Goal: Task Accomplishment & Management: Complete application form

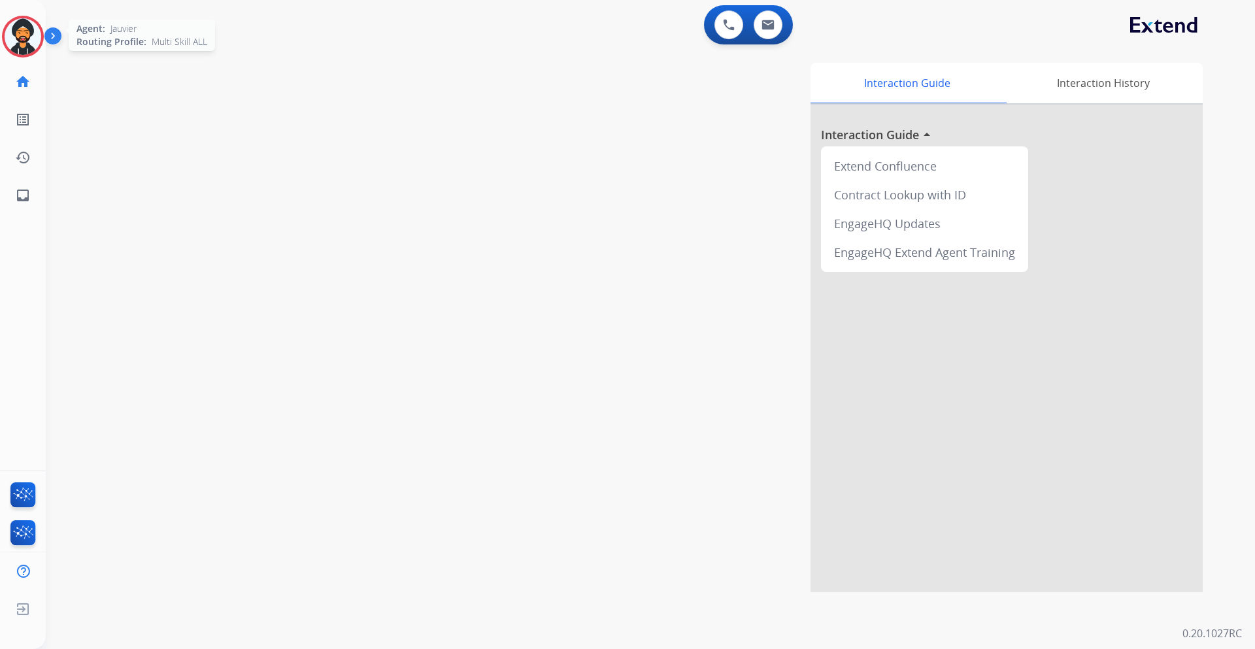
click at [20, 33] on img at bounding box center [23, 36] width 37 height 37
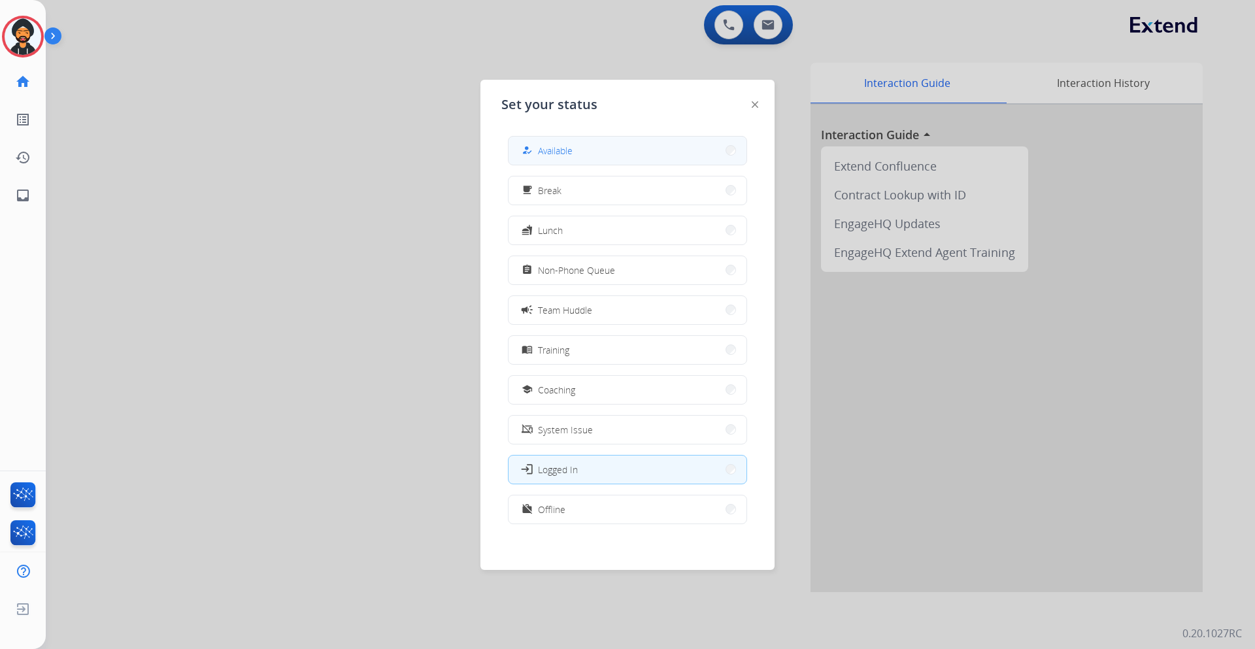
click at [558, 144] on span "Available" at bounding box center [555, 151] width 35 height 14
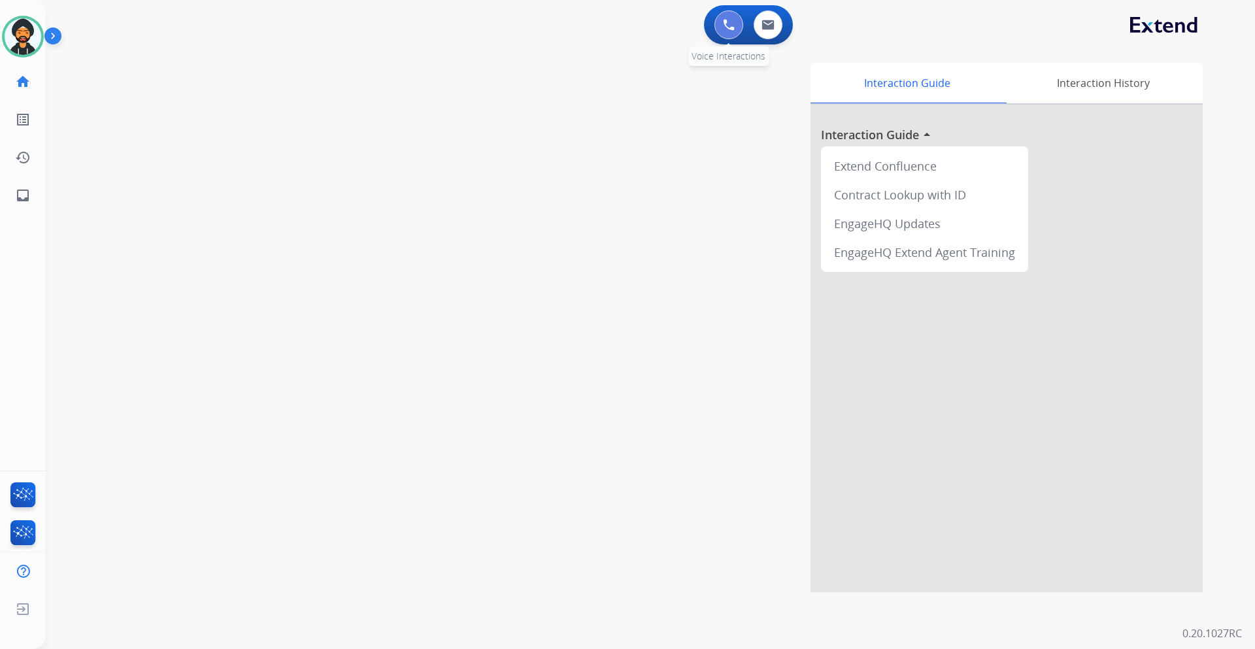
click at [728, 15] on button at bounding box center [728, 24] width 29 height 29
click at [729, 31] on button at bounding box center [728, 24] width 29 height 29
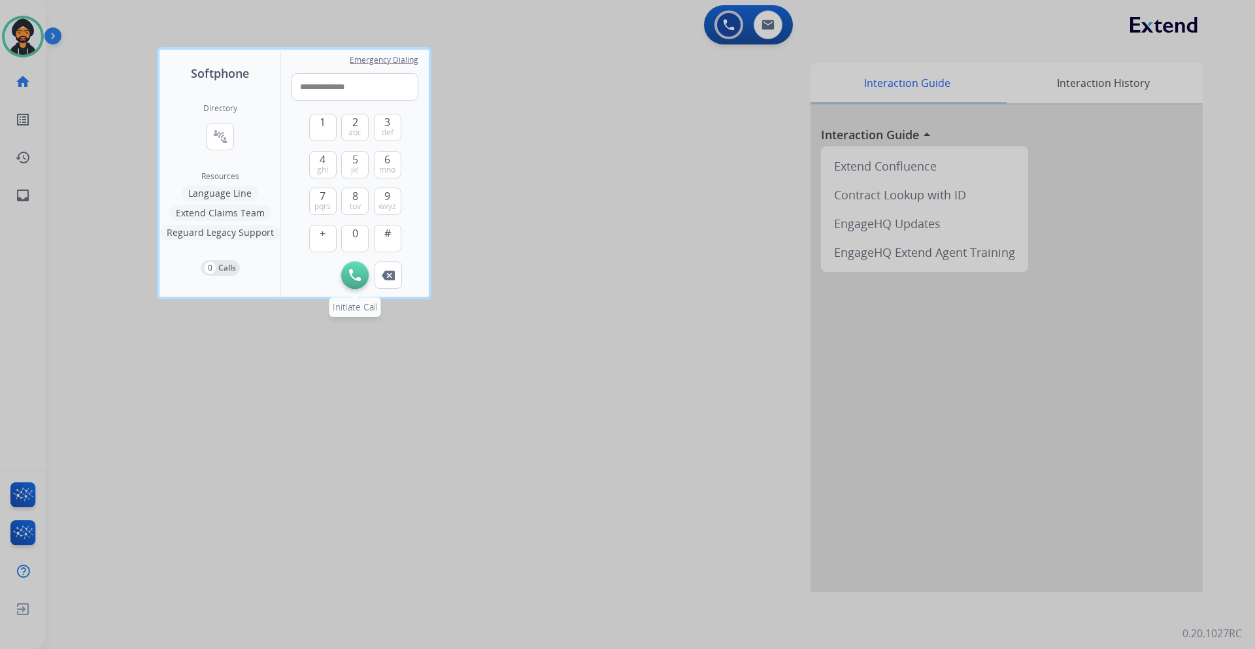
type input "**********"
click at [351, 282] on button "Initiate Call" at bounding box center [354, 274] width 27 height 27
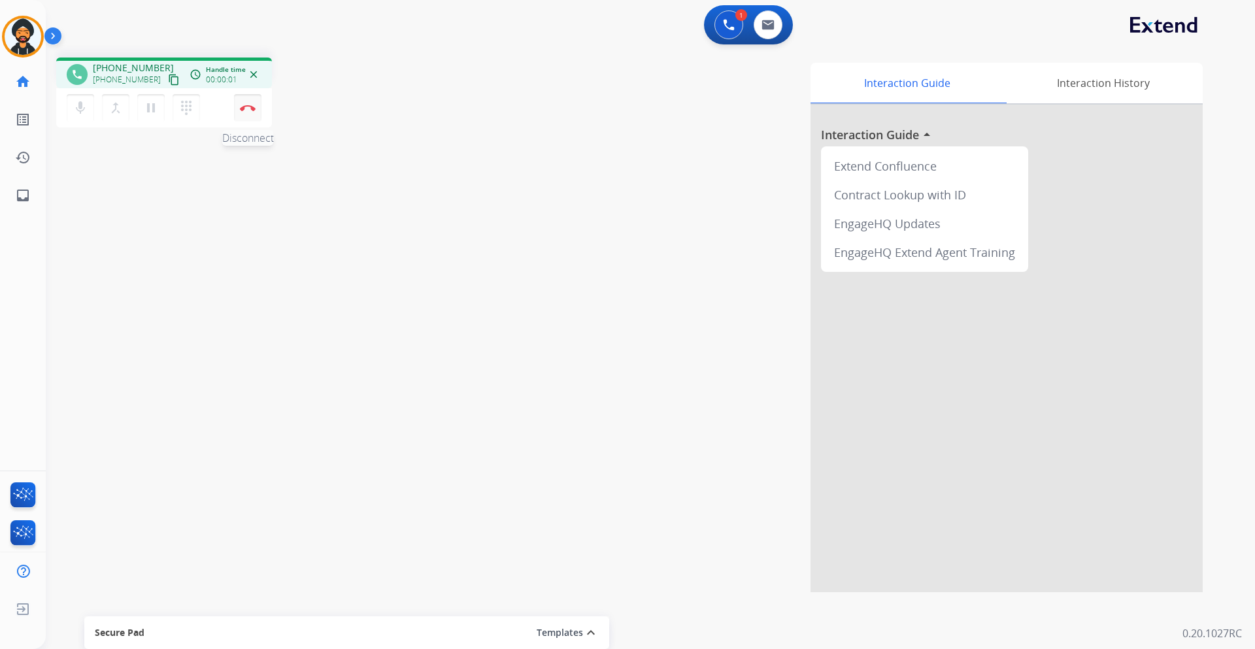
click at [256, 112] on button "Disconnect" at bounding box center [247, 107] width 27 height 27
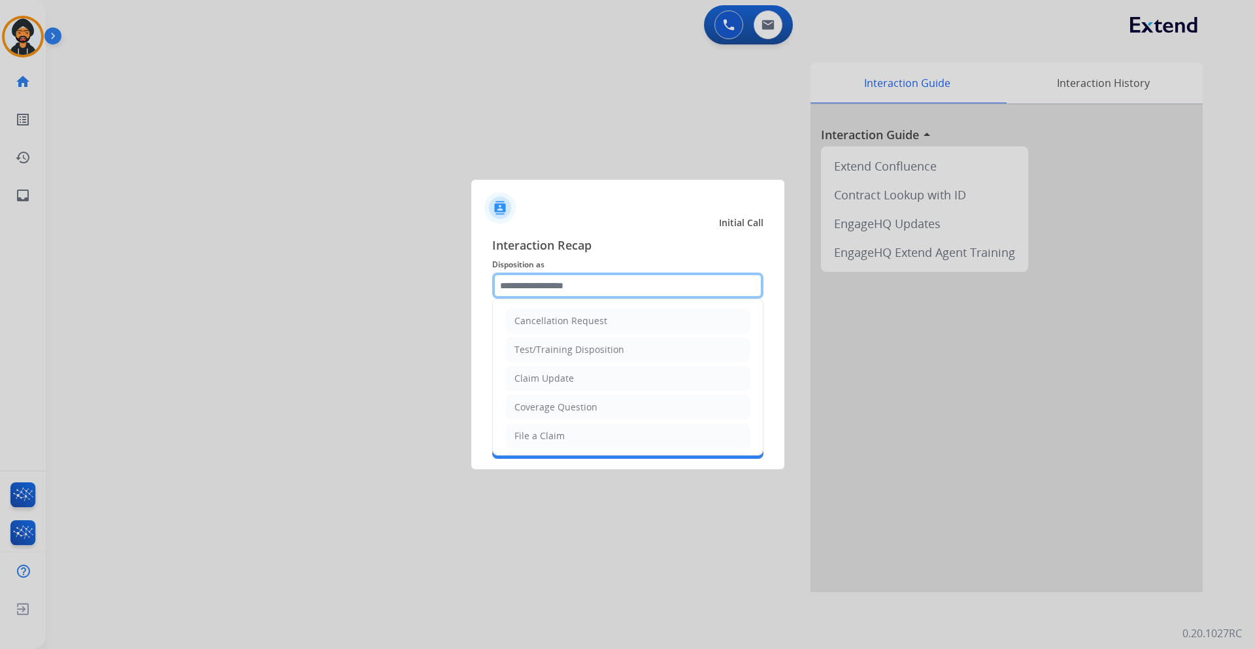
click at [628, 282] on input "text" at bounding box center [627, 286] width 271 height 26
click at [606, 373] on li "Claim Update" at bounding box center [628, 378] width 244 height 25
type input "**********"
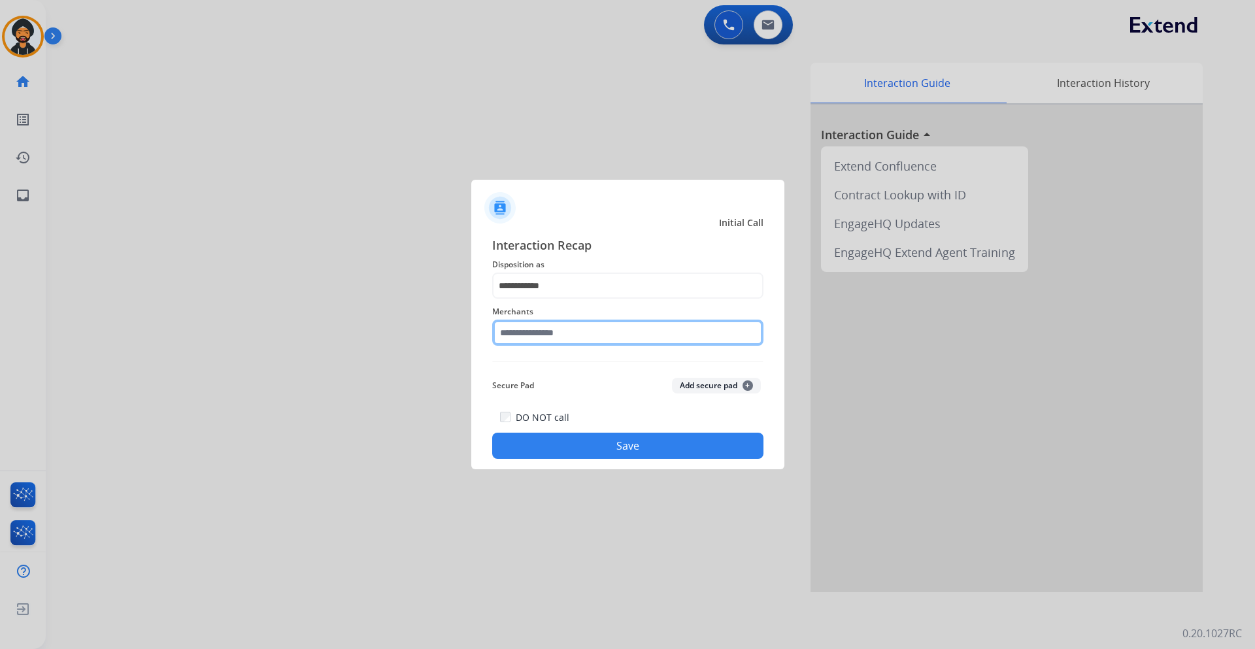
click at [582, 330] on input "text" at bounding box center [627, 333] width 271 height 26
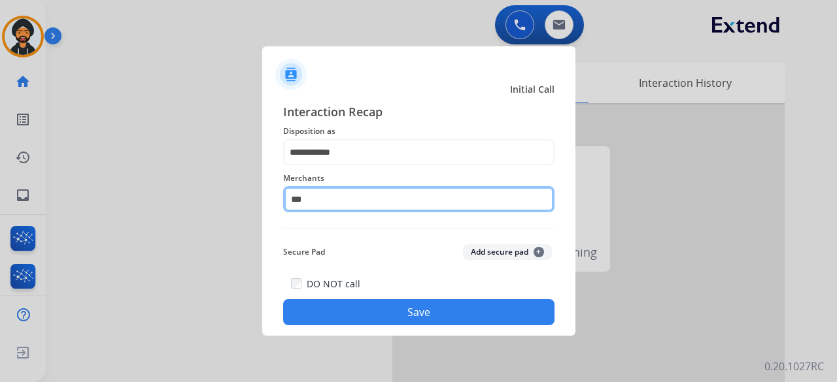
click at [371, 200] on input "***" at bounding box center [418, 199] width 271 height 26
type input "*"
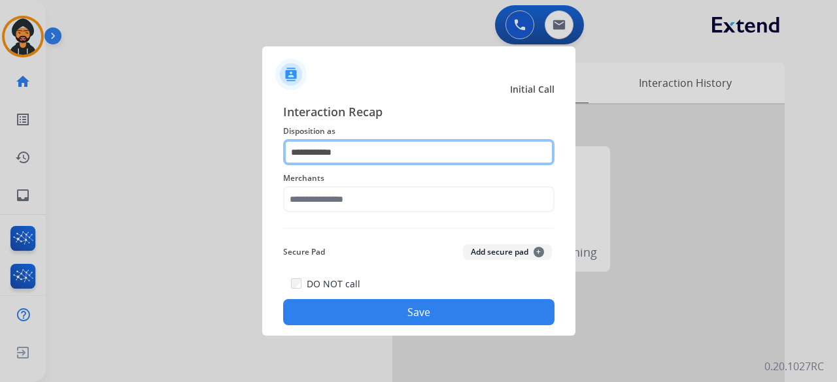
click at [362, 147] on input "**********" at bounding box center [418, 152] width 271 height 26
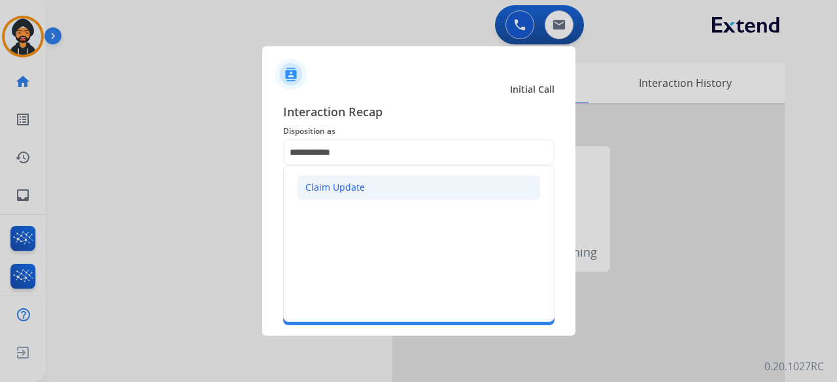
click at [357, 181] on div "Claim Update" at bounding box center [334, 187] width 59 height 13
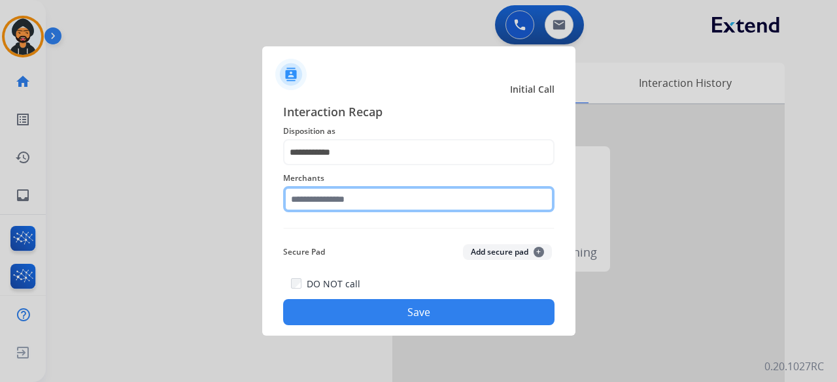
click at [354, 199] on input "text" at bounding box center [418, 199] width 271 height 26
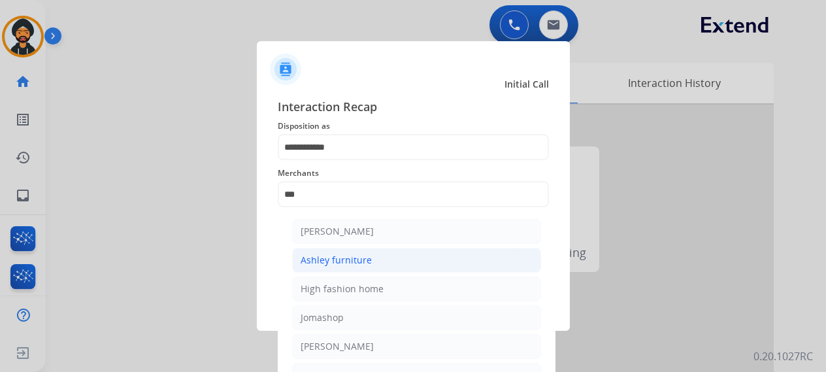
click at [350, 259] on div "Ashley furniture" at bounding box center [336, 260] width 71 height 13
type input "**********"
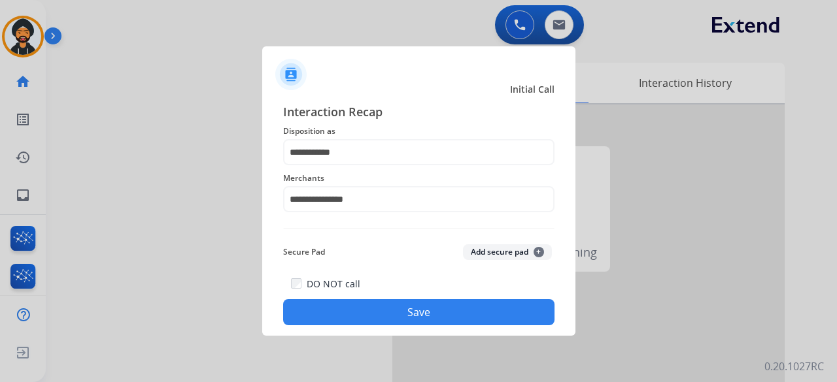
click at [360, 316] on button "Save" at bounding box center [418, 312] width 271 height 26
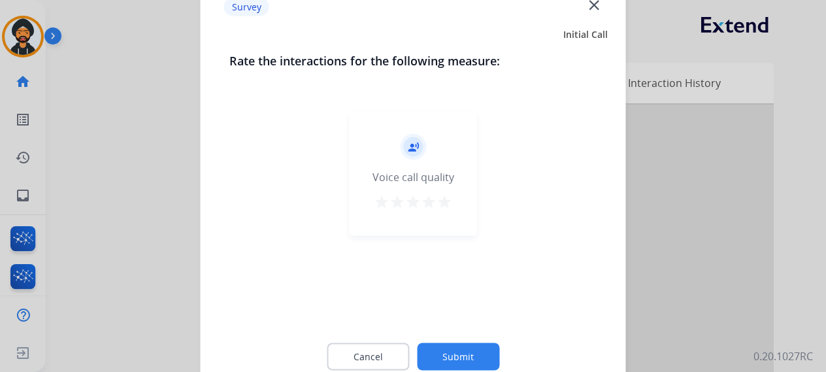
click at [448, 358] on button "Submit" at bounding box center [458, 355] width 82 height 27
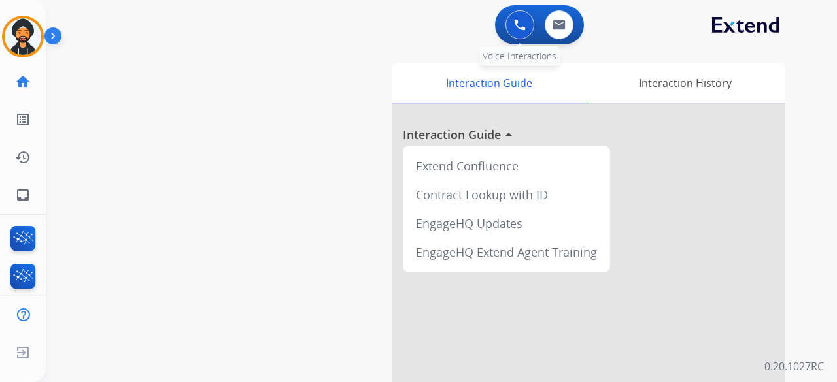
click at [506, 23] on button at bounding box center [519, 24] width 29 height 29
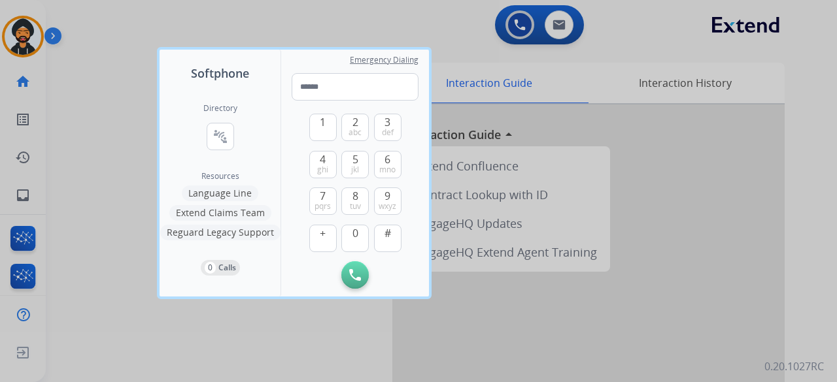
click at [521, 18] on div at bounding box center [418, 191] width 837 height 382
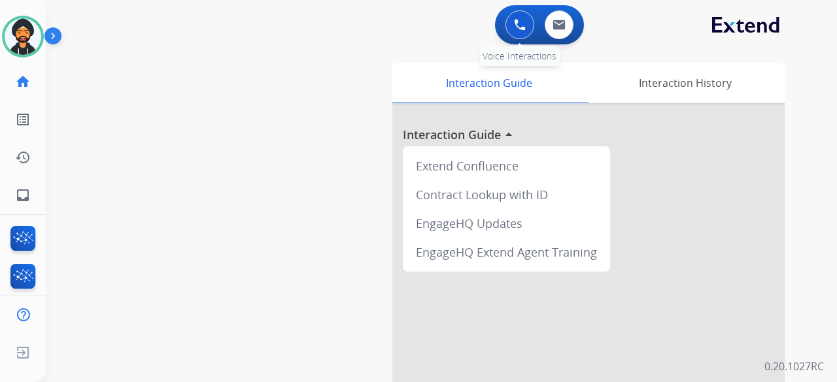
click at [512, 19] on button at bounding box center [519, 24] width 29 height 29
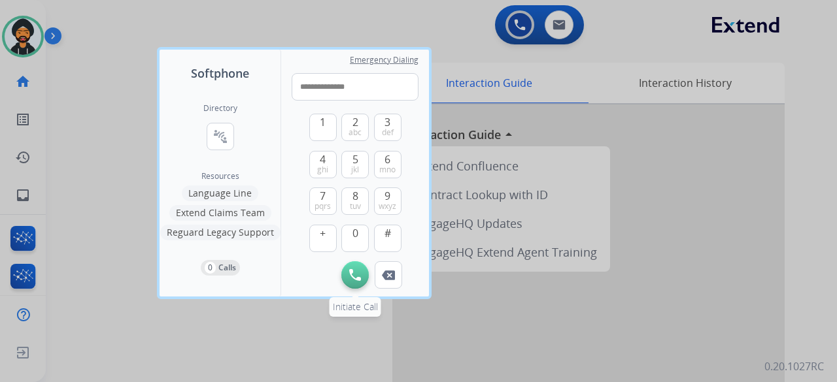
type input "**********"
click at [351, 280] on button "Initiate Call" at bounding box center [354, 274] width 27 height 27
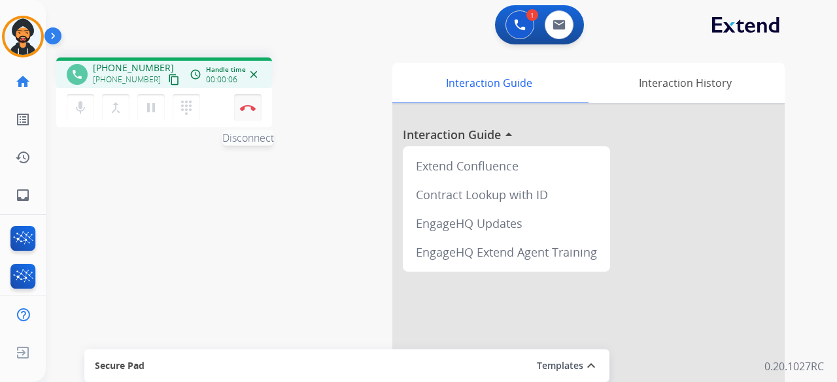
click at [246, 100] on button "Disconnect" at bounding box center [247, 107] width 27 height 27
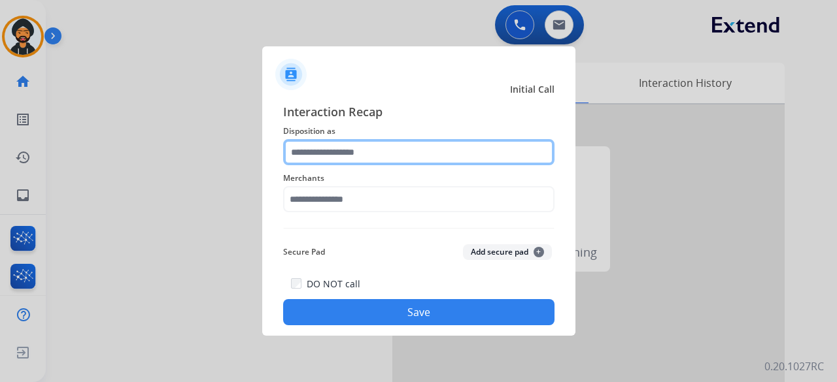
click at [318, 164] on input "text" at bounding box center [418, 152] width 271 height 26
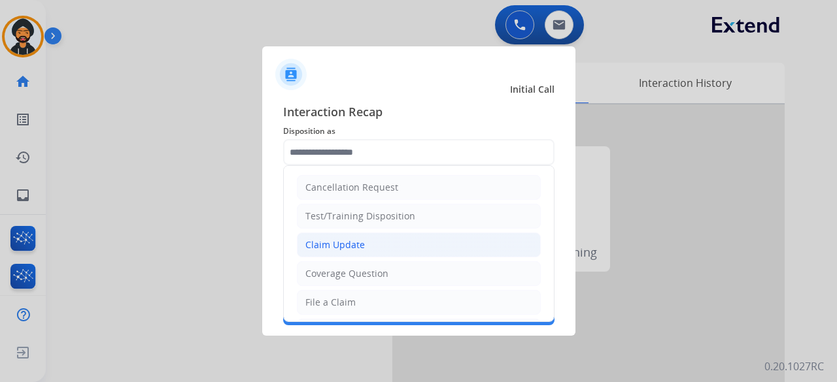
drag, startPoint x: 320, startPoint y: 258, endPoint x: 322, endPoint y: 246, distance: 11.8
click at [320, 256] on ul "Cancellation Request Test/Training Disposition Claim Update Coverage Question F…" at bounding box center [419, 374] width 270 height 417
click at [323, 244] on div "Claim Update" at bounding box center [334, 245] width 59 height 13
type input "**********"
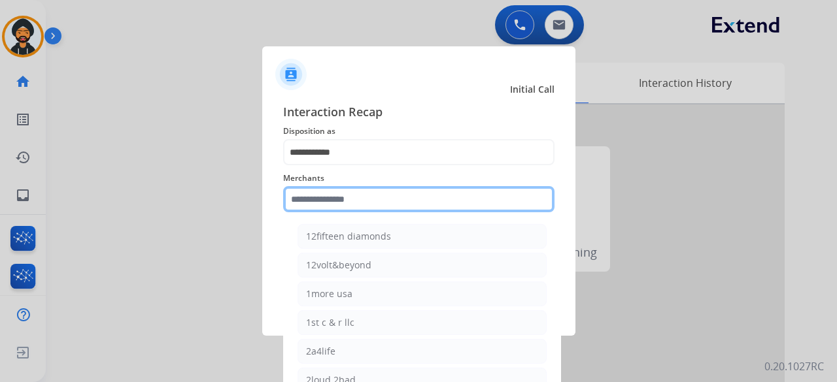
click at [306, 205] on input "text" at bounding box center [418, 199] width 271 height 26
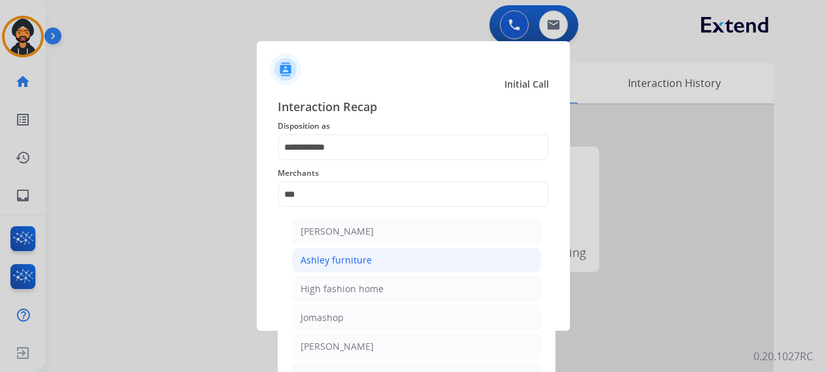
drag, startPoint x: 337, startPoint y: 263, endPoint x: 344, endPoint y: 265, distance: 7.5
click at [337, 261] on div "Ashley furniture" at bounding box center [336, 260] width 71 height 13
type input "**********"
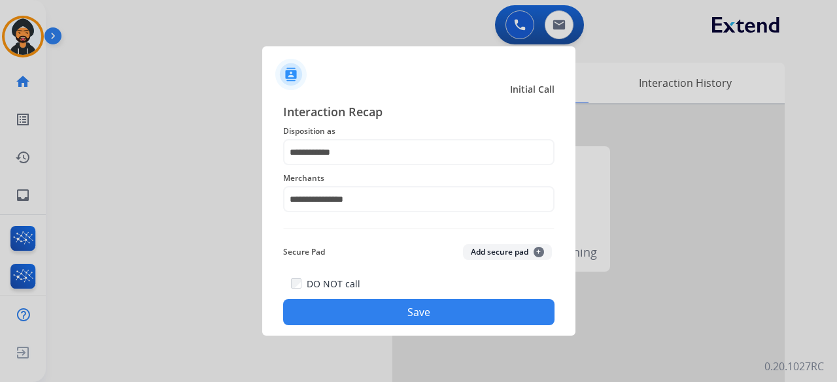
click at [350, 312] on button "Save" at bounding box center [418, 312] width 271 height 26
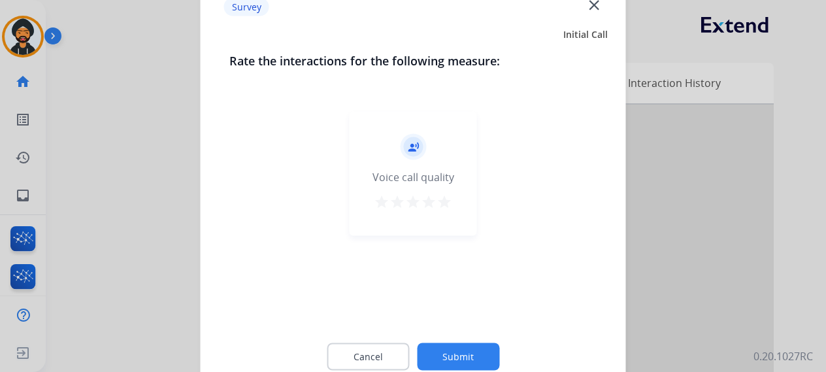
click at [452, 344] on button "Submit" at bounding box center [458, 355] width 82 height 27
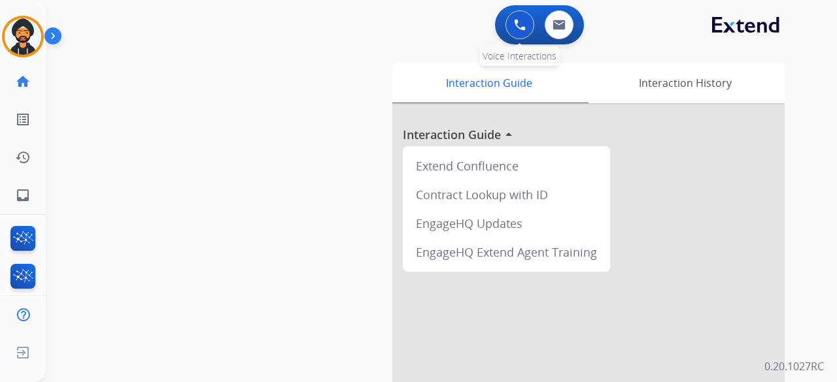
click at [527, 24] on button at bounding box center [519, 24] width 29 height 29
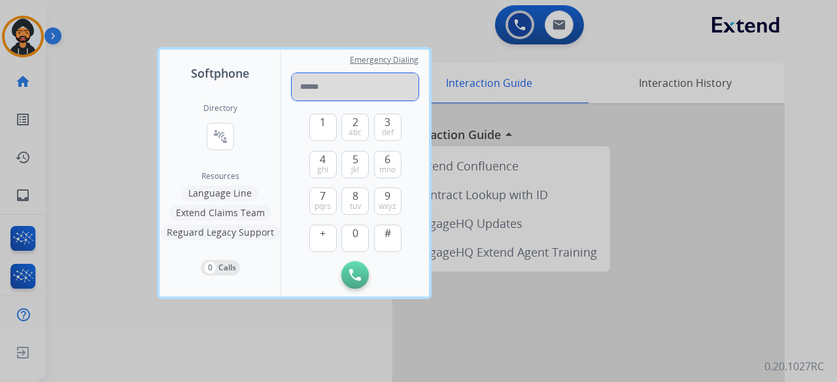
paste input "**********"
type input "**********"
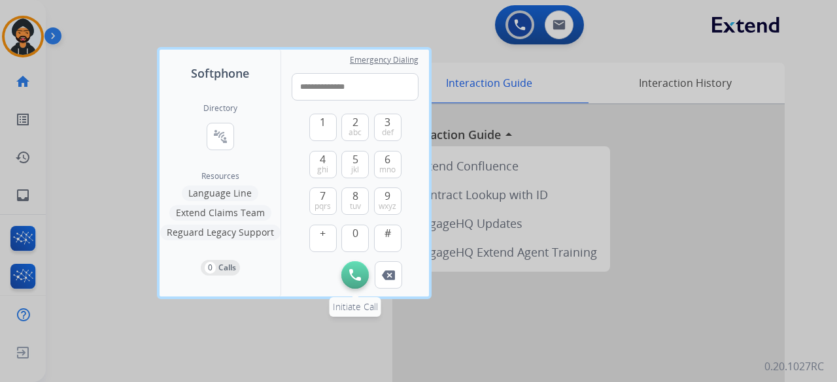
click at [365, 280] on button "Initiate Call" at bounding box center [354, 274] width 27 height 27
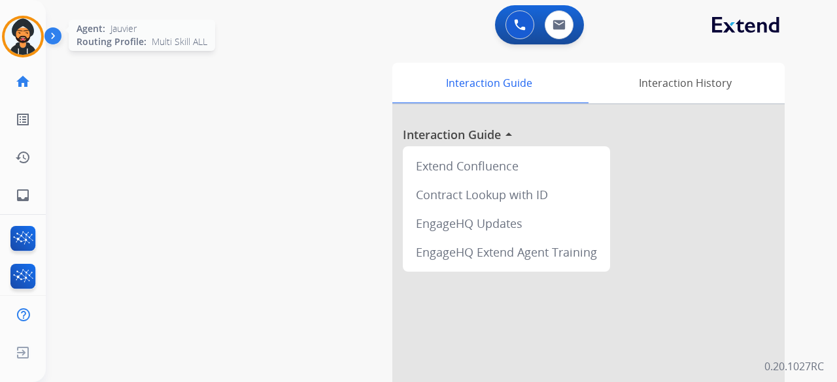
click at [22, 37] on img at bounding box center [23, 36] width 37 height 37
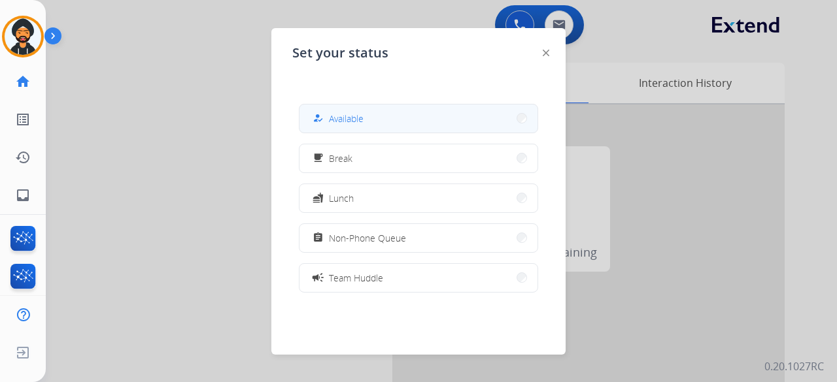
click at [379, 113] on button "how_to_reg Available" at bounding box center [418, 119] width 238 height 28
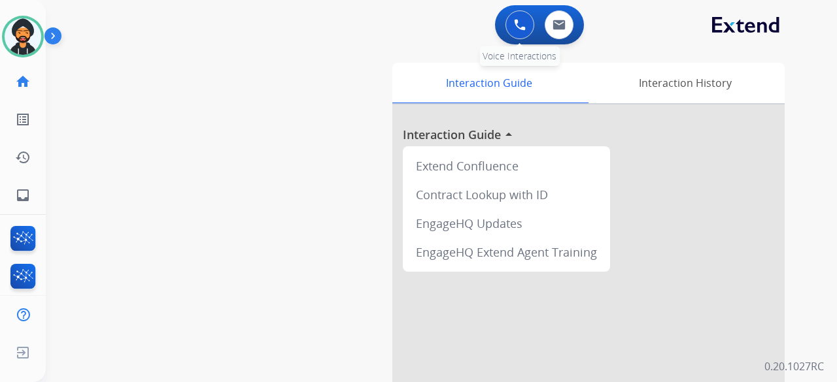
click at [514, 31] on button at bounding box center [519, 24] width 29 height 29
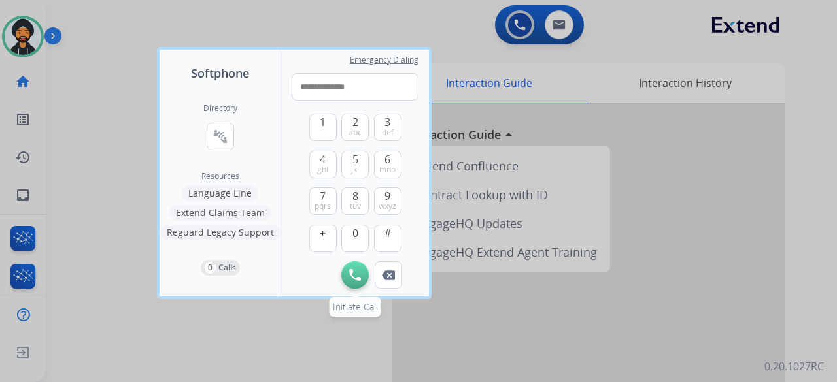
type input "**********"
click at [354, 269] on button "Initiate Call" at bounding box center [354, 274] width 27 height 27
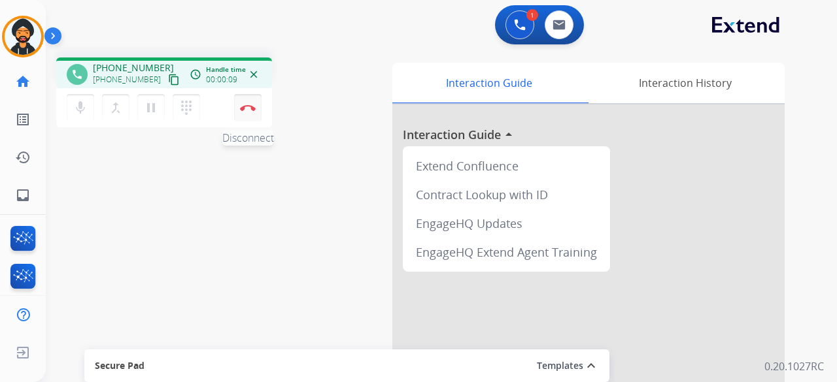
click at [256, 109] on button "Disconnect" at bounding box center [247, 107] width 27 height 27
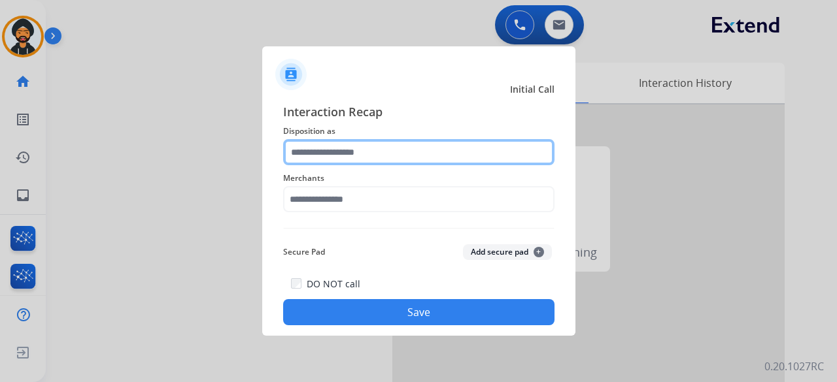
click at [305, 146] on input "text" at bounding box center [418, 152] width 271 height 26
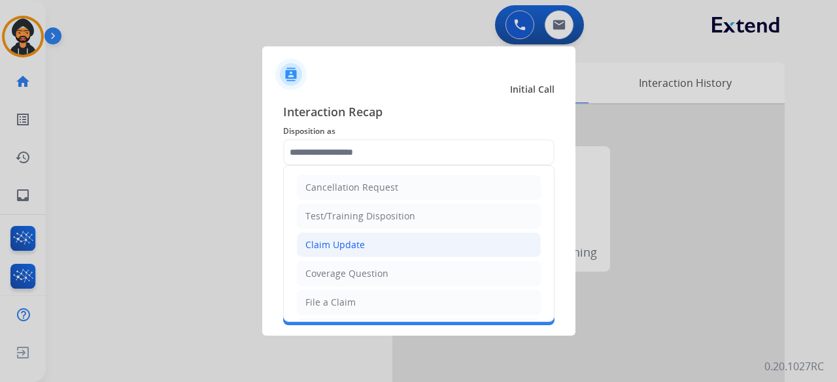
click at [346, 249] on div "Claim Update" at bounding box center [334, 245] width 59 height 13
type input "**********"
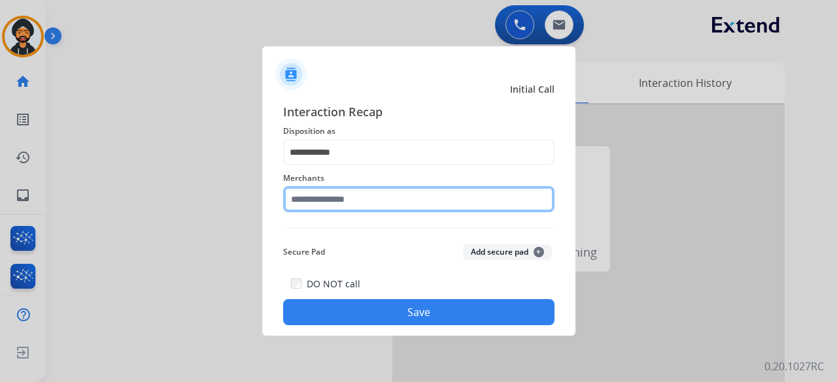
click at [318, 203] on input "text" at bounding box center [418, 199] width 271 height 26
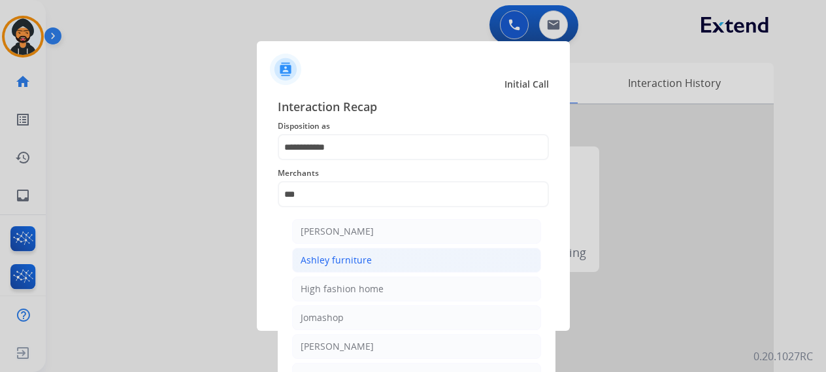
click at [330, 260] on div "Ashley furniture" at bounding box center [336, 260] width 71 height 13
type input "**********"
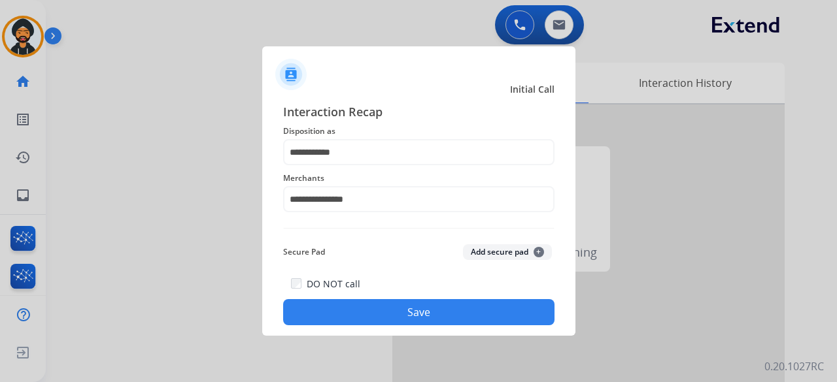
click at [354, 304] on button "Save" at bounding box center [418, 312] width 271 height 26
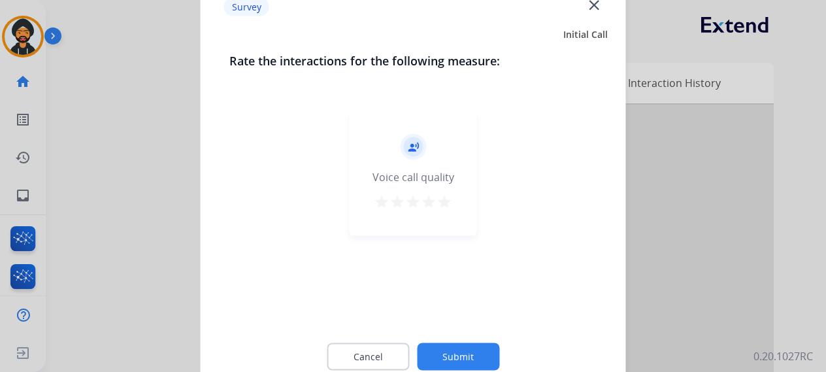
drag, startPoint x: 450, startPoint y: 352, endPoint x: 456, endPoint y: 351, distance: 6.7
click at [450, 352] on button "Submit" at bounding box center [458, 355] width 82 height 27
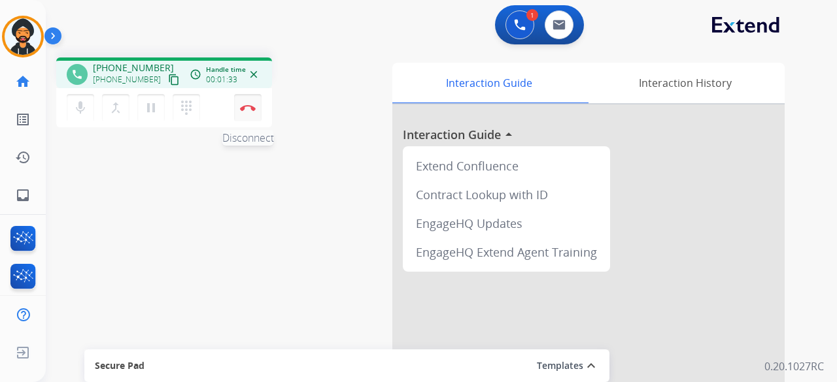
click at [244, 105] on img at bounding box center [248, 108] width 16 height 7
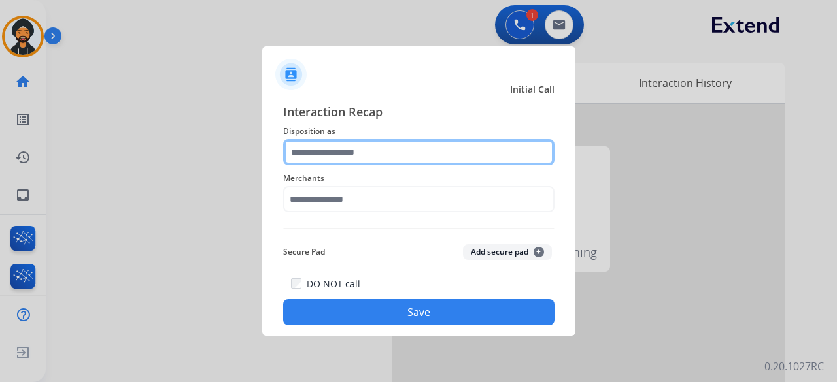
click at [331, 156] on input "text" at bounding box center [418, 152] width 271 height 26
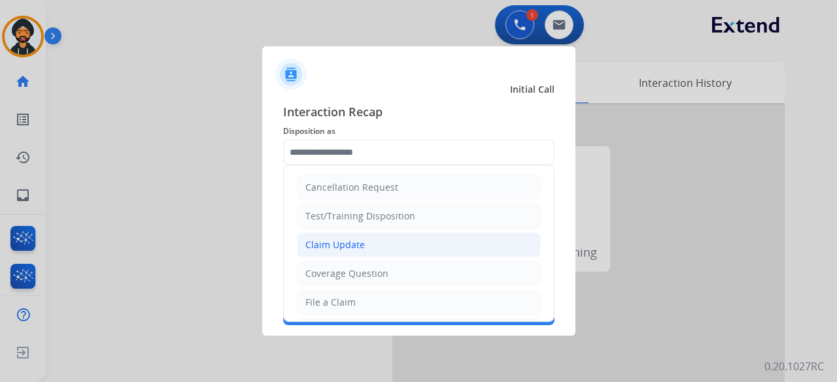
click at [335, 239] on div "Claim Update" at bounding box center [334, 245] width 59 height 13
type input "**********"
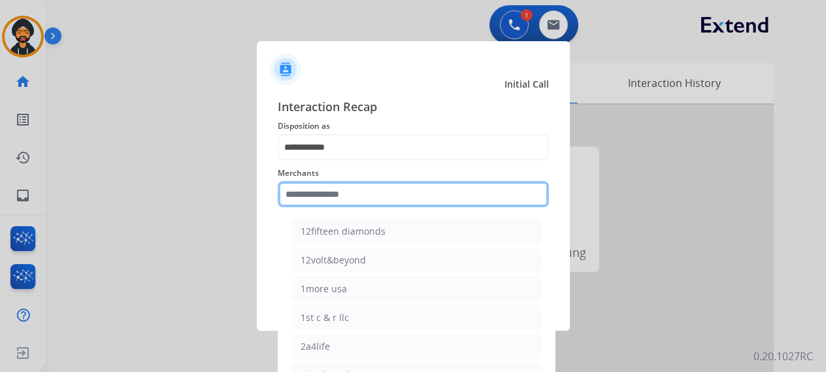
click at [335, 199] on input "text" at bounding box center [413, 194] width 271 height 26
type input "*"
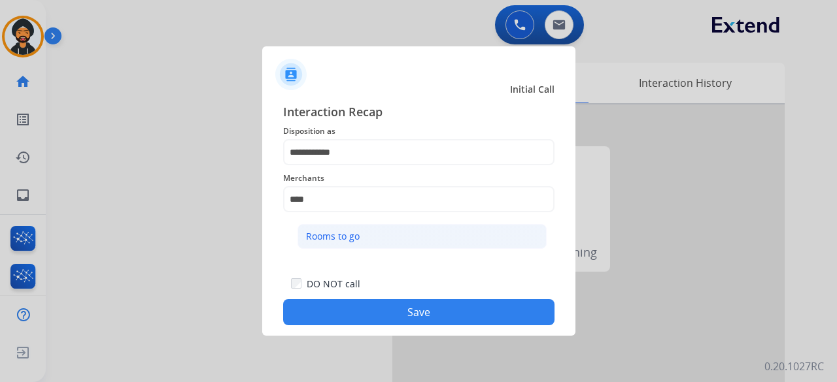
click at [338, 239] on div "Rooms to go" at bounding box center [333, 236] width 54 height 13
type input "**********"
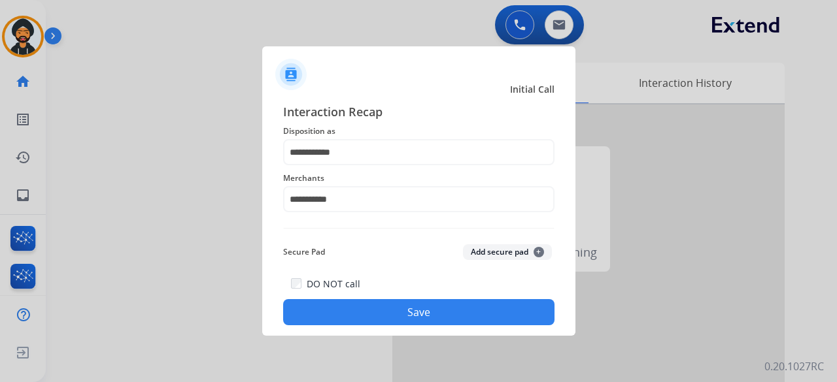
click at [354, 320] on button "Save" at bounding box center [418, 312] width 271 height 26
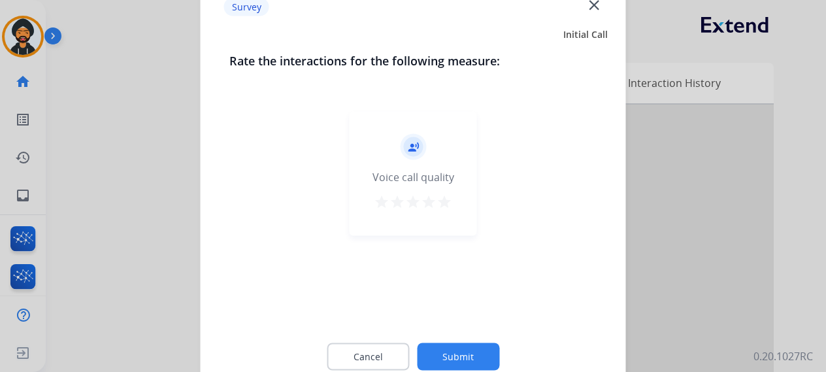
click at [449, 199] on mat-icon "star" at bounding box center [445, 201] width 16 height 16
click at [465, 348] on button "Submit" at bounding box center [458, 355] width 82 height 27
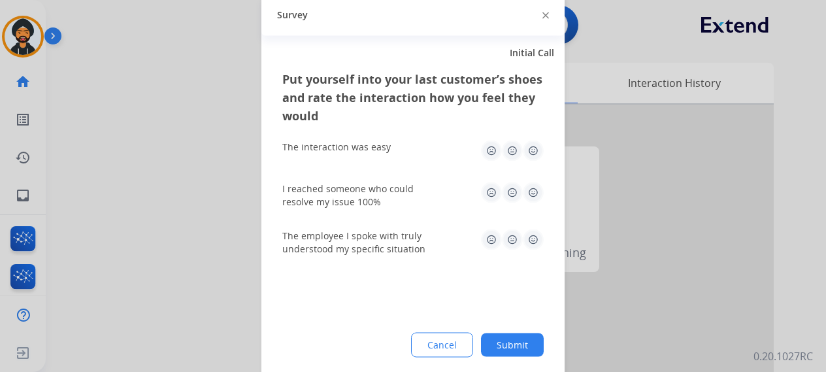
click at [514, 339] on button "Submit" at bounding box center [512, 345] width 63 height 24
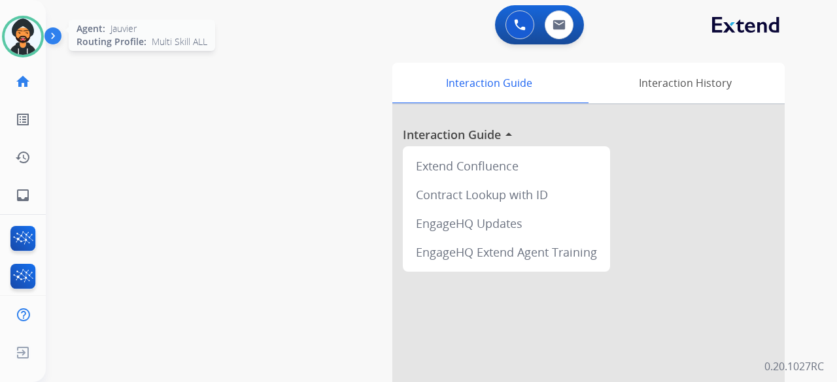
click at [20, 47] on img at bounding box center [23, 36] width 37 height 37
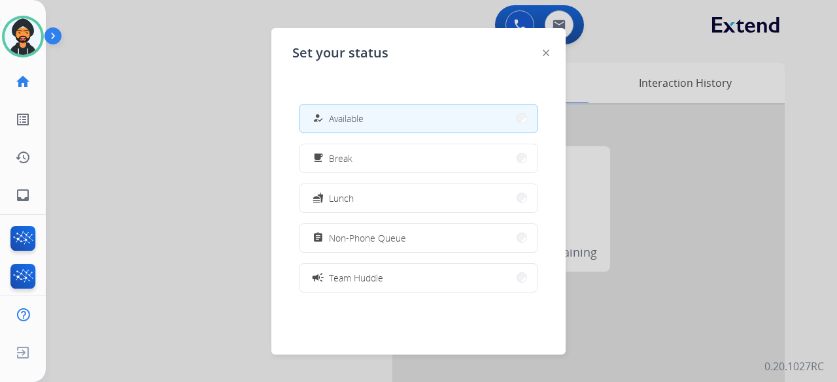
click at [397, 234] on span "Non-Phone Queue" at bounding box center [367, 238] width 77 height 14
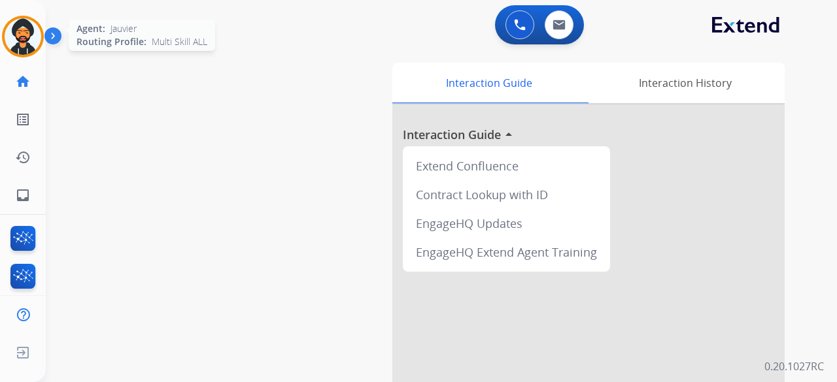
click at [24, 35] on img at bounding box center [23, 36] width 37 height 37
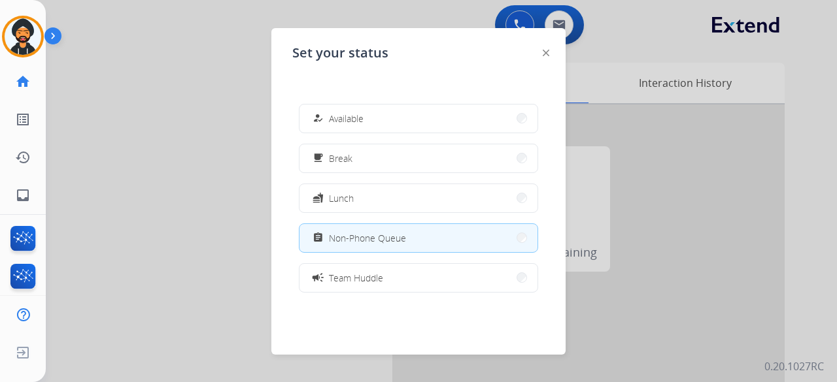
click at [174, 112] on div at bounding box center [418, 191] width 837 height 382
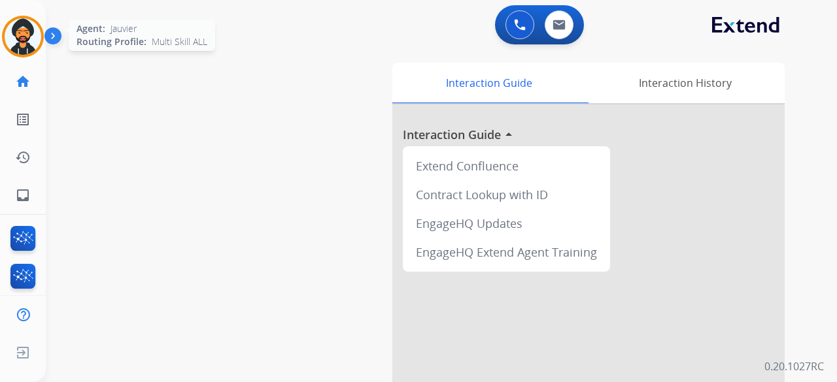
click at [24, 35] on img at bounding box center [23, 36] width 37 height 37
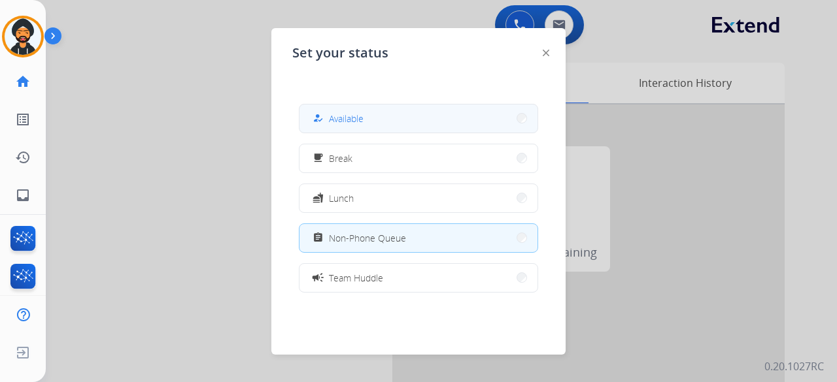
click at [401, 112] on button "how_to_reg Available" at bounding box center [418, 119] width 238 height 28
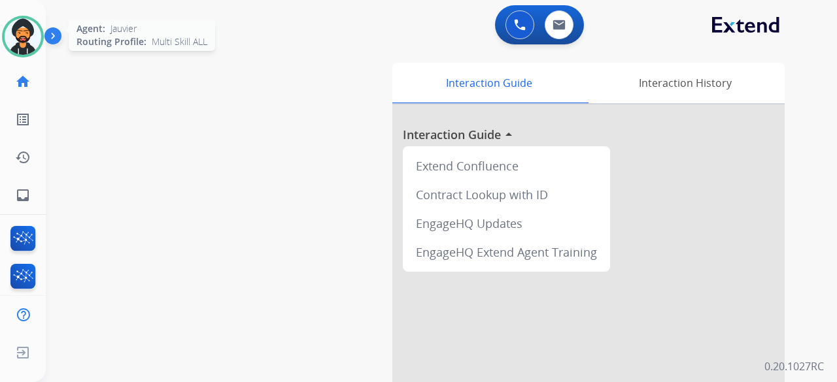
click at [25, 33] on img at bounding box center [23, 36] width 37 height 37
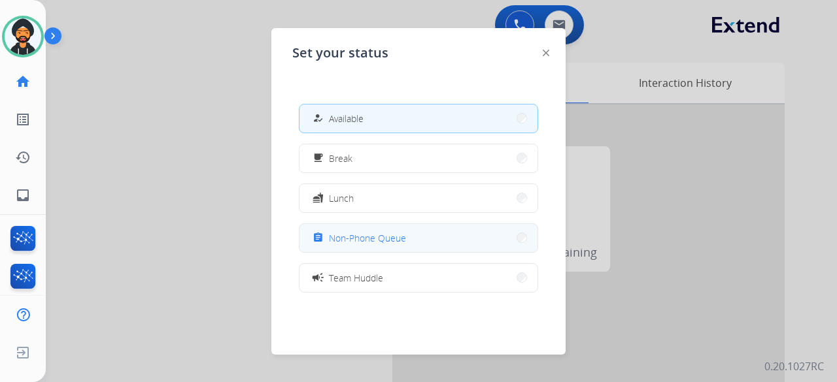
click at [403, 235] on span "Non-Phone Queue" at bounding box center [367, 238] width 77 height 14
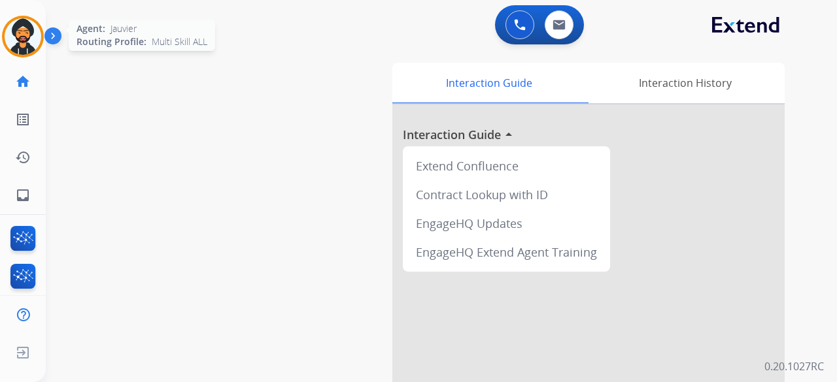
drag, startPoint x: 2, startPoint y: 25, endPoint x: 14, endPoint y: 28, distance: 12.1
click at [7, 25] on div "Agent: [PERSON_NAME] Profile: Multi Skill ALL" at bounding box center [23, 37] width 42 height 42
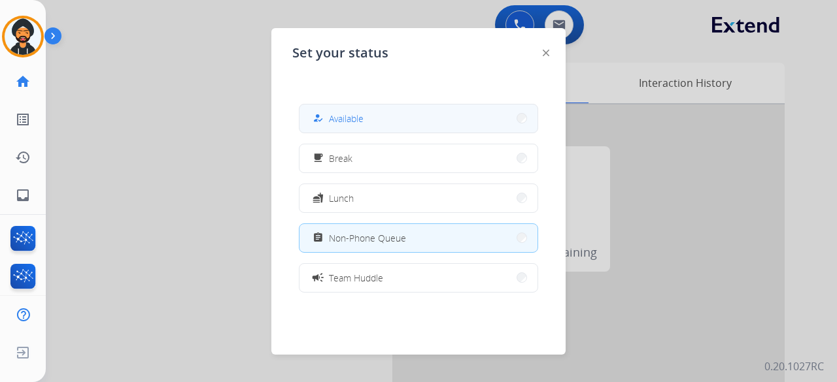
click at [341, 131] on button "how_to_reg Available" at bounding box center [418, 119] width 238 height 28
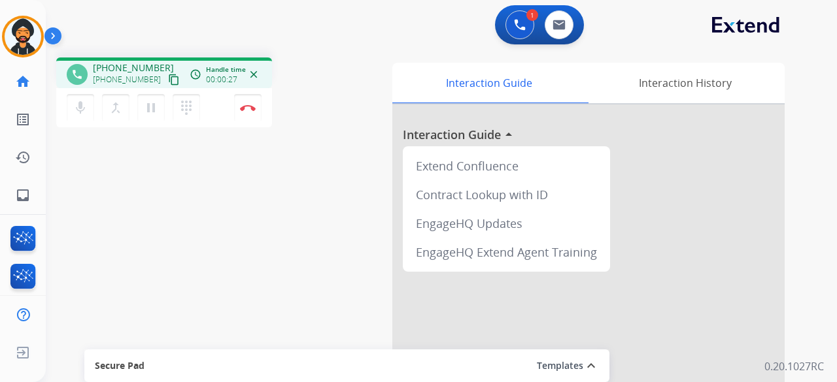
click at [168, 78] on mat-icon "content_copy" at bounding box center [174, 80] width 12 height 12
drag, startPoint x: 150, startPoint y: 110, endPoint x: 352, endPoint y: 154, distance: 206.7
click at [150, 110] on mat-icon "pause" at bounding box center [151, 108] width 16 height 16
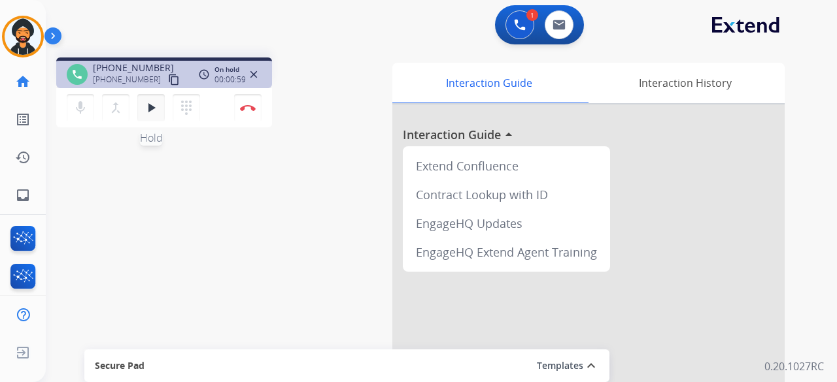
click at [154, 110] on mat-icon "play_arrow" at bounding box center [151, 108] width 16 height 16
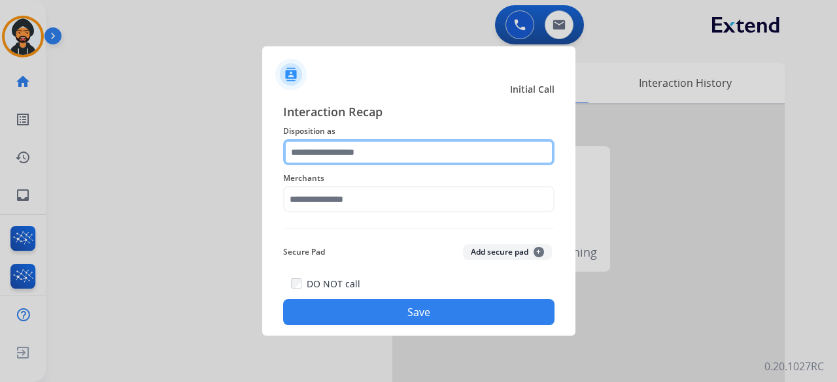
click at [318, 150] on input "text" at bounding box center [418, 152] width 271 height 26
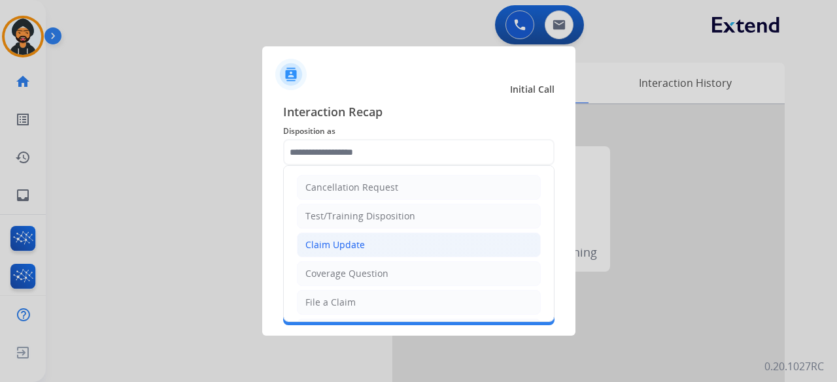
click at [327, 239] on div "Claim Update" at bounding box center [334, 245] width 59 height 13
type input "**********"
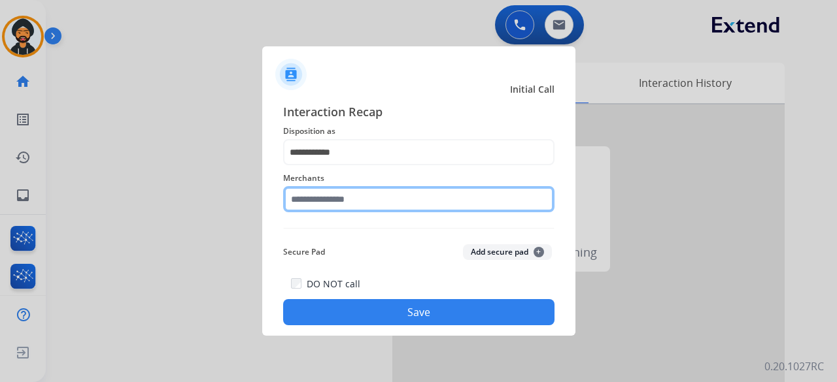
click at [301, 198] on input "text" at bounding box center [418, 199] width 271 height 26
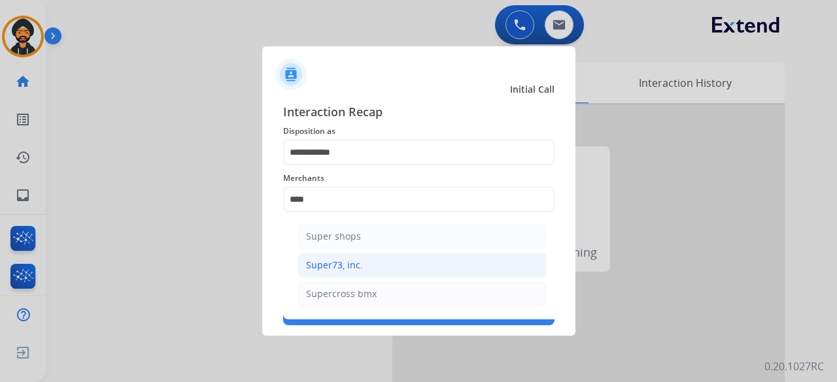
click at [355, 264] on div "Super73, inc." at bounding box center [334, 265] width 57 height 13
type input "**********"
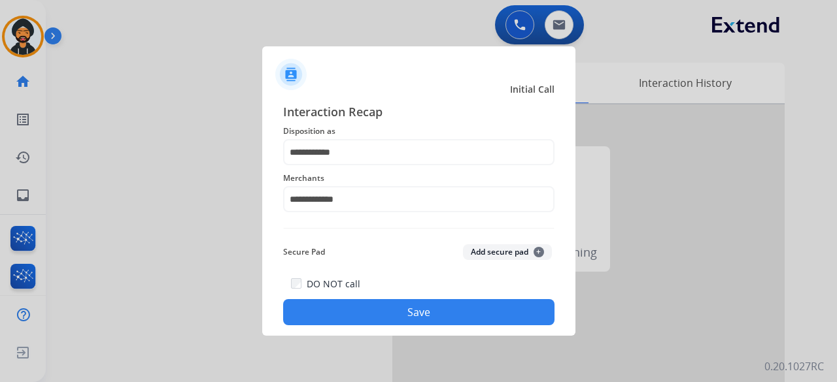
click at [359, 307] on button "Save" at bounding box center [418, 312] width 271 height 26
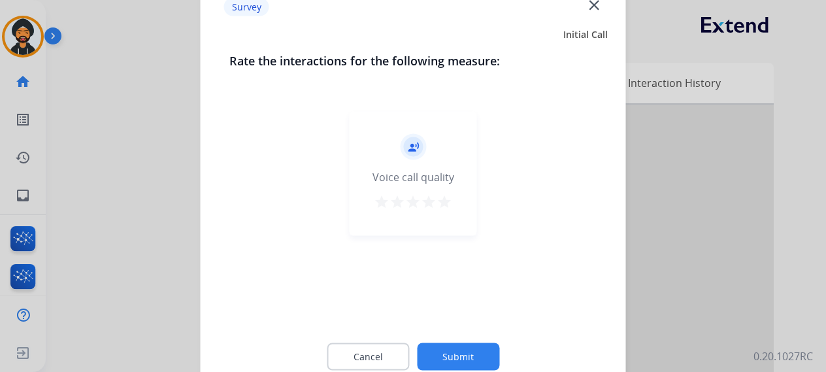
click at [469, 345] on button "Submit" at bounding box center [458, 355] width 82 height 27
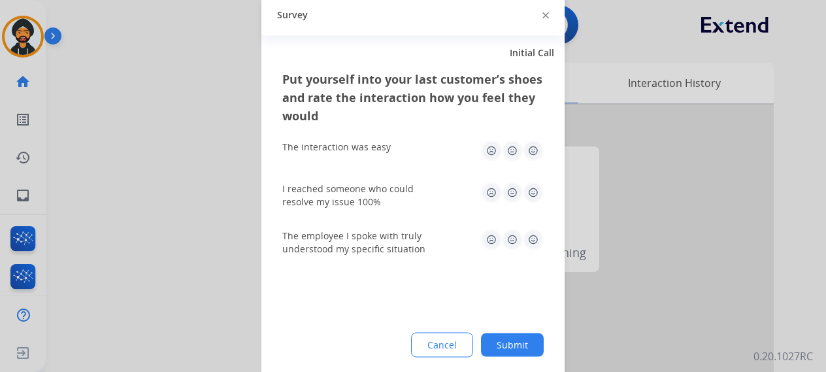
click at [515, 344] on button "Submit" at bounding box center [512, 345] width 63 height 24
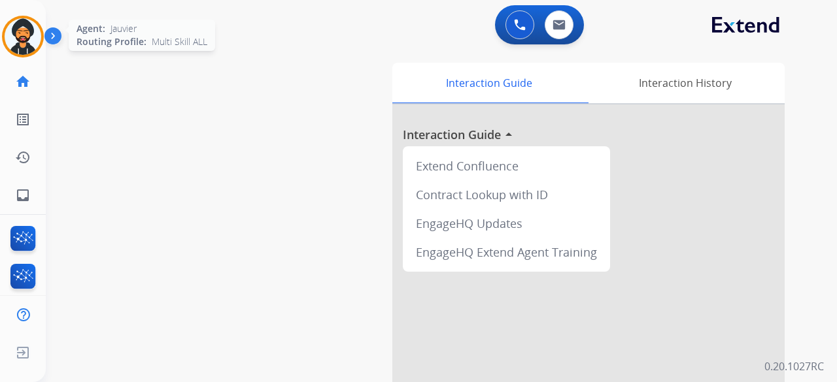
click at [38, 40] on img at bounding box center [23, 36] width 37 height 37
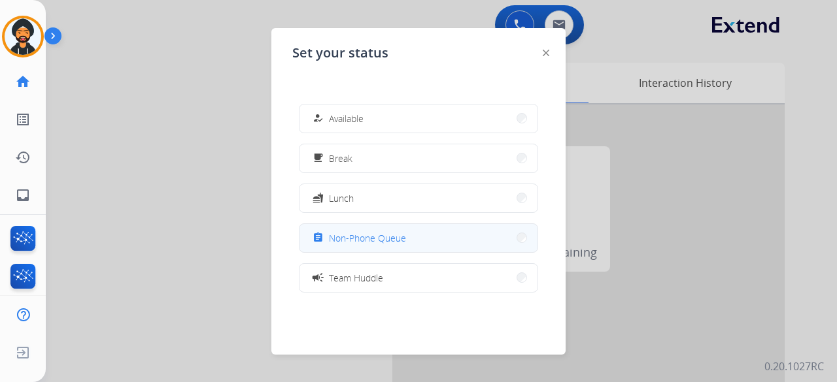
click at [371, 240] on span "Non-Phone Queue" at bounding box center [367, 238] width 77 height 14
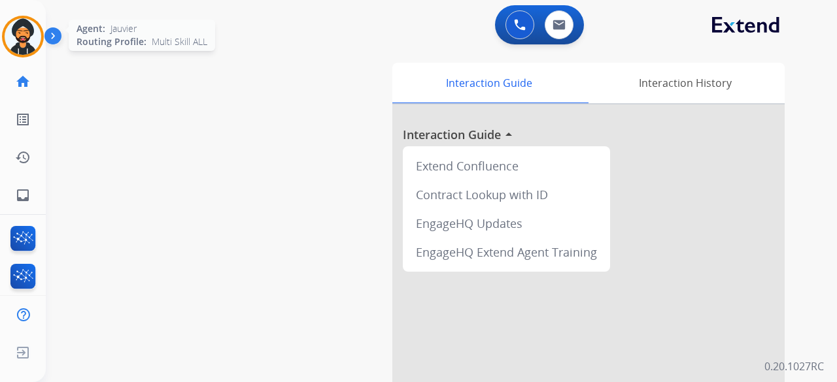
click at [30, 41] on img at bounding box center [23, 36] width 37 height 37
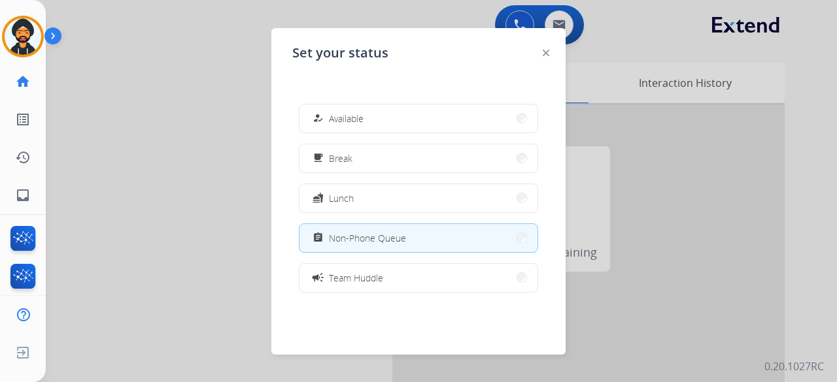
click at [392, 241] on span "Non-Phone Queue" at bounding box center [367, 238] width 77 height 14
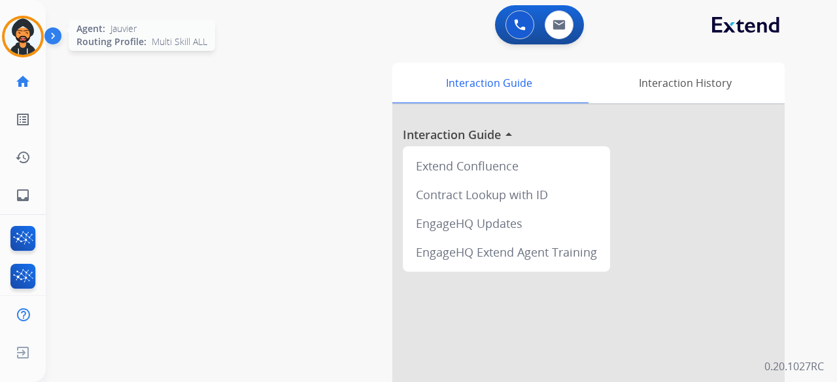
click at [34, 31] on img at bounding box center [23, 36] width 37 height 37
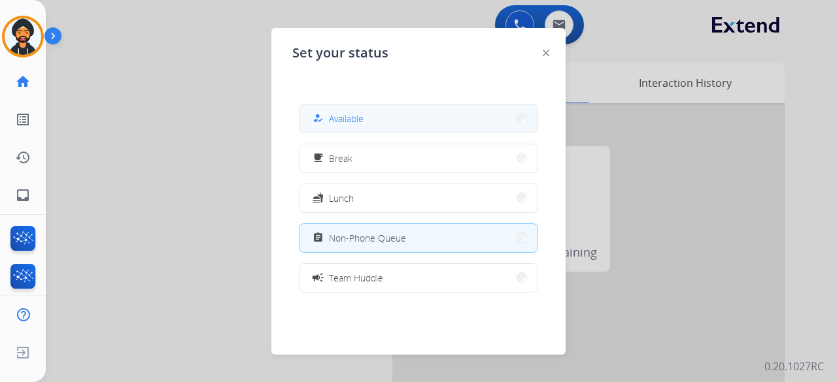
click at [344, 112] on span "Available" at bounding box center [346, 119] width 35 height 14
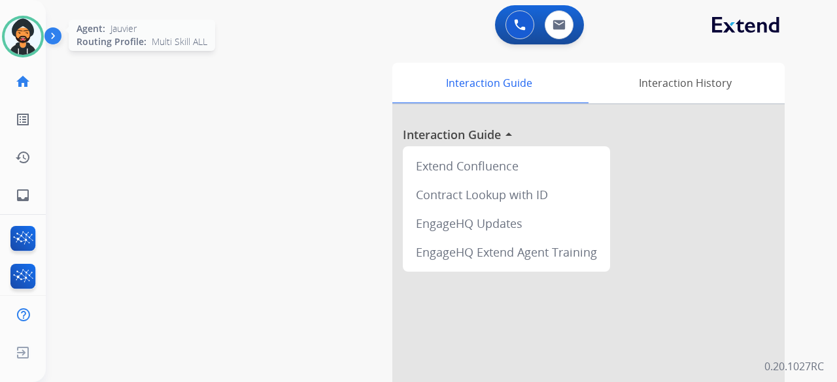
click at [26, 32] on img at bounding box center [23, 36] width 37 height 37
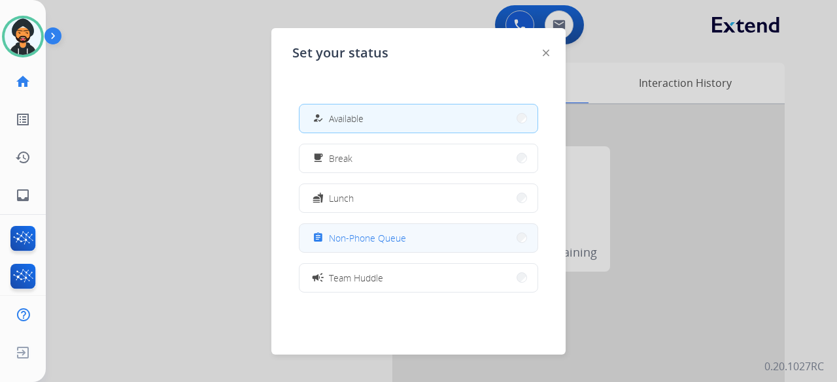
click at [361, 238] on span "Non-Phone Queue" at bounding box center [367, 238] width 77 height 14
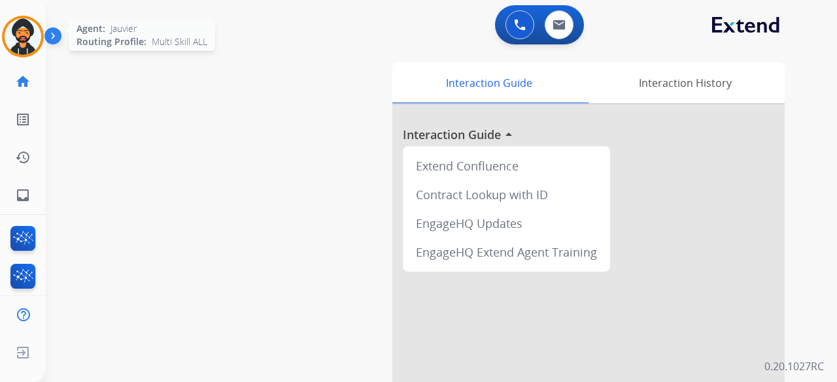
click at [36, 37] on img at bounding box center [23, 36] width 37 height 37
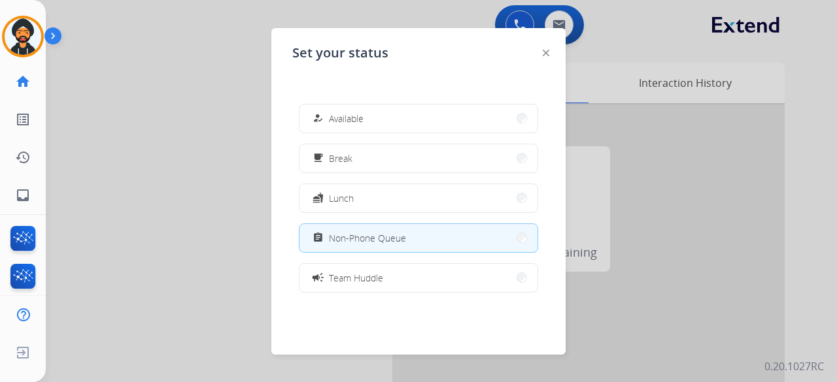
click at [437, 241] on button "assignment Non-Phone Queue" at bounding box center [418, 238] width 238 height 28
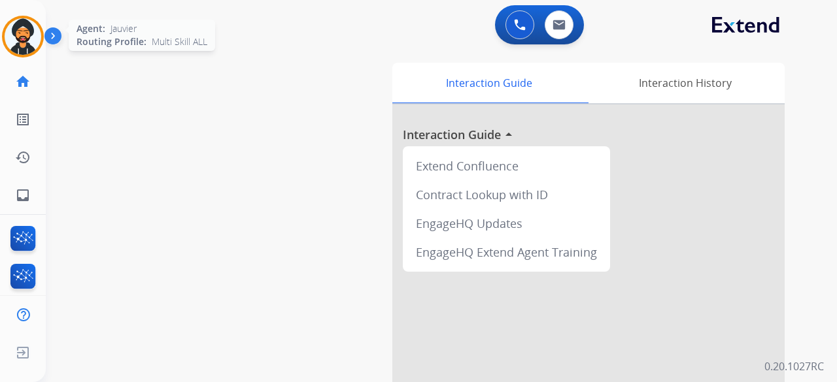
click at [25, 31] on img at bounding box center [23, 36] width 37 height 37
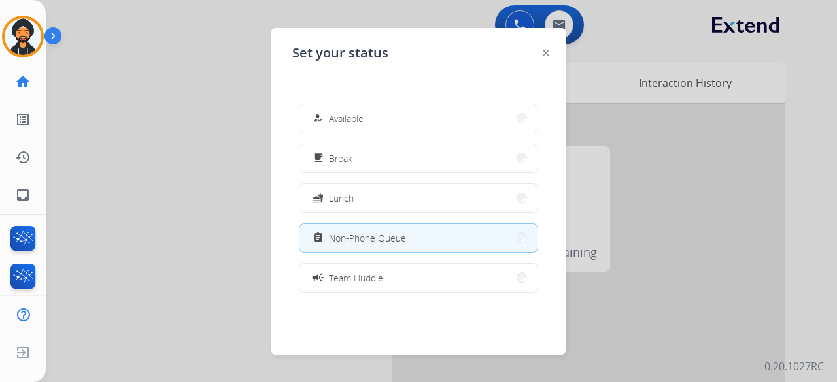
click at [298, 135] on div "how_to_reg Available free_breakfast Break fastfood Lunch assignment Non-Phone Q…" at bounding box center [418, 197] width 252 height 209
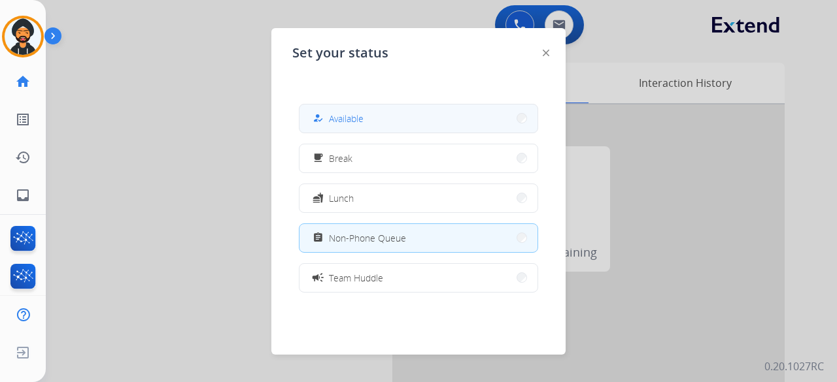
click at [329, 118] on div "how_to_reg Available" at bounding box center [337, 118] width 54 height 16
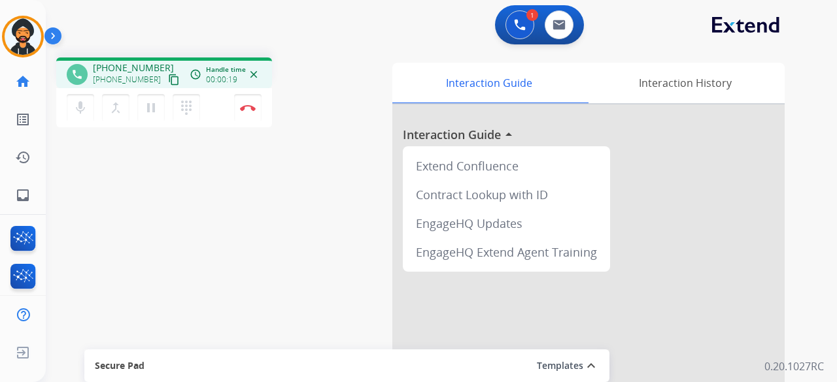
click at [168, 79] on mat-icon "content_copy" at bounding box center [174, 80] width 12 height 12
click at [237, 101] on button "Disconnect" at bounding box center [247, 107] width 27 height 27
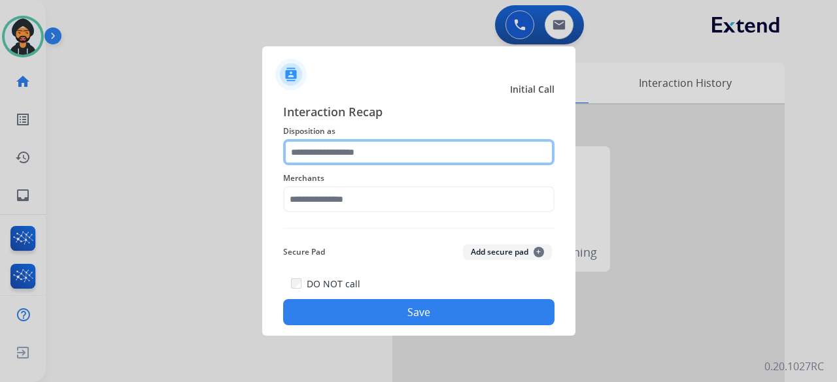
click at [373, 149] on input "text" at bounding box center [418, 152] width 271 height 26
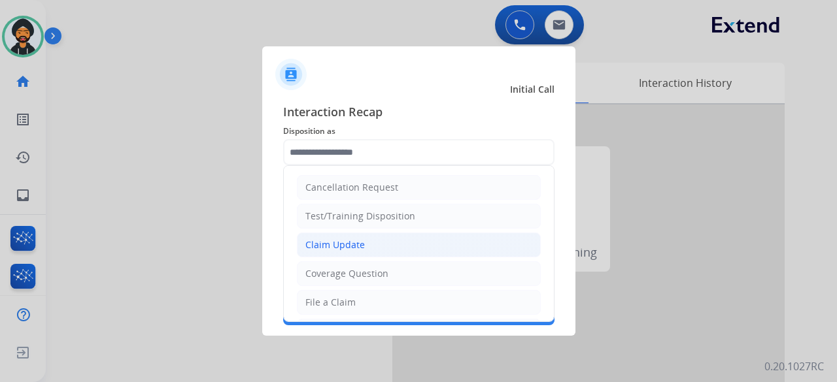
click at [356, 244] on div "Claim Update" at bounding box center [334, 245] width 59 height 13
type input "**********"
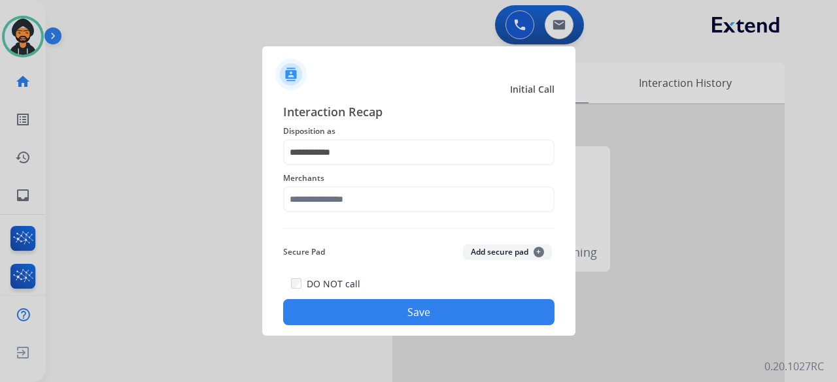
click at [304, 178] on span "Merchants" at bounding box center [418, 179] width 271 height 16
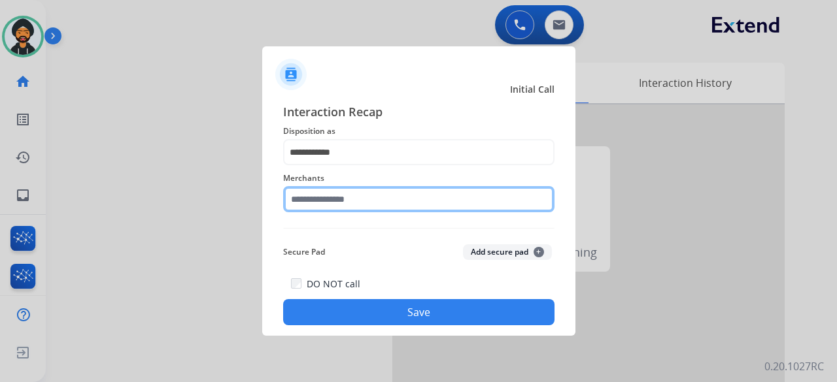
click at [305, 194] on input "text" at bounding box center [418, 199] width 271 height 26
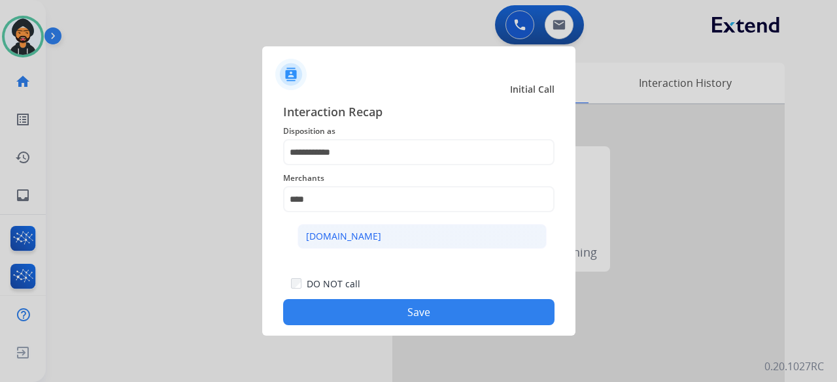
click at [351, 233] on div "[DOMAIN_NAME]" at bounding box center [343, 236] width 75 height 13
type input "**********"
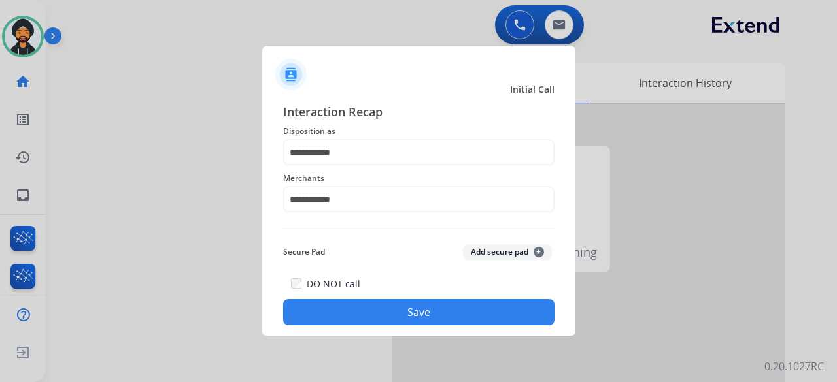
click at [391, 312] on button "Save" at bounding box center [418, 312] width 271 height 26
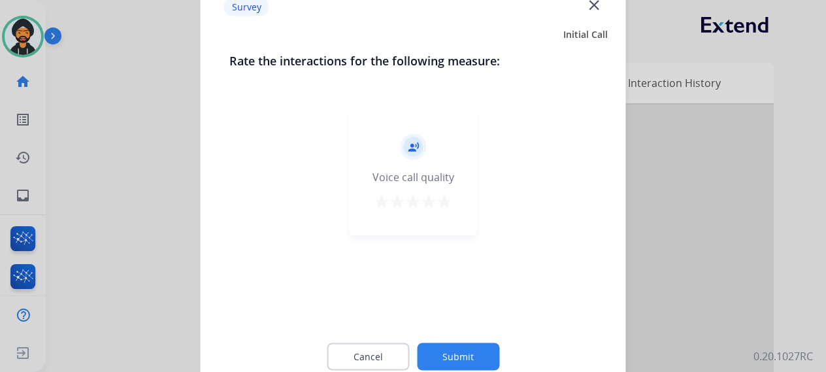
click at [456, 356] on button "Submit" at bounding box center [458, 355] width 82 height 27
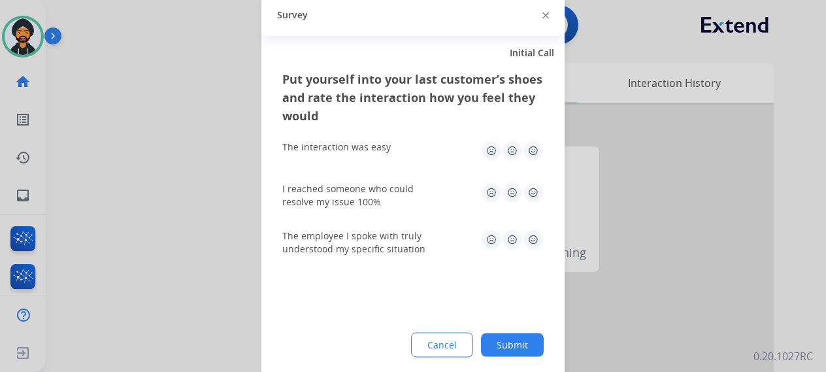
click at [508, 339] on button "Submit" at bounding box center [512, 345] width 63 height 24
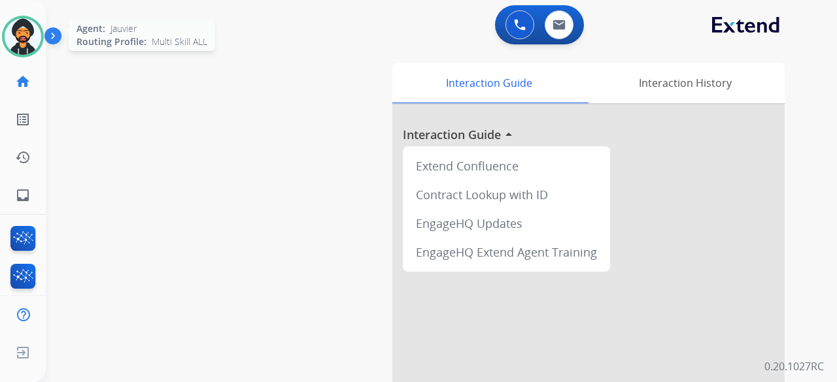
click at [26, 35] on img at bounding box center [23, 36] width 37 height 37
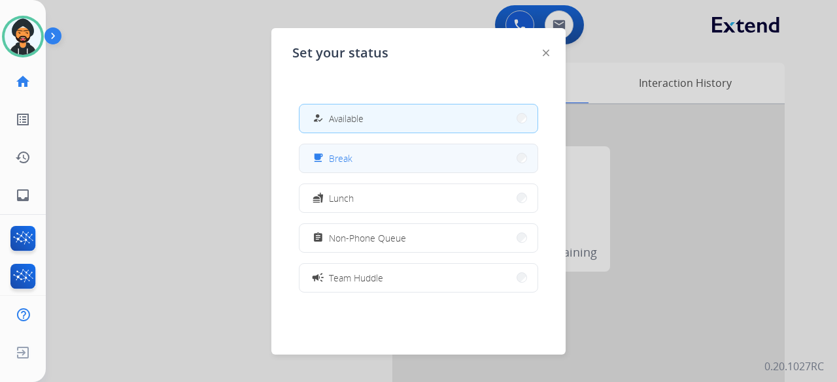
click at [335, 163] on span "Break" at bounding box center [341, 159] width 24 height 14
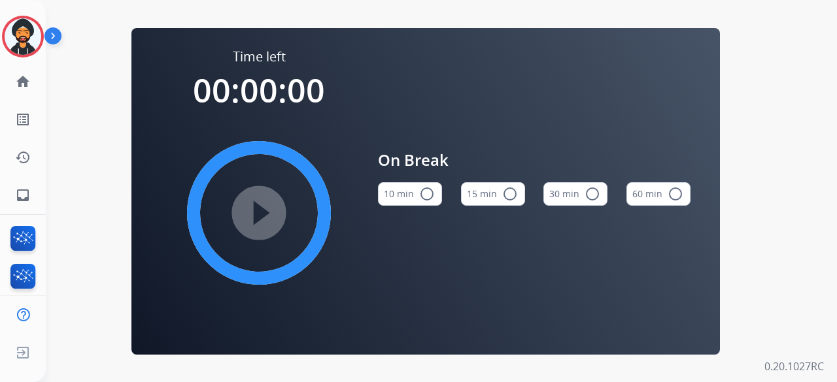
click at [514, 198] on mat-icon "radio_button_unchecked" at bounding box center [510, 194] width 16 height 16
click at [259, 214] on mat-icon "play_circle_filled" at bounding box center [259, 213] width 16 height 16
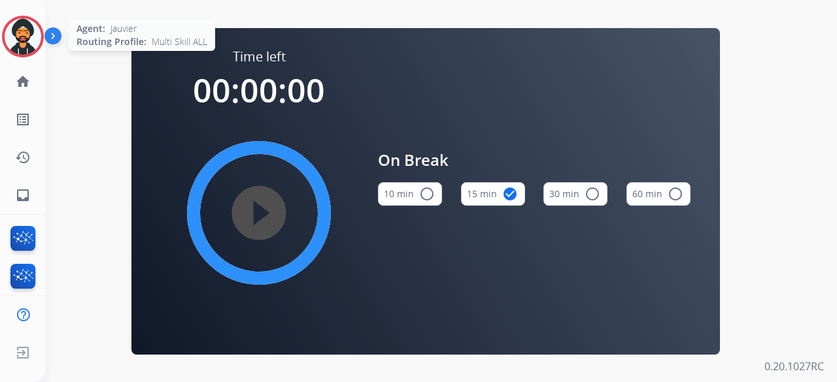
click at [20, 42] on img at bounding box center [23, 36] width 37 height 37
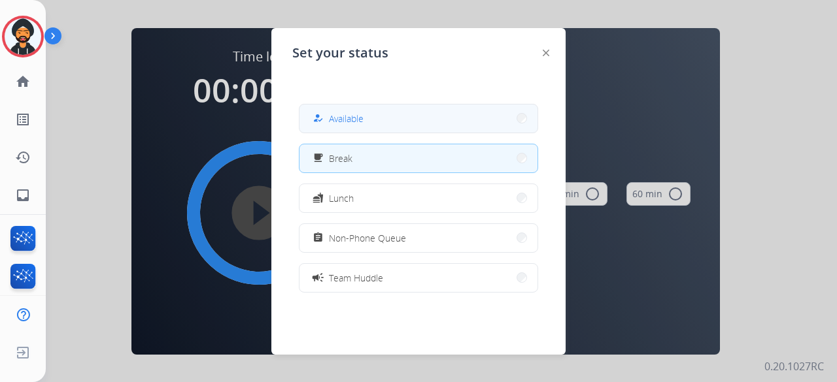
click at [331, 120] on div "how_to_reg Available" at bounding box center [337, 118] width 54 height 16
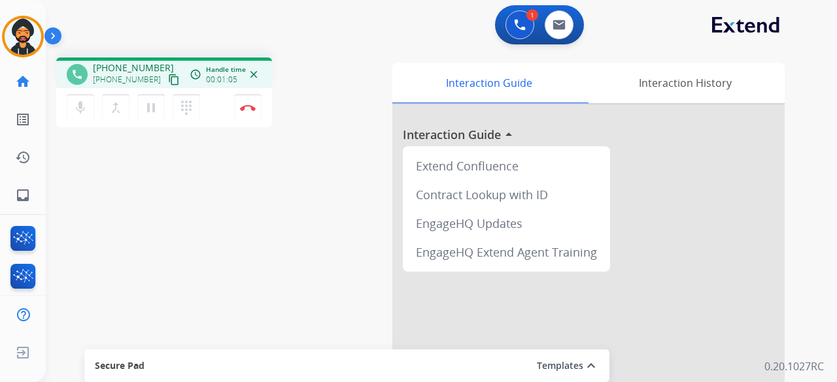
click at [168, 80] on mat-icon "content_copy" at bounding box center [174, 80] width 12 height 12
click at [20, 31] on img at bounding box center [23, 36] width 37 height 37
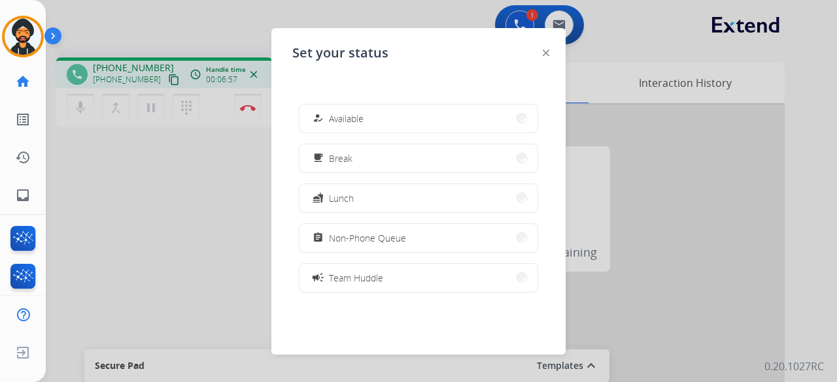
drag, startPoint x: 64, startPoint y: 189, endPoint x: 76, endPoint y: 180, distance: 15.0
click at [69, 185] on div at bounding box center [418, 191] width 837 height 382
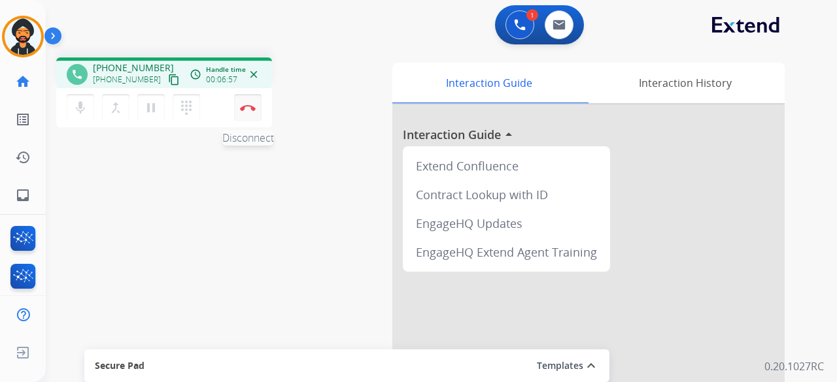
click at [241, 107] on img at bounding box center [248, 108] width 16 height 7
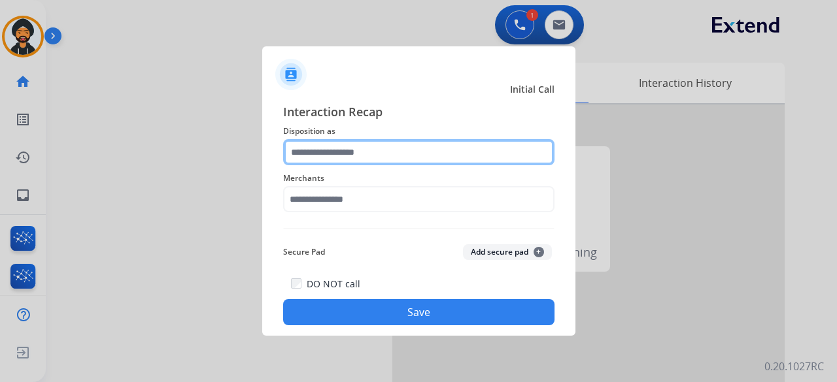
click at [358, 161] on input "text" at bounding box center [418, 152] width 271 height 26
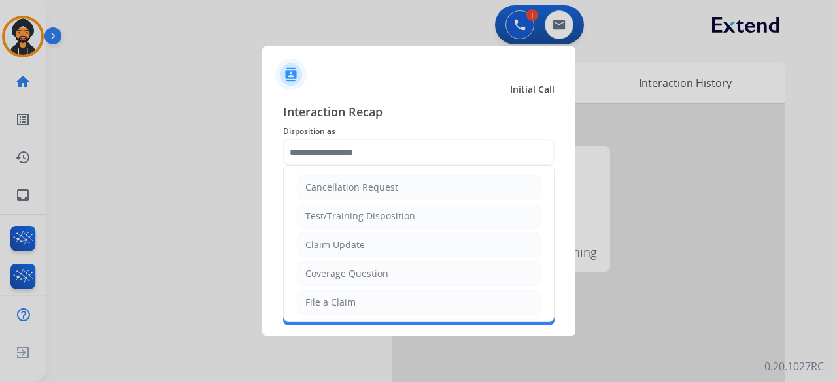
drag, startPoint x: 348, startPoint y: 254, endPoint x: 341, endPoint y: 237, distance: 19.3
click at [347, 252] on li "Claim Update" at bounding box center [419, 245] width 244 height 25
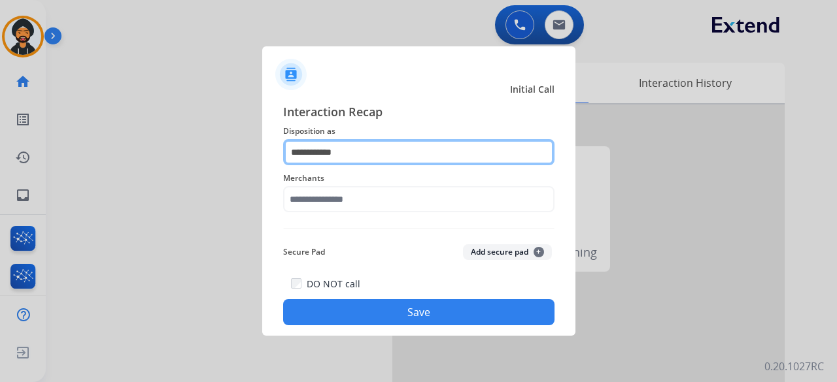
click at [365, 158] on input "**********" at bounding box center [418, 152] width 271 height 26
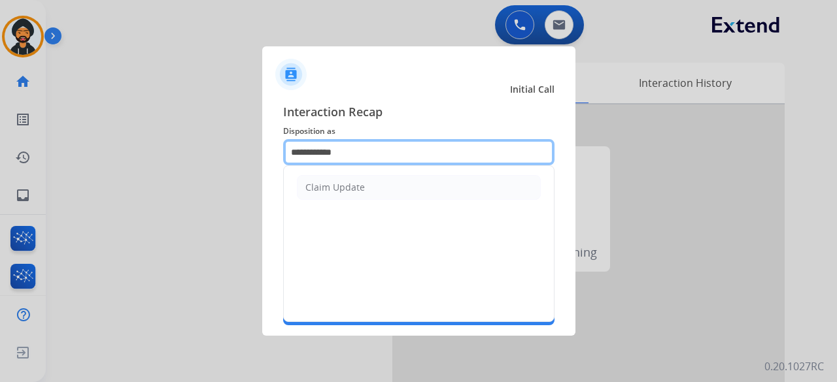
click at [365, 158] on input "**********" at bounding box center [418, 152] width 271 height 26
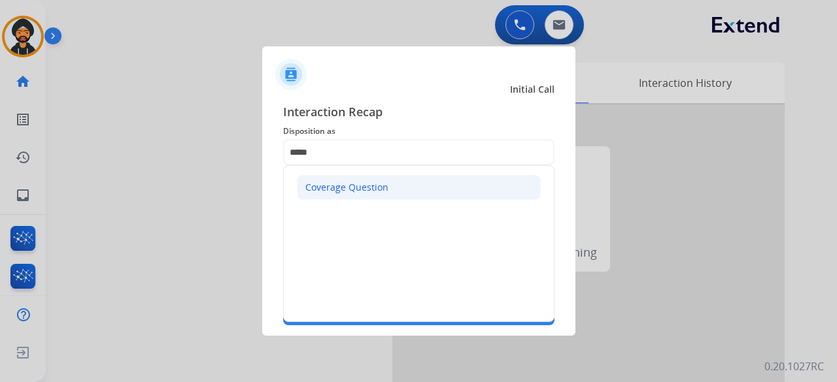
click at [363, 186] on div "Coverage Question" at bounding box center [346, 187] width 83 height 13
type input "**********"
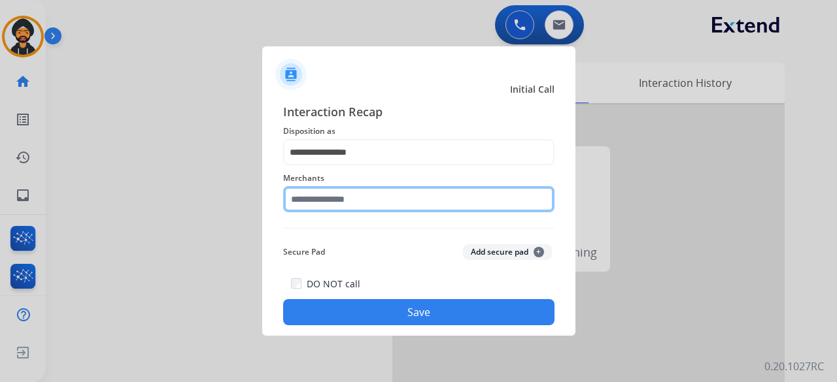
click at [323, 197] on input "text" at bounding box center [418, 199] width 271 height 26
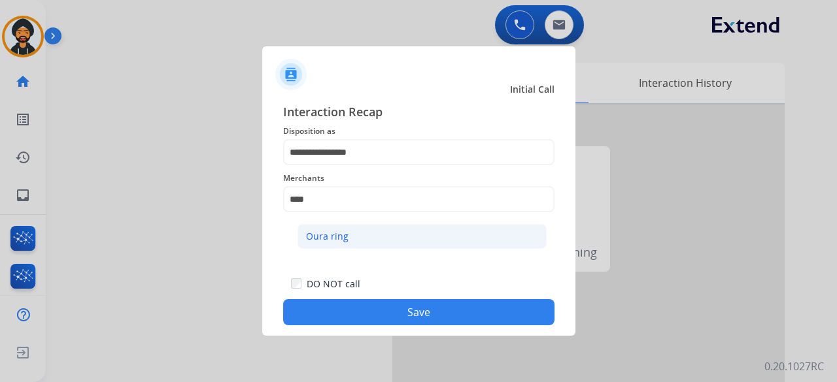
click at [333, 242] on div "Oura ring" at bounding box center [327, 236] width 42 height 13
type input "*********"
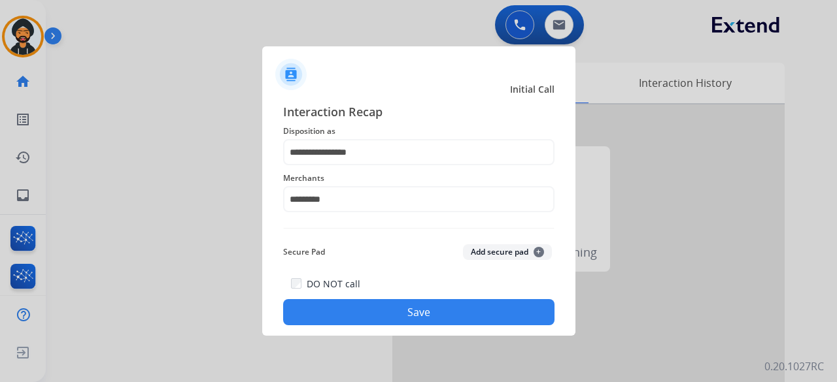
click at [388, 310] on button "Save" at bounding box center [418, 312] width 271 height 26
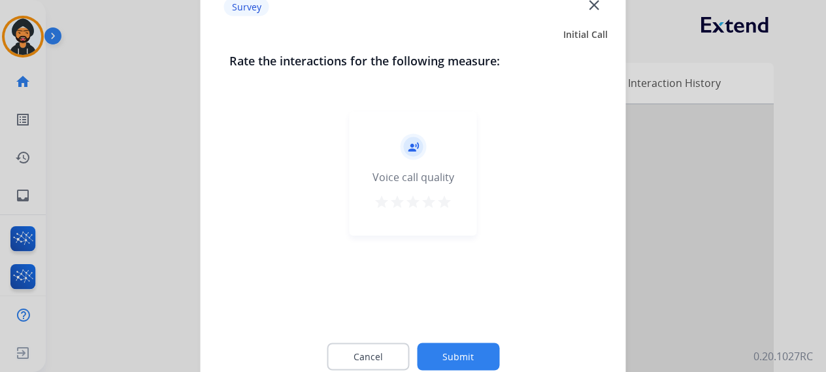
click at [456, 363] on button "Submit" at bounding box center [458, 355] width 82 height 27
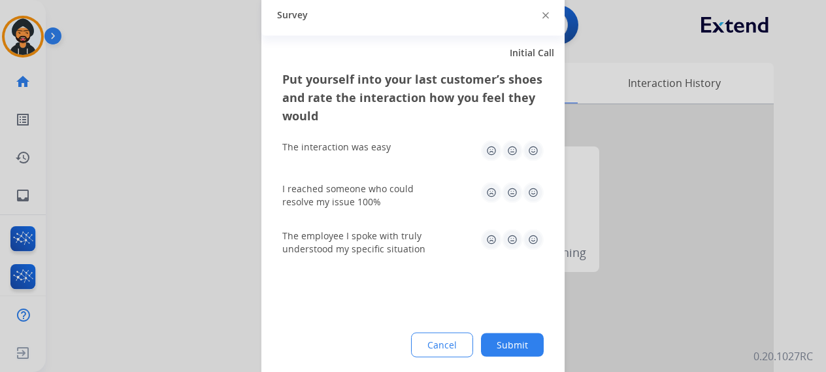
click at [541, 342] on button "Submit" at bounding box center [512, 345] width 63 height 24
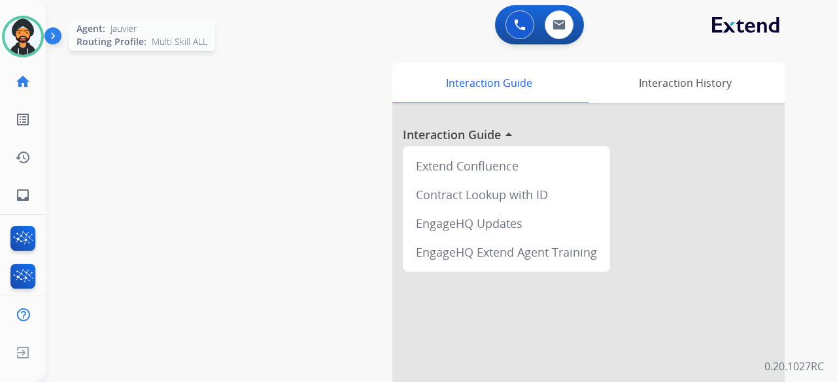
click at [43, 46] on div "Agent: [PERSON_NAME] Profile: Multi Skill ALL" at bounding box center [23, 37] width 42 height 42
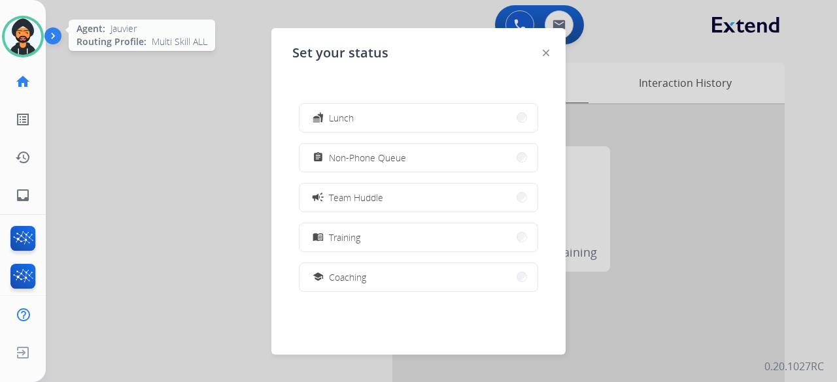
scroll to position [83, 0]
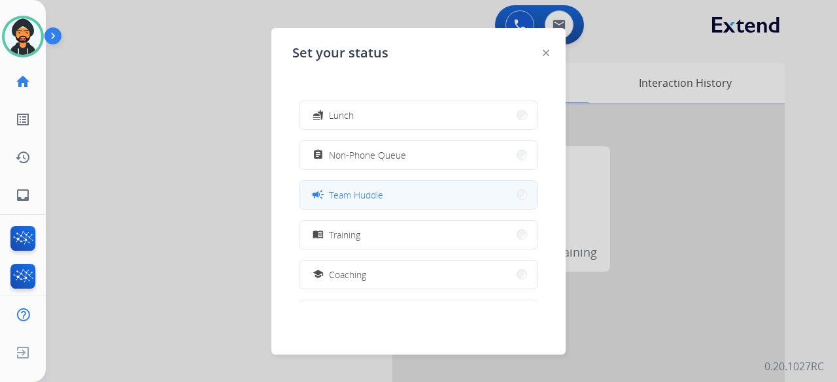
click at [399, 201] on button "campaign Team Huddle" at bounding box center [418, 195] width 238 height 28
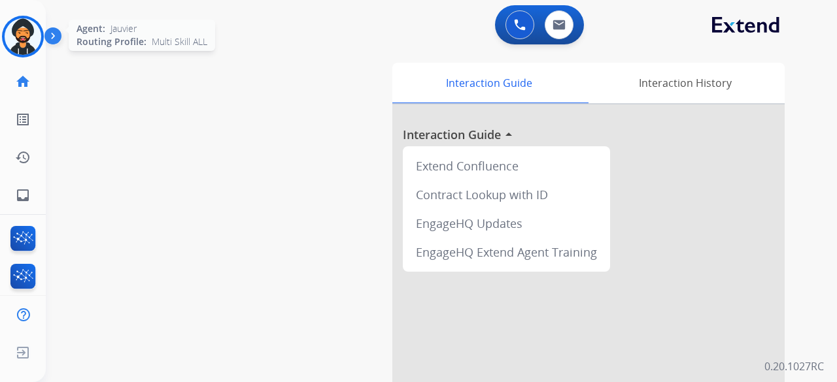
click at [22, 37] on img at bounding box center [23, 36] width 37 height 37
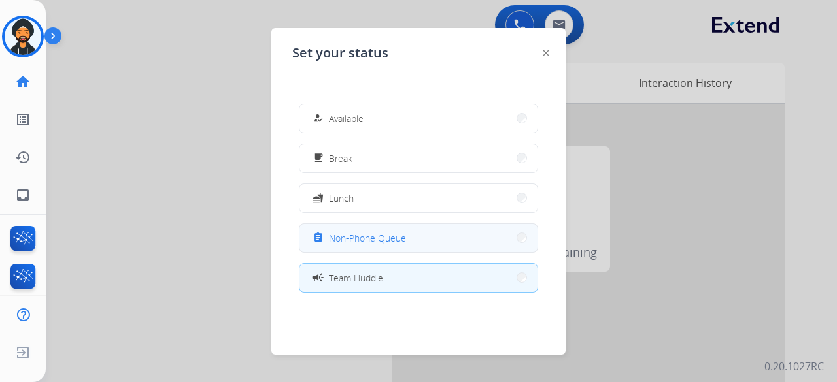
click at [395, 234] on span "Non-Phone Queue" at bounding box center [367, 238] width 77 height 14
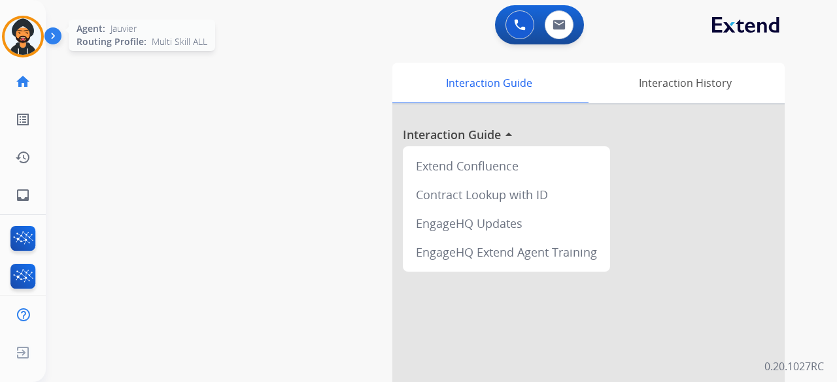
click at [26, 35] on img at bounding box center [23, 36] width 37 height 37
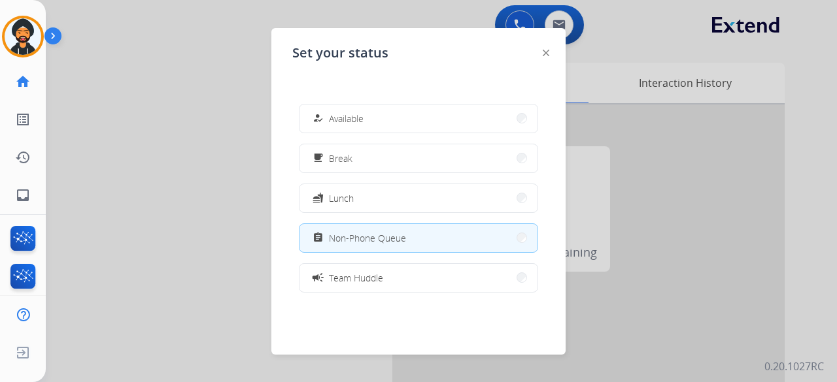
click at [175, 183] on div at bounding box center [418, 191] width 837 height 382
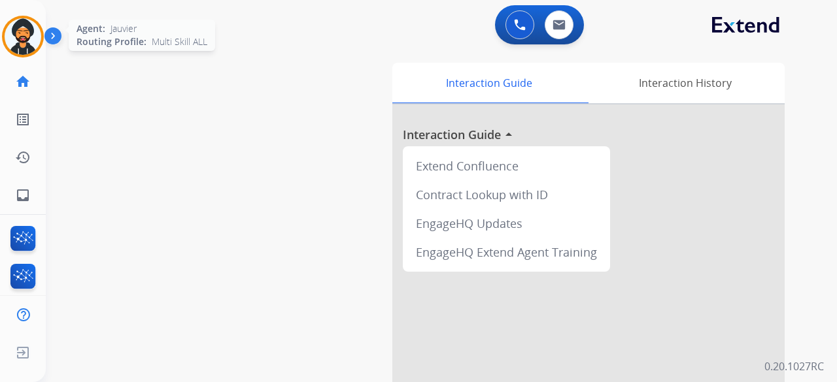
click at [30, 46] on img at bounding box center [23, 36] width 37 height 37
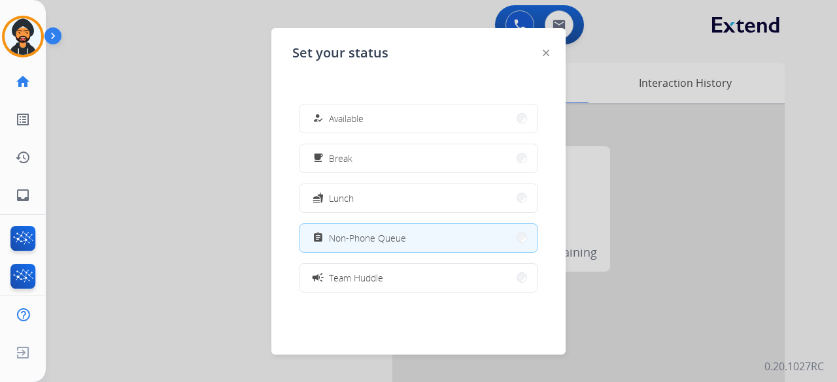
click at [385, 239] on span "Non-Phone Queue" at bounding box center [367, 238] width 77 height 14
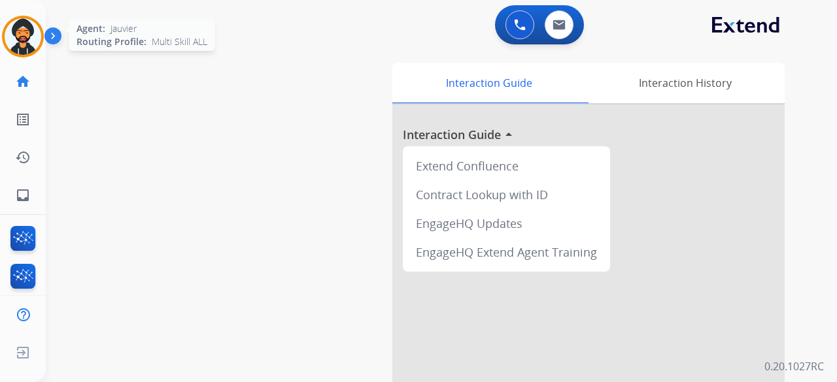
click at [23, 25] on img at bounding box center [23, 36] width 37 height 37
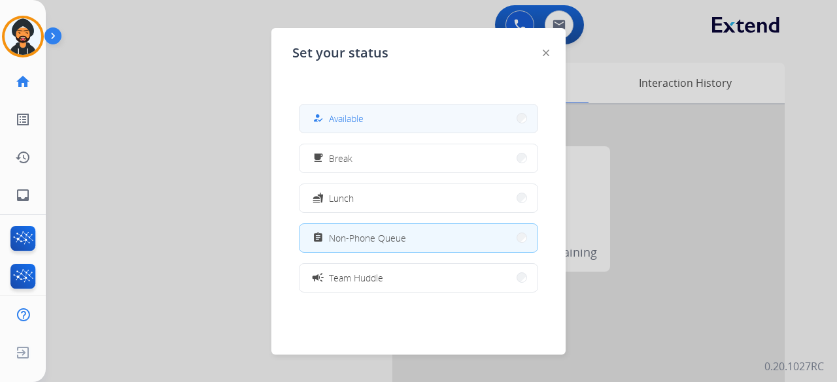
click at [361, 127] on button "how_to_reg Available" at bounding box center [418, 119] width 238 height 28
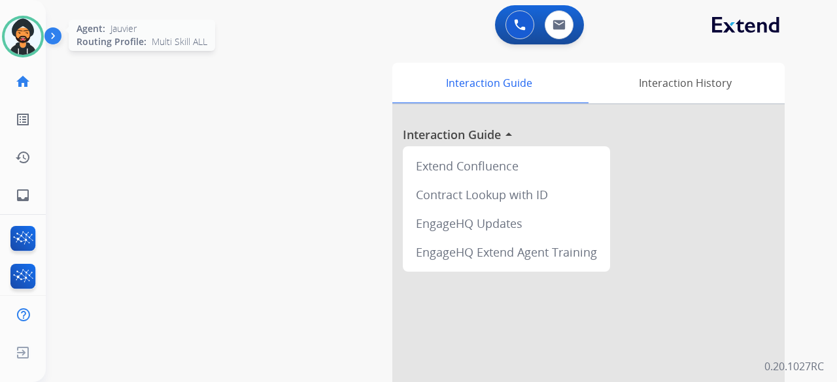
click at [13, 41] on img at bounding box center [23, 36] width 37 height 37
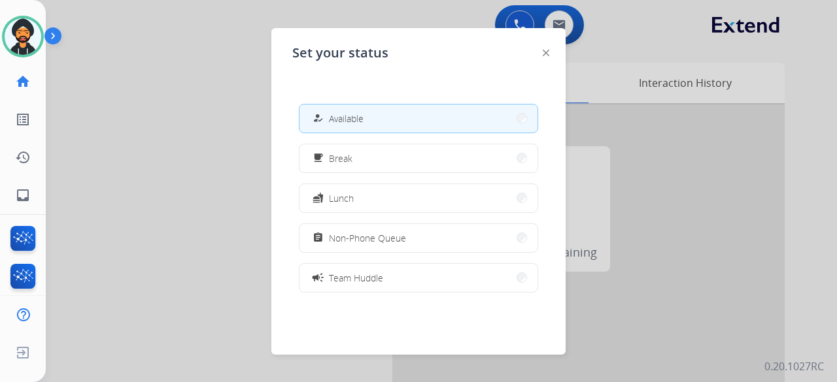
click at [197, 184] on div at bounding box center [418, 191] width 837 height 382
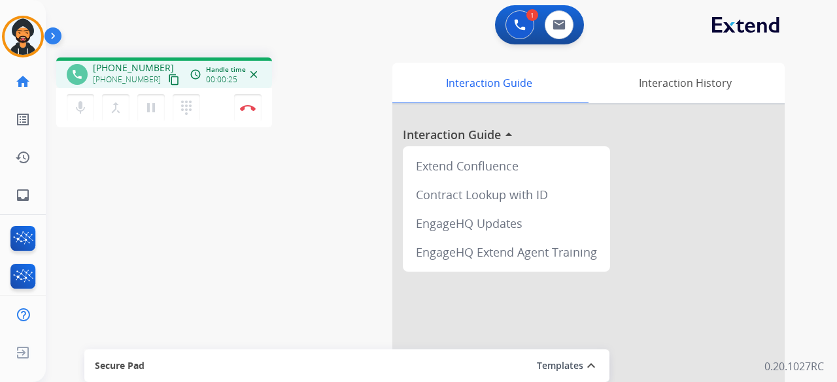
click at [168, 78] on mat-icon "content_copy" at bounding box center [174, 80] width 12 height 12
click at [168, 80] on mat-icon "content_copy" at bounding box center [174, 80] width 12 height 12
click at [247, 109] on img at bounding box center [248, 108] width 16 height 7
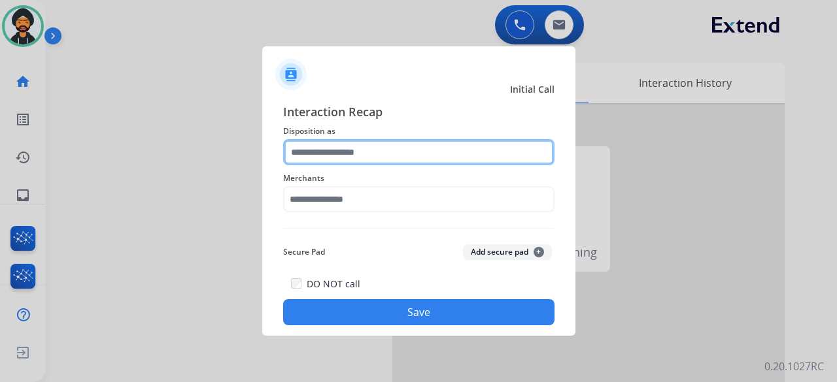
click at [355, 149] on input "text" at bounding box center [418, 152] width 271 height 26
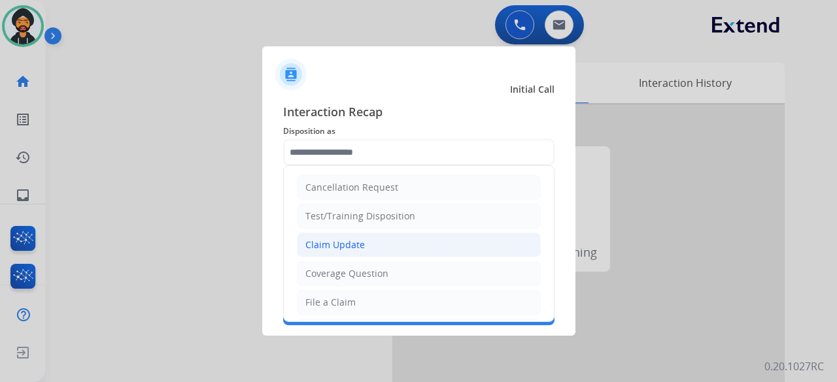
click at [337, 239] on div "Claim Update" at bounding box center [334, 245] width 59 height 13
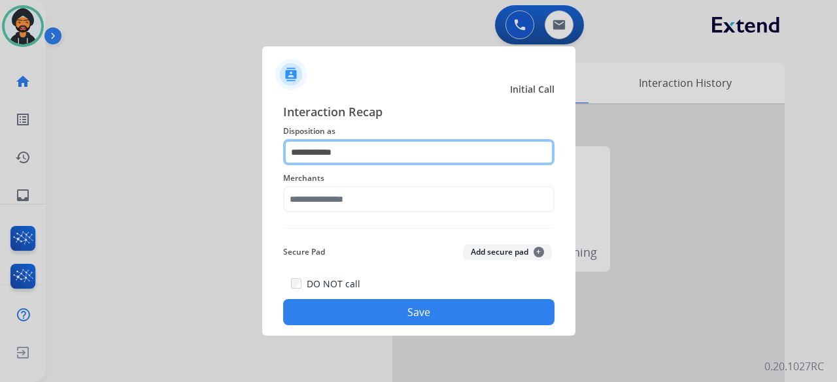
click at [324, 154] on input "**********" at bounding box center [418, 152] width 271 height 26
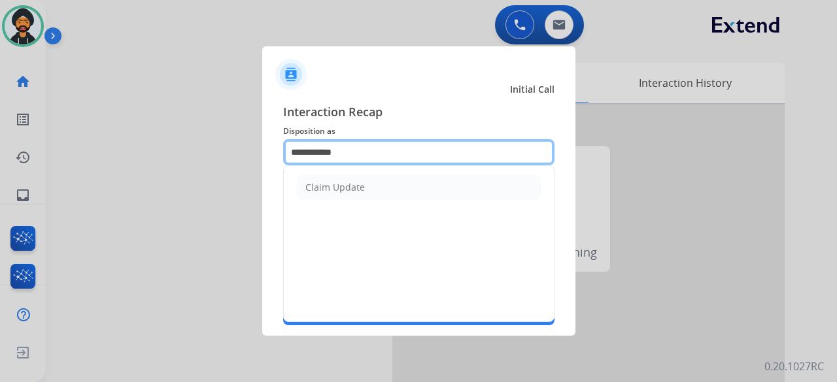
click at [324, 154] on input "**********" at bounding box center [418, 152] width 271 height 26
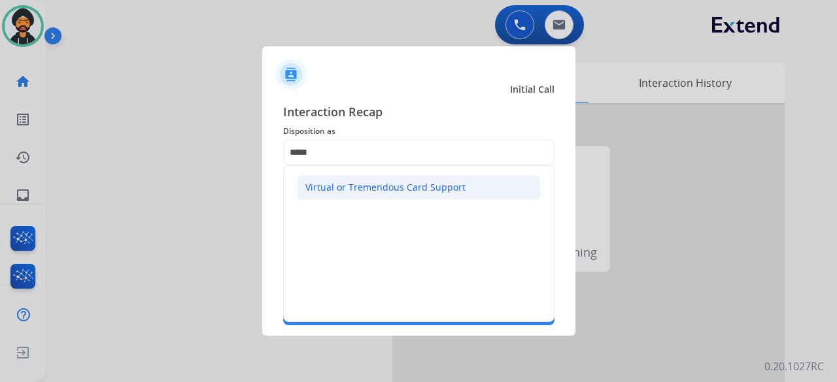
click at [357, 190] on div "Virtual or Tremendous Card Support" at bounding box center [385, 187] width 160 height 13
type input "**********"
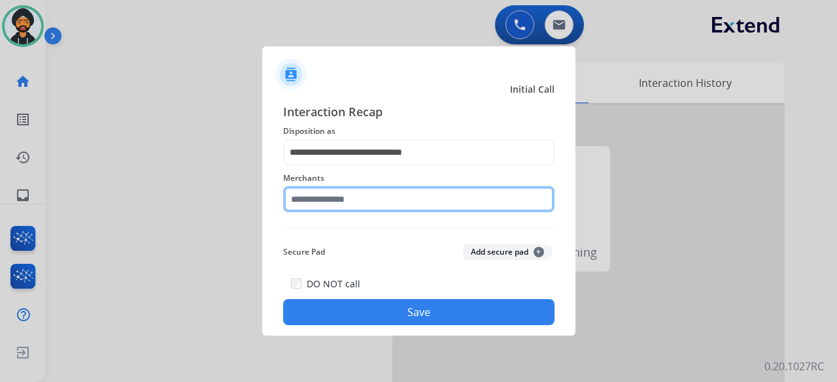
click at [346, 198] on input "text" at bounding box center [418, 199] width 271 height 26
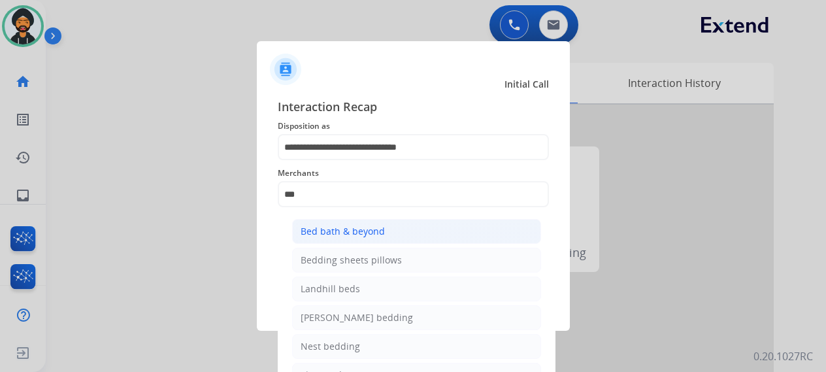
click at [368, 230] on div "Bed bath & beyond" at bounding box center [343, 231] width 84 height 13
type input "**********"
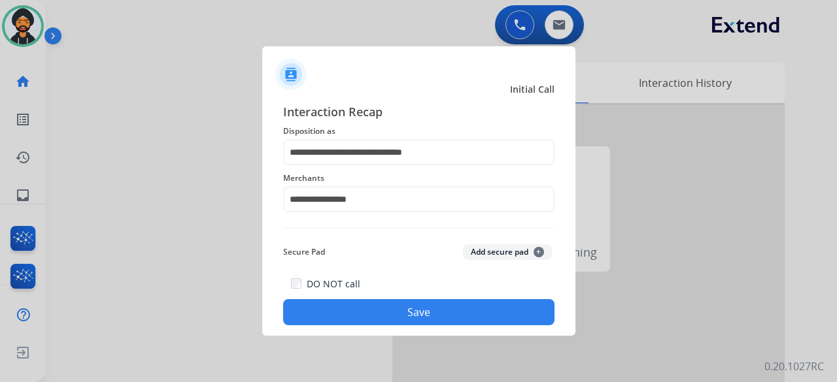
click at [403, 320] on button "Save" at bounding box center [418, 312] width 271 height 26
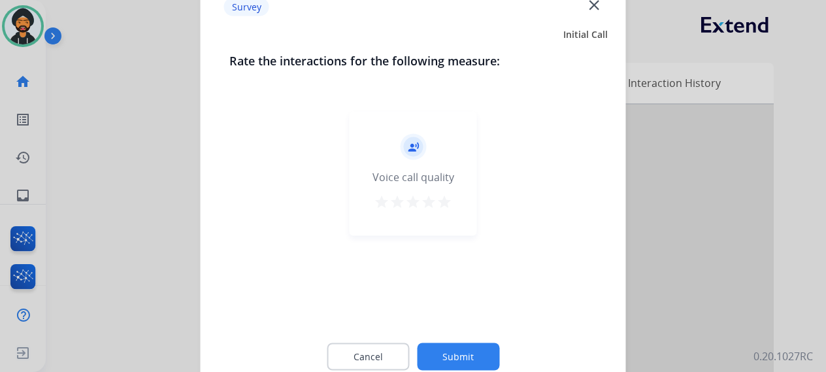
click at [479, 363] on button "Submit" at bounding box center [458, 355] width 82 height 27
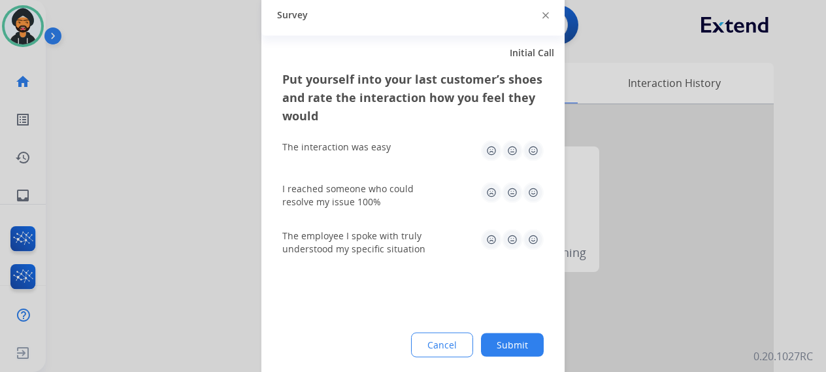
drag, startPoint x: 17, startPoint y: 297, endPoint x: 507, endPoint y: 339, distance: 492.0
click at [0, 335] on app-survey "Survey Initial Call Put yourself into your last customer’s shoes and rate the i…" at bounding box center [0, 186] width 0 height 372
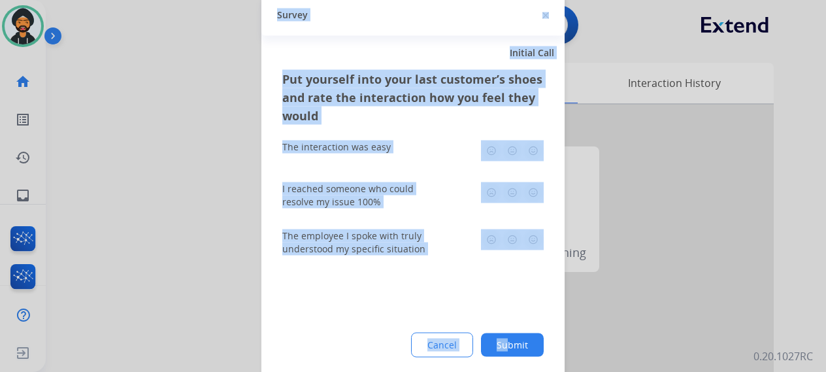
click at [508, 341] on button "Submit" at bounding box center [512, 345] width 63 height 24
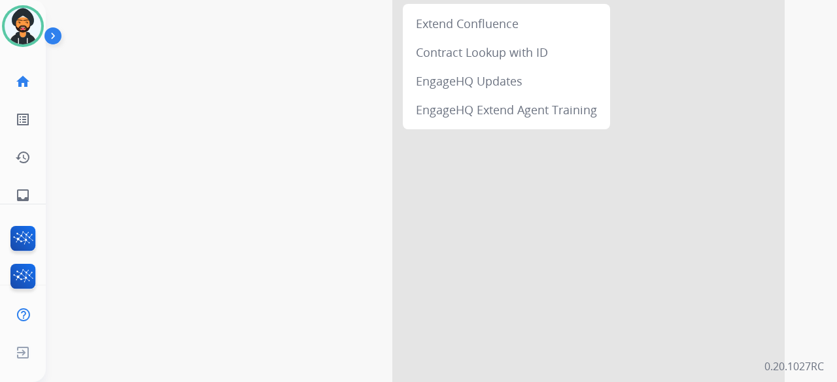
scroll to position [209, 0]
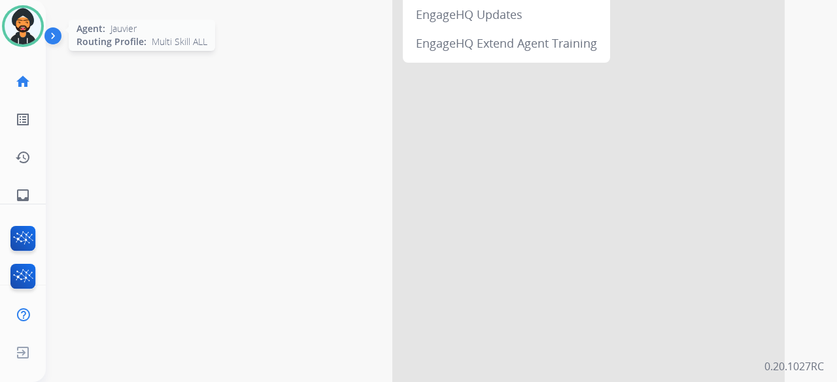
click at [24, 45] on div at bounding box center [23, 26] width 42 height 42
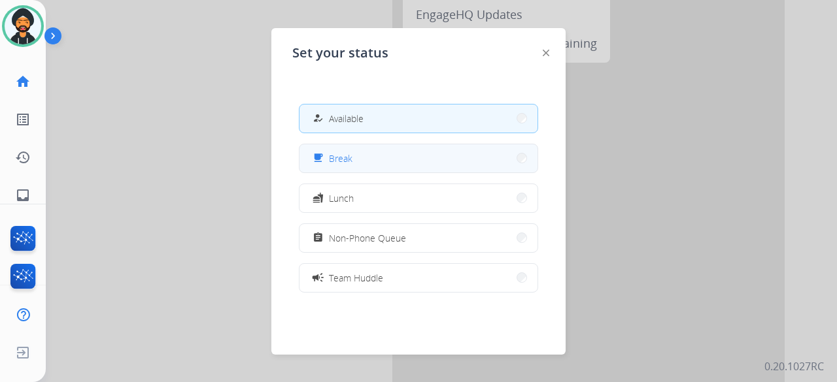
click at [337, 171] on button "free_breakfast Break" at bounding box center [418, 158] width 238 height 28
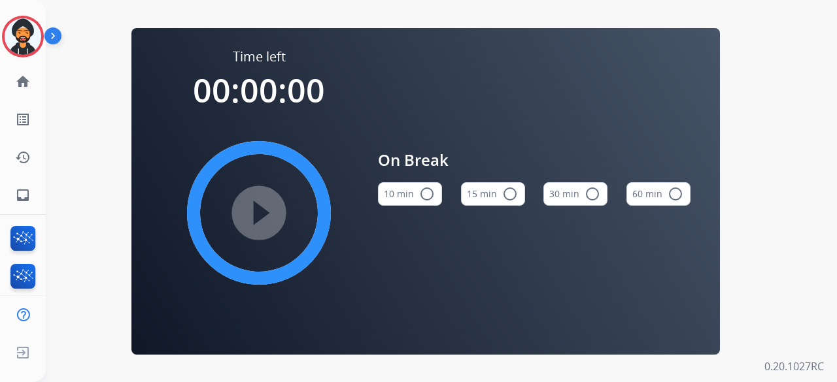
click at [468, 197] on button "15 min radio_button_unchecked" at bounding box center [493, 194] width 64 height 24
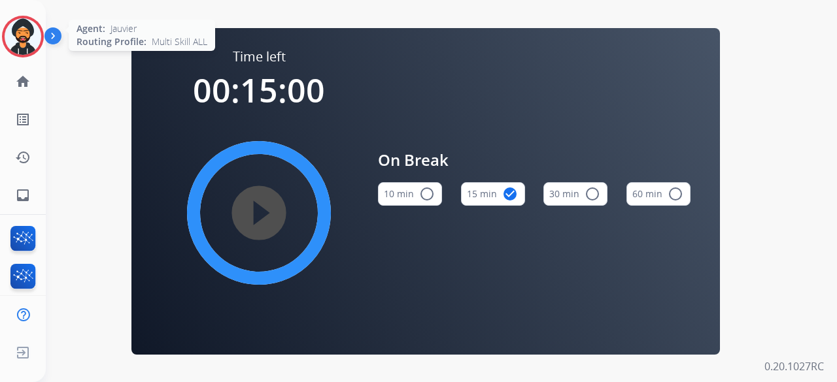
click at [20, 29] on img at bounding box center [23, 36] width 37 height 37
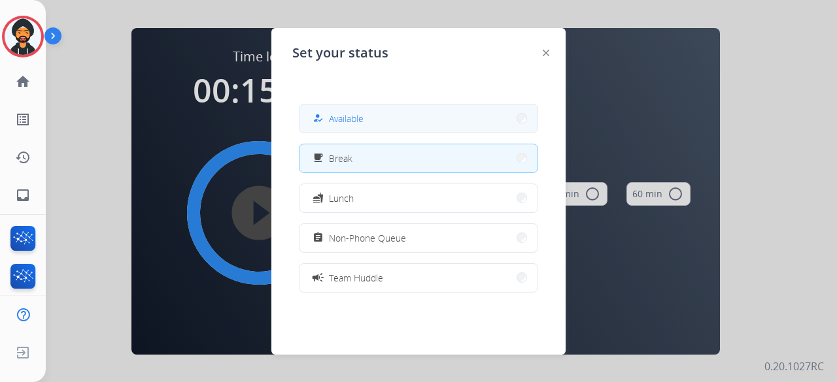
click at [405, 120] on button "how_to_reg Available" at bounding box center [418, 119] width 238 height 28
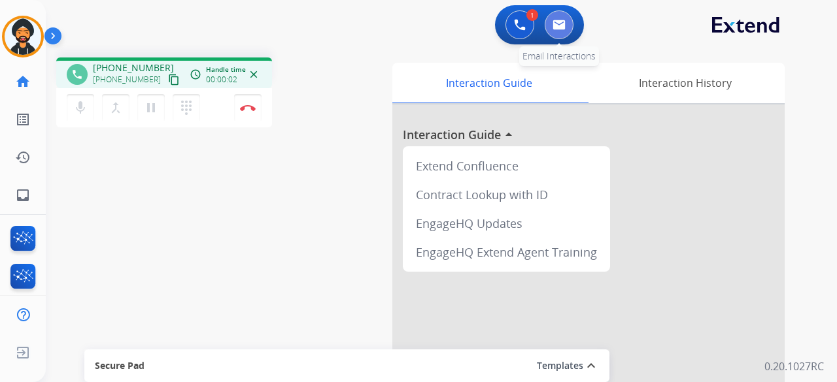
click at [565, 29] on img at bounding box center [558, 25] width 13 height 10
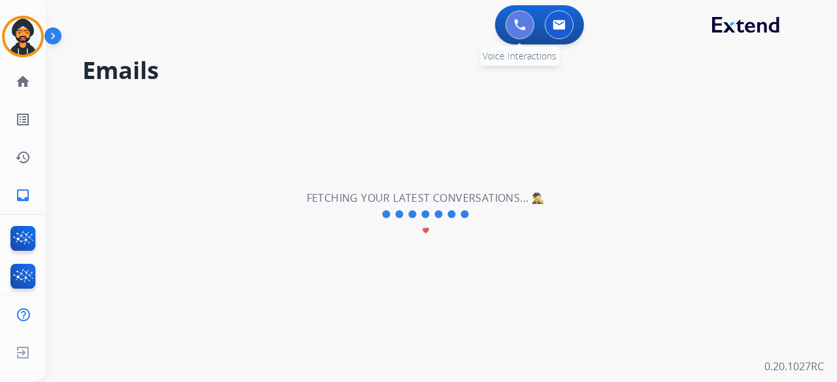
click at [508, 23] on button at bounding box center [519, 24] width 29 height 29
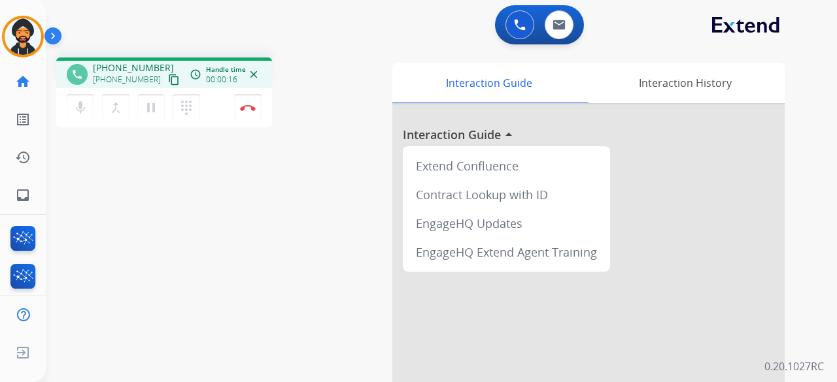
click at [168, 84] on mat-icon "content_copy" at bounding box center [174, 80] width 12 height 12
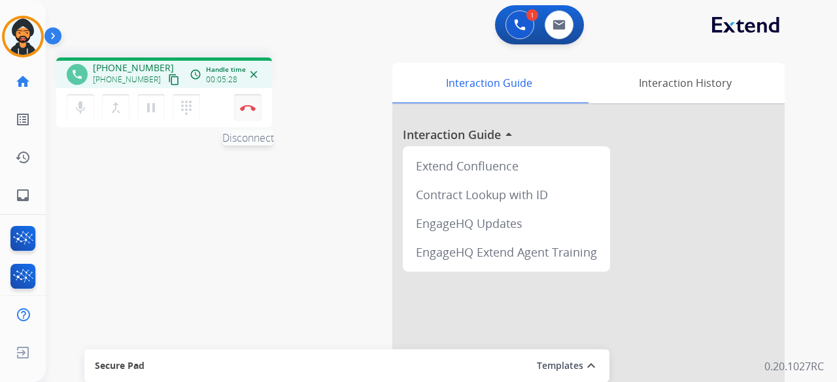
click at [236, 101] on button "Disconnect" at bounding box center [247, 107] width 27 height 27
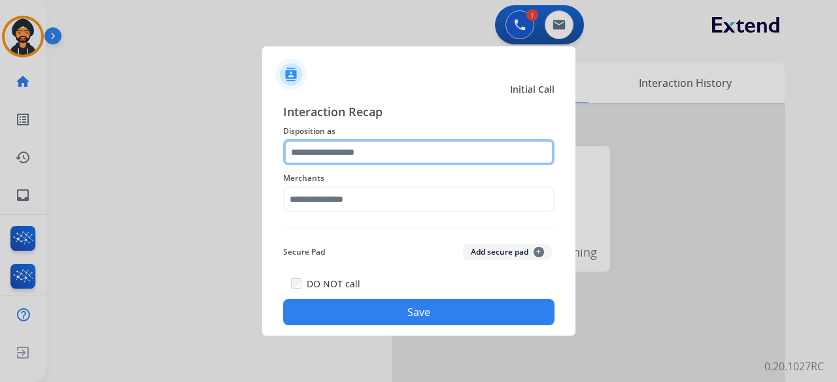
click at [350, 150] on input "text" at bounding box center [418, 152] width 271 height 26
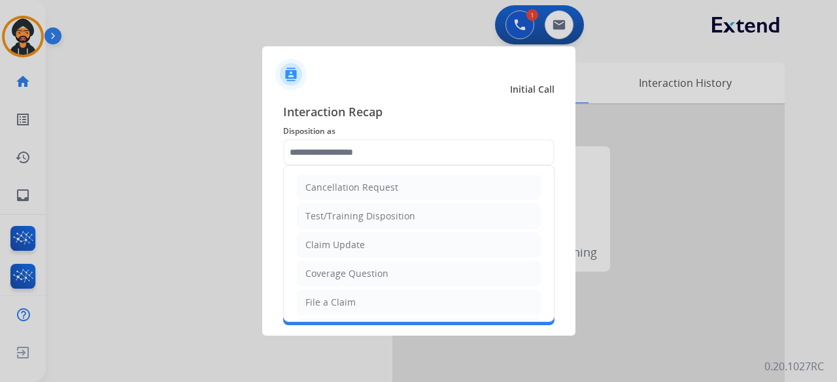
click at [338, 239] on div "Claim Update" at bounding box center [334, 245] width 59 height 13
type input "**********"
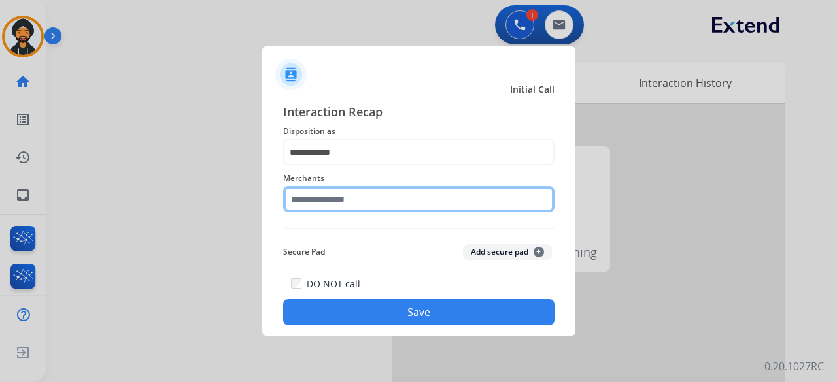
click at [329, 207] on input "text" at bounding box center [418, 199] width 271 height 26
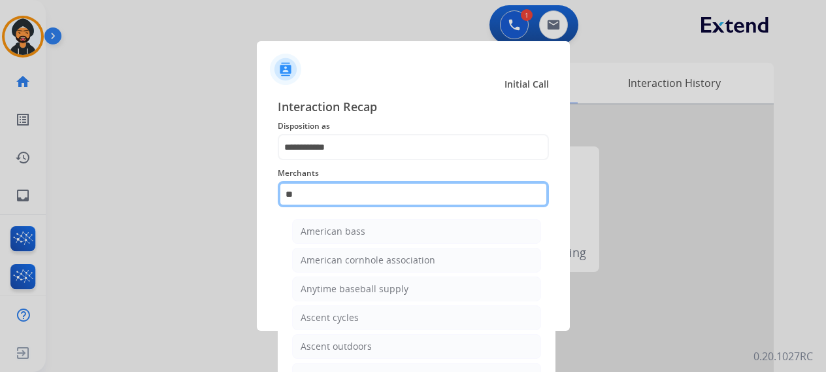
type input "**"
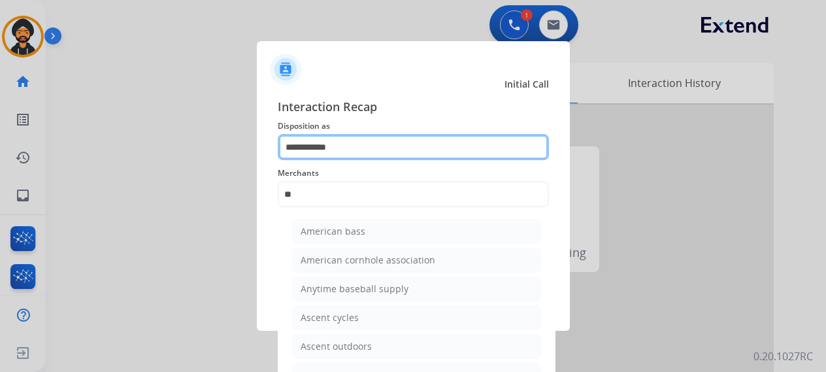
click at [328, 142] on input "**********" at bounding box center [413, 147] width 271 height 26
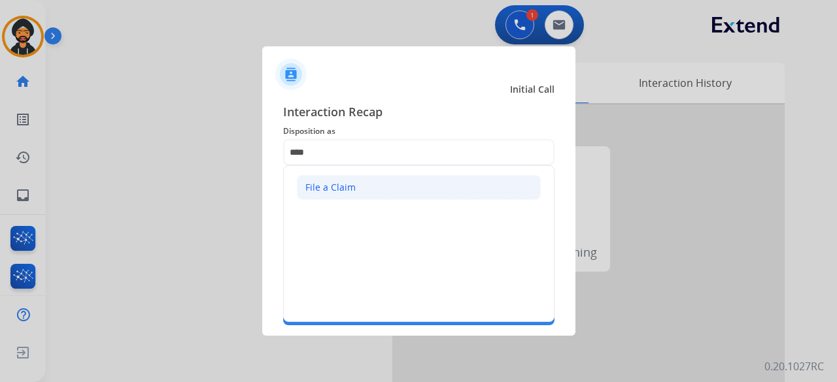
click at [315, 184] on div "File a Claim" at bounding box center [330, 187] width 50 height 13
type input "**********"
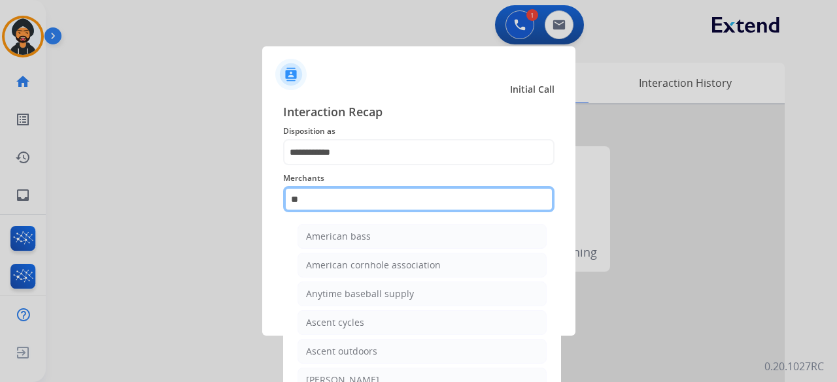
click at [308, 195] on input "**" at bounding box center [418, 199] width 271 height 26
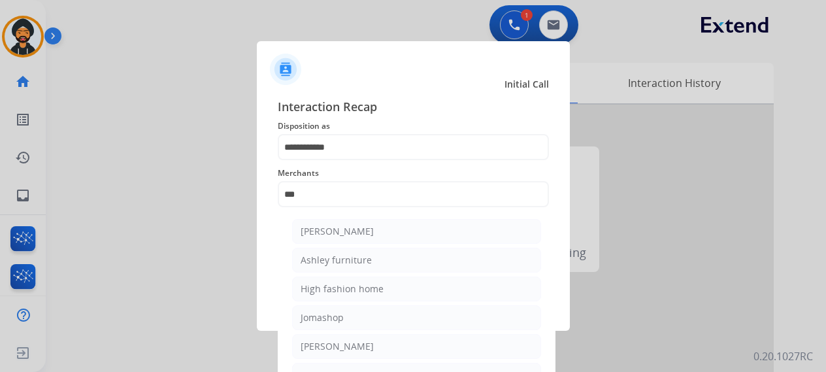
click at [362, 232] on div "[PERSON_NAME]" at bounding box center [337, 231] width 73 height 13
type input "**********"
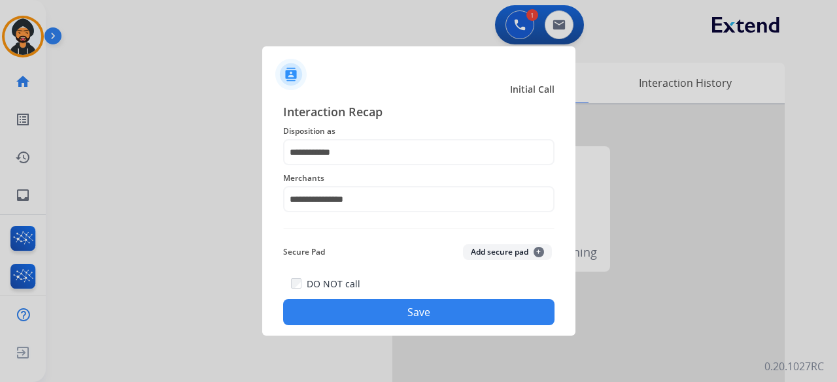
click at [346, 309] on button "Save" at bounding box center [418, 312] width 271 height 26
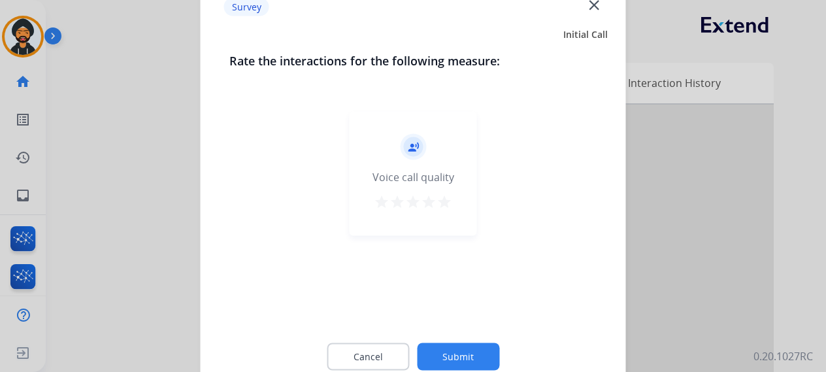
click at [468, 350] on button "Submit" at bounding box center [458, 355] width 82 height 27
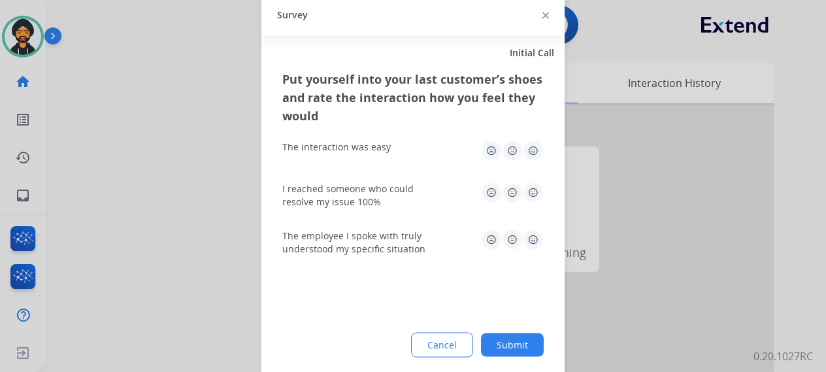
click at [514, 344] on button "Submit" at bounding box center [512, 345] width 63 height 24
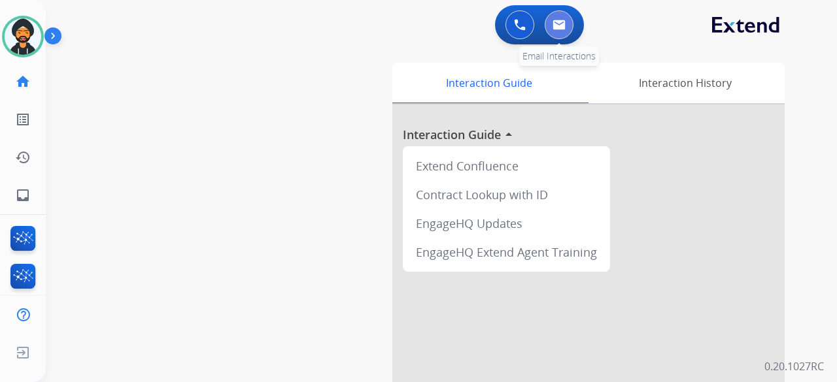
click at [552, 22] on img at bounding box center [558, 25] width 13 height 10
select select "**********"
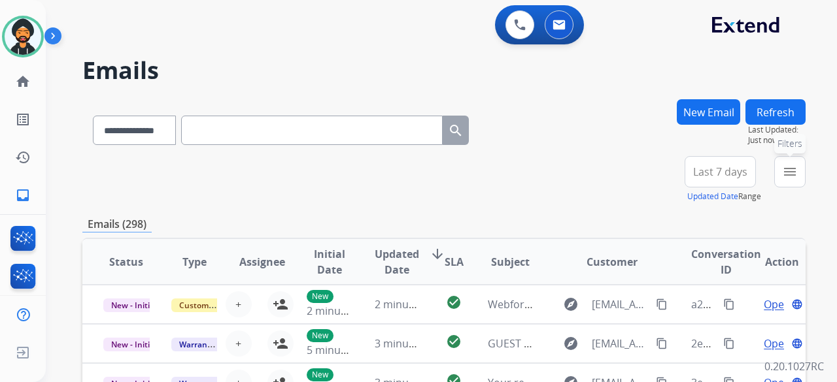
click at [795, 173] on mat-icon "menu" at bounding box center [790, 172] width 16 height 16
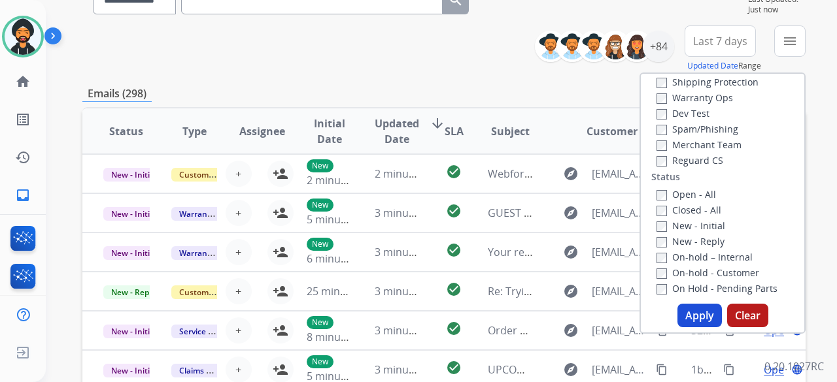
scroll to position [84, 0]
click at [695, 310] on button "Apply" at bounding box center [699, 316] width 44 height 24
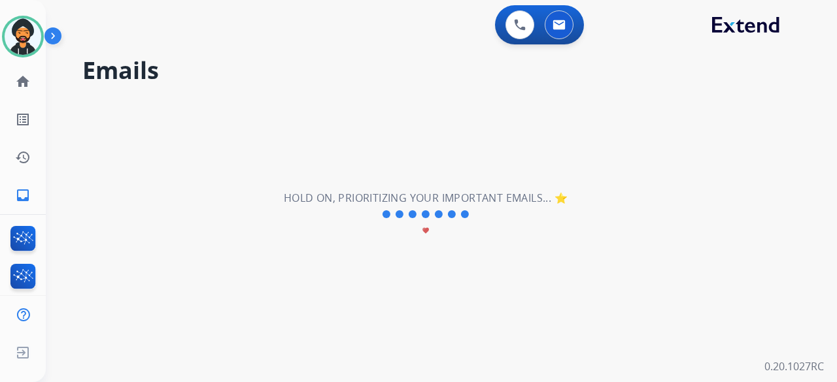
scroll to position [0, 0]
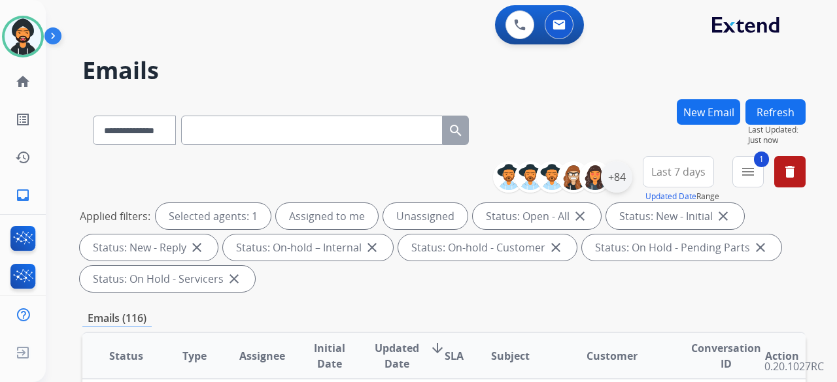
click at [616, 186] on div "+84" at bounding box center [616, 176] width 31 height 31
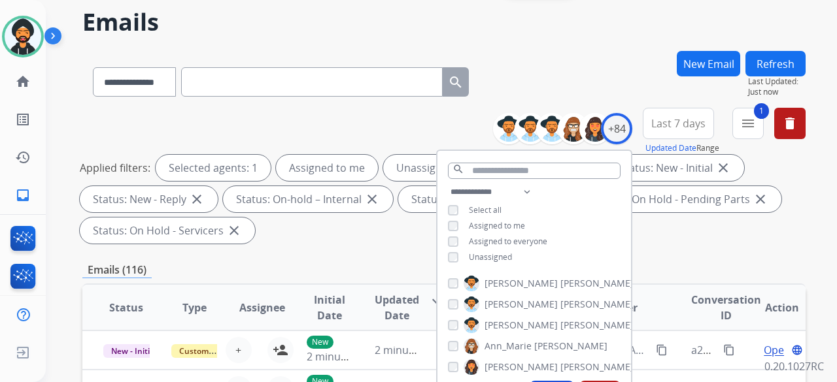
scroll to position [131, 0]
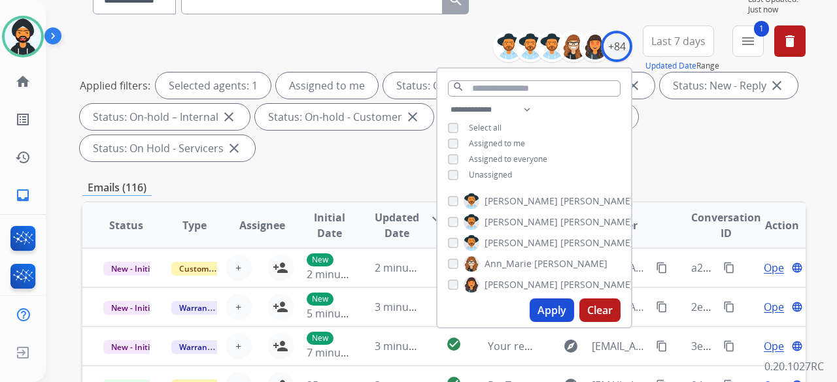
click at [562, 310] on button "Apply" at bounding box center [551, 311] width 44 height 24
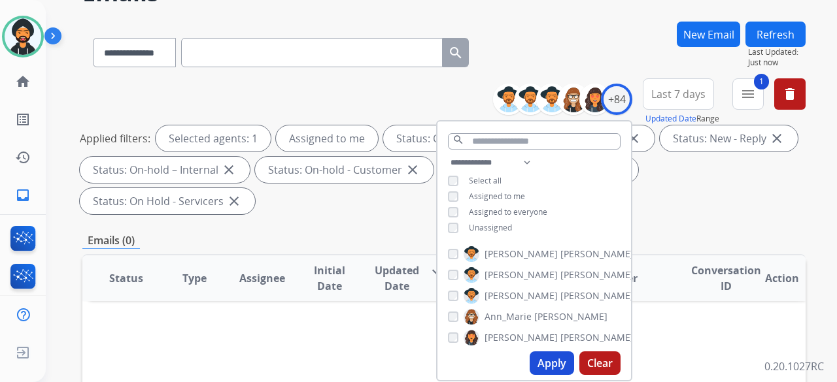
scroll to position [261, 0]
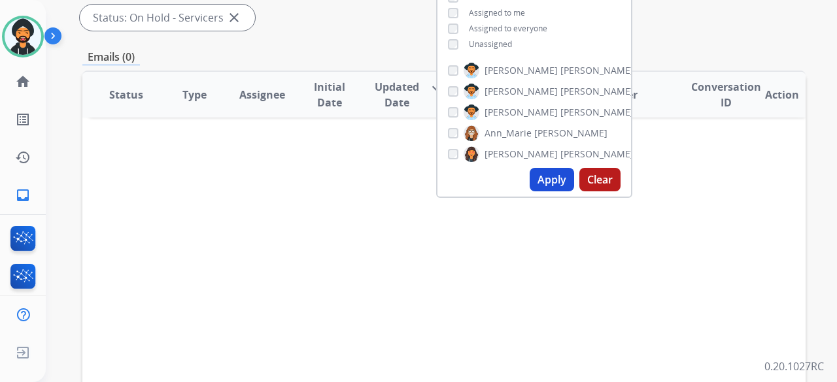
click at [541, 176] on button "Apply" at bounding box center [551, 180] width 44 height 24
click at [25, 37] on img at bounding box center [23, 36] width 37 height 37
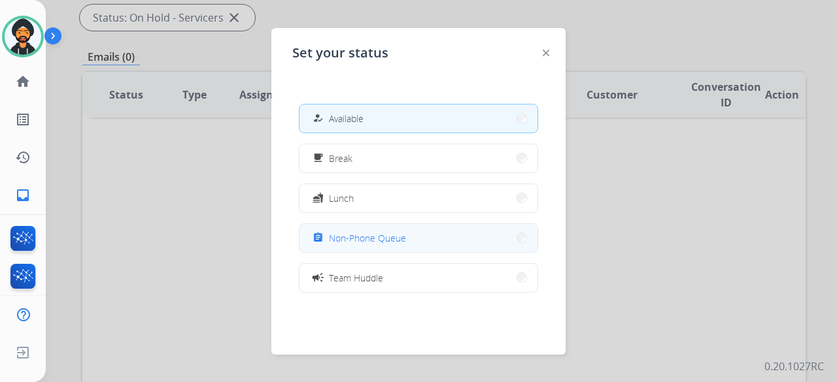
click at [353, 239] on span "Non-Phone Queue" at bounding box center [367, 238] width 77 height 14
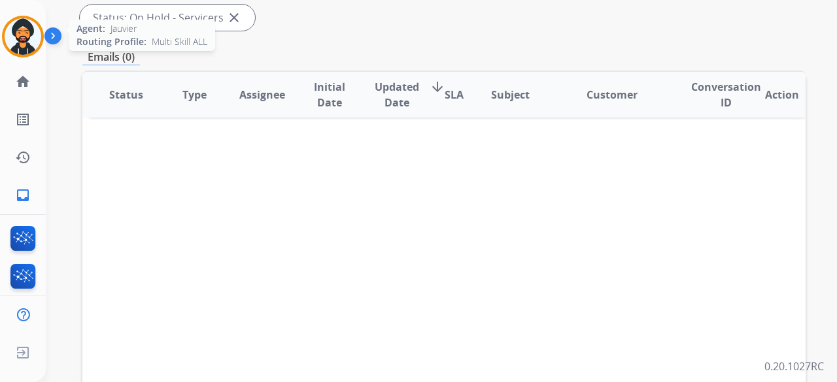
drag, startPoint x: 7, startPoint y: 24, endPoint x: 17, endPoint y: 24, distance: 10.5
click at [7, 24] on div at bounding box center [23, 37] width 42 height 42
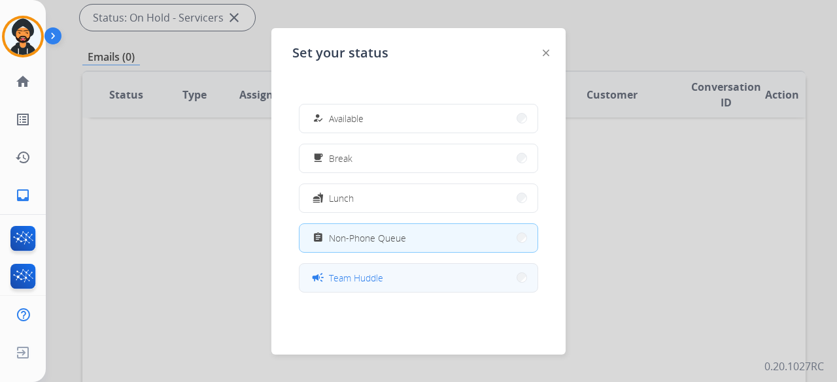
scroll to position [207, 0]
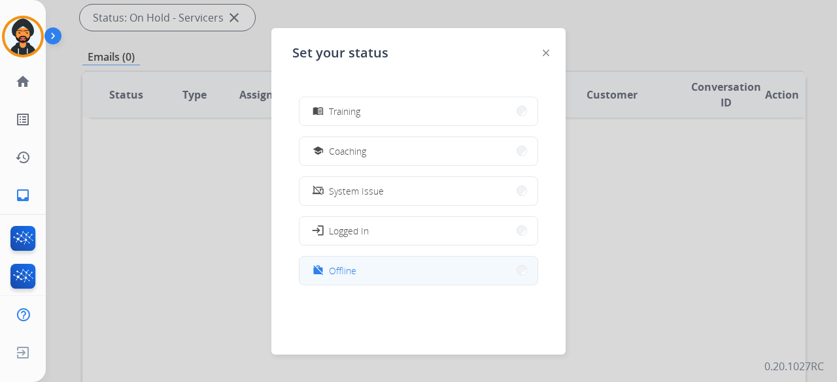
click at [374, 271] on button "work_off Offline" at bounding box center [418, 271] width 238 height 28
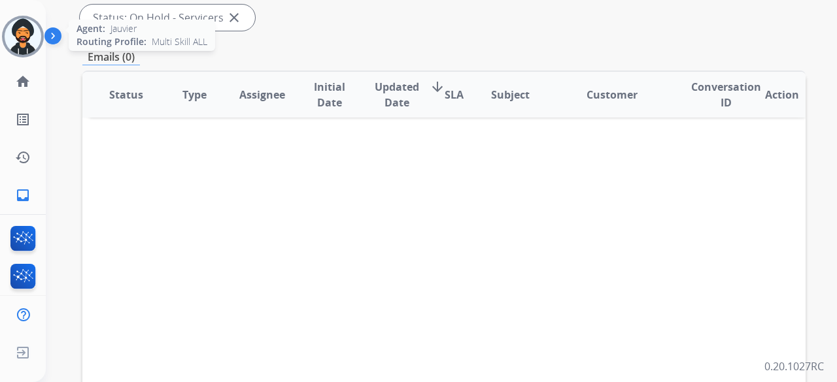
click at [26, 33] on img at bounding box center [23, 36] width 37 height 37
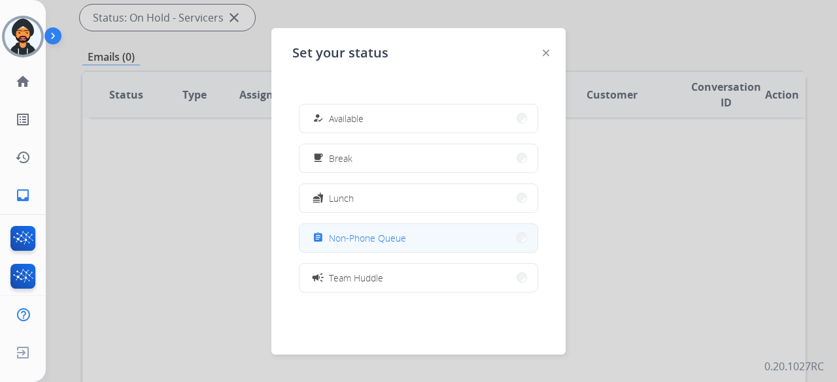
click at [474, 244] on button "assignment Non-Phone Queue" at bounding box center [418, 238] width 238 height 28
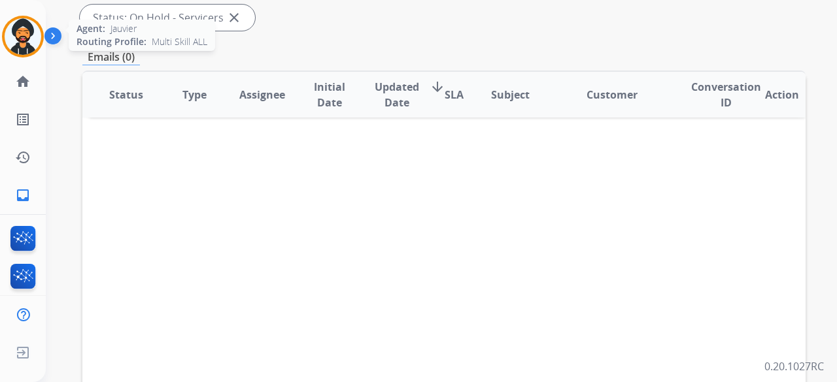
click at [30, 27] on img at bounding box center [23, 36] width 37 height 37
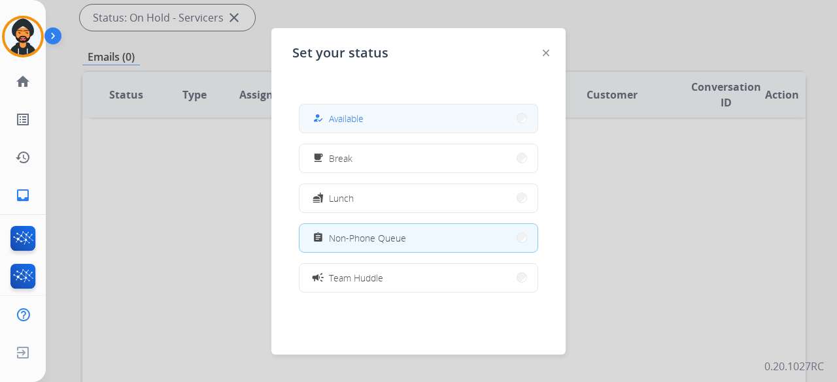
click at [465, 115] on button "how_to_reg Available" at bounding box center [418, 119] width 238 height 28
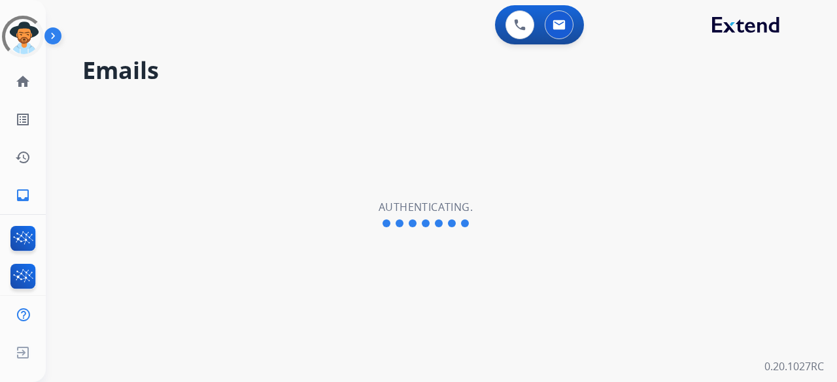
select select "**********"
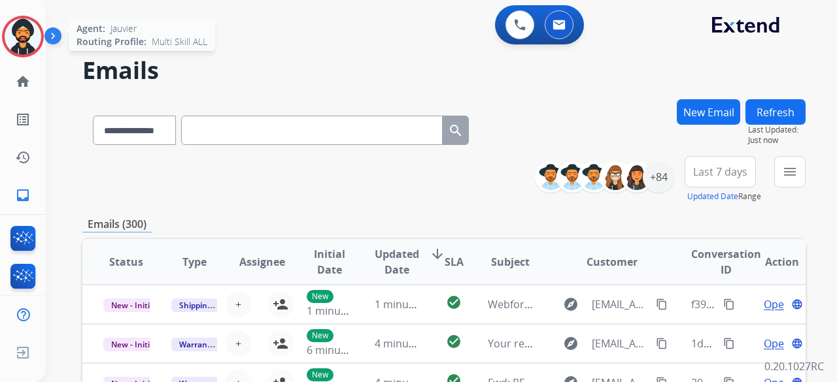
click at [35, 27] on img at bounding box center [23, 36] width 37 height 37
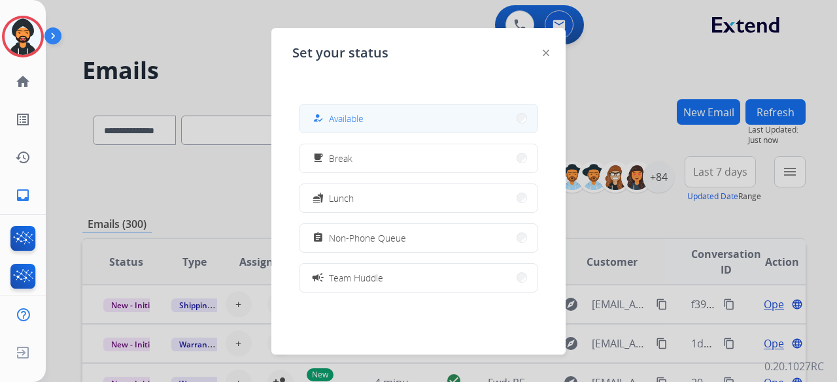
click at [303, 124] on div "how_to_reg Available" at bounding box center [418, 118] width 239 height 29
click at [336, 127] on button "how_to_reg Available" at bounding box center [418, 119] width 238 height 28
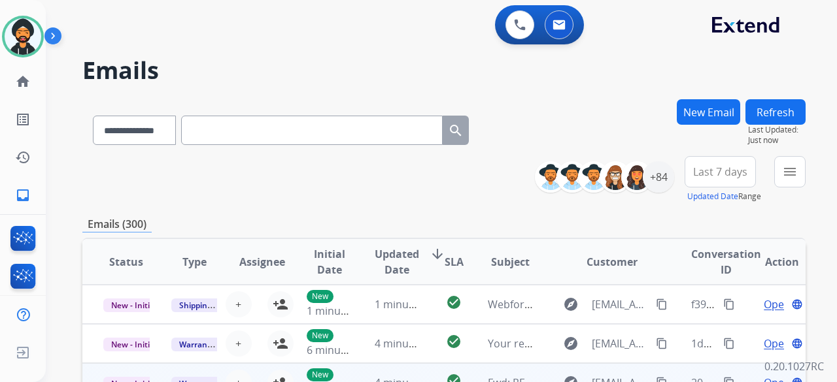
click at [363, 381] on td "4 minutes ago" at bounding box center [388, 382] width 68 height 39
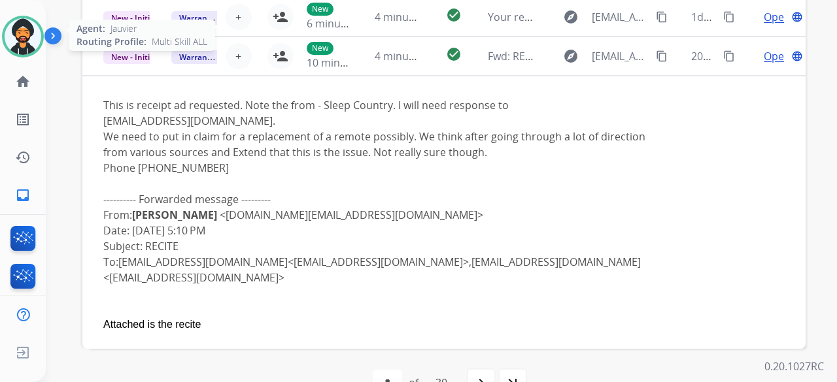
click at [33, 23] on img at bounding box center [23, 36] width 37 height 37
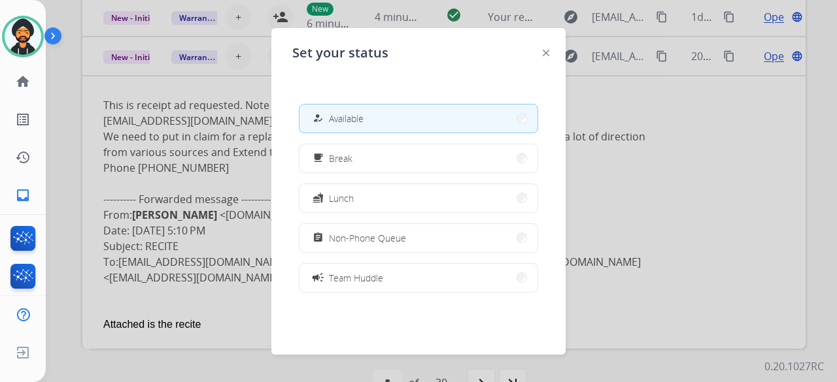
click at [362, 118] on span "Available" at bounding box center [346, 119] width 35 height 14
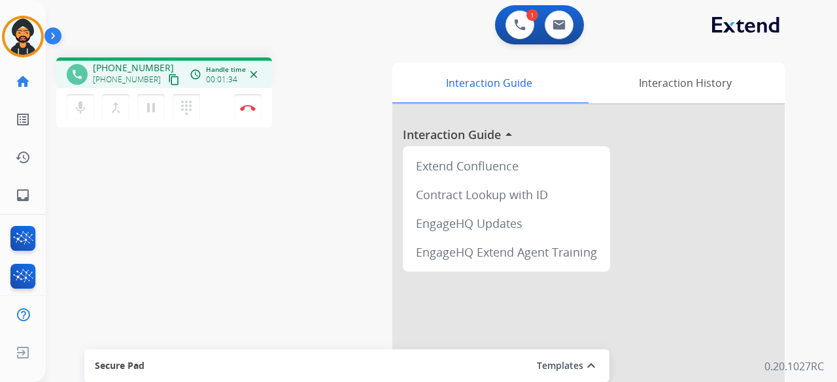
click at [168, 79] on mat-icon "content_copy" at bounding box center [174, 80] width 12 height 12
click at [241, 120] on button "Disconnect" at bounding box center [247, 107] width 27 height 27
click at [250, 116] on button "Disconnect" at bounding box center [247, 107] width 27 height 27
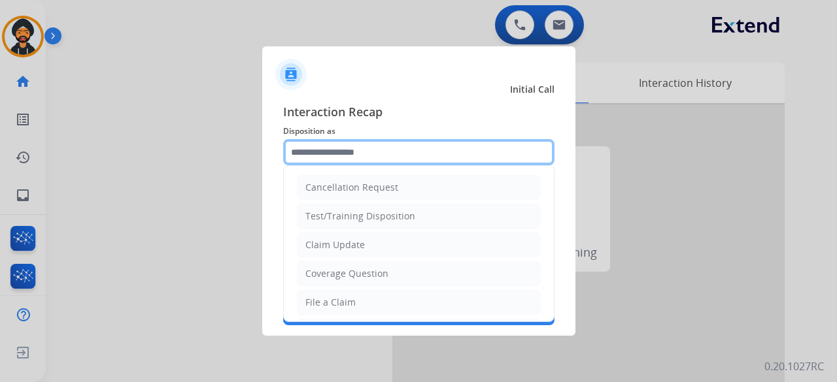
click at [455, 150] on input "text" at bounding box center [418, 152] width 271 height 26
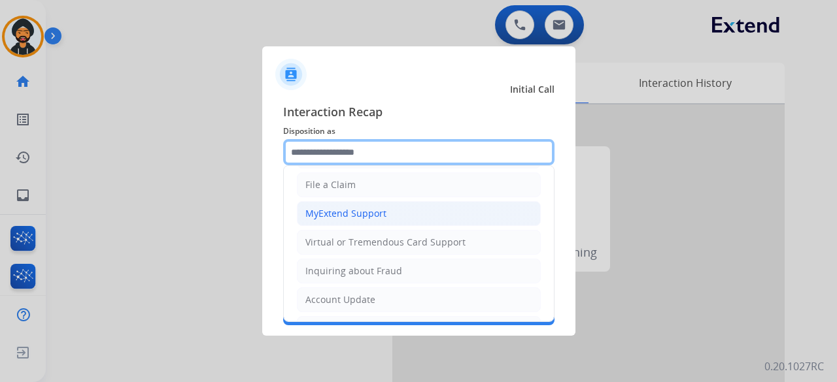
scroll to position [131, 0]
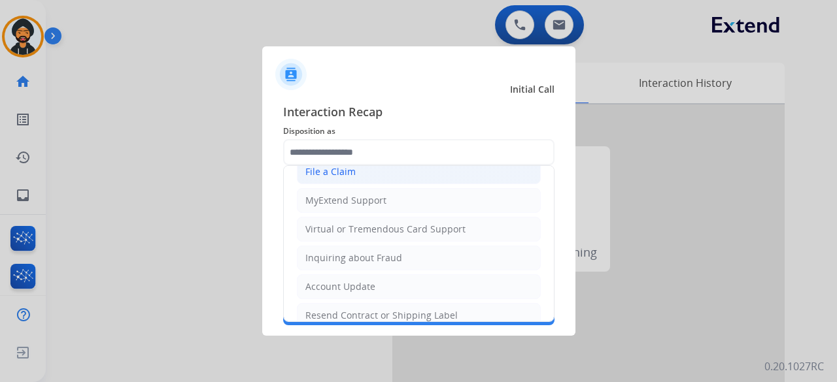
click at [331, 169] on div "File a Claim" at bounding box center [330, 171] width 50 height 13
type input "**********"
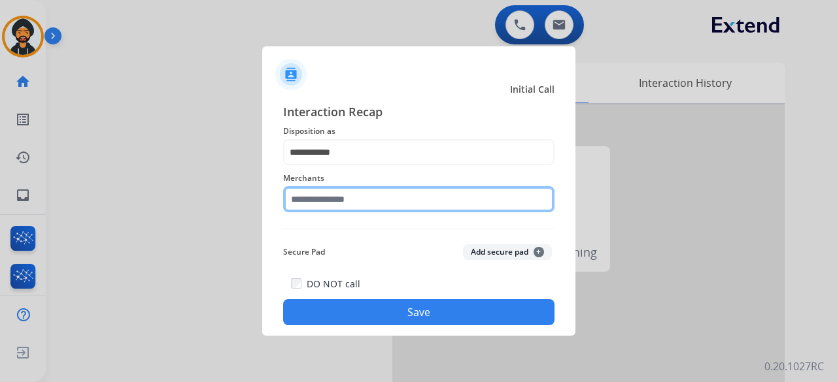
click at [302, 194] on input "text" at bounding box center [418, 199] width 271 height 26
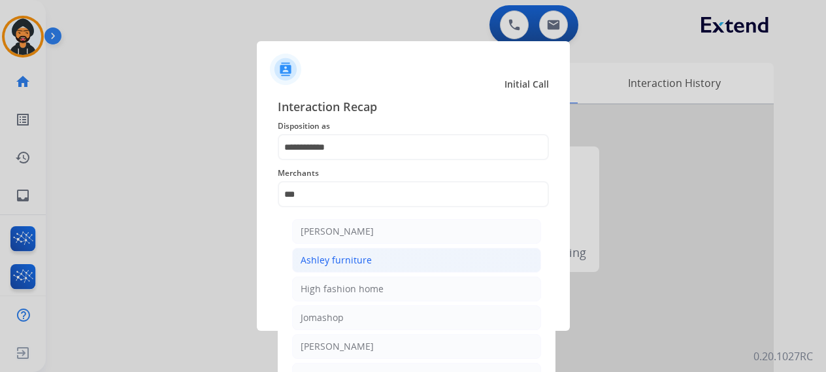
click at [357, 257] on div "Ashley furniture" at bounding box center [336, 260] width 71 height 13
type input "**********"
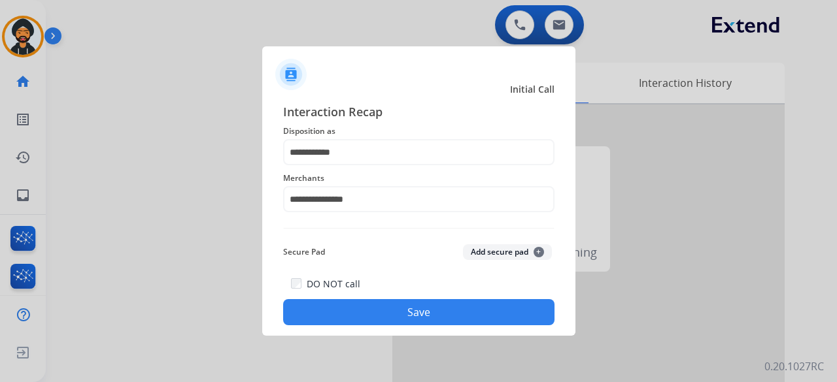
click at [426, 312] on button "Save" at bounding box center [418, 312] width 271 height 26
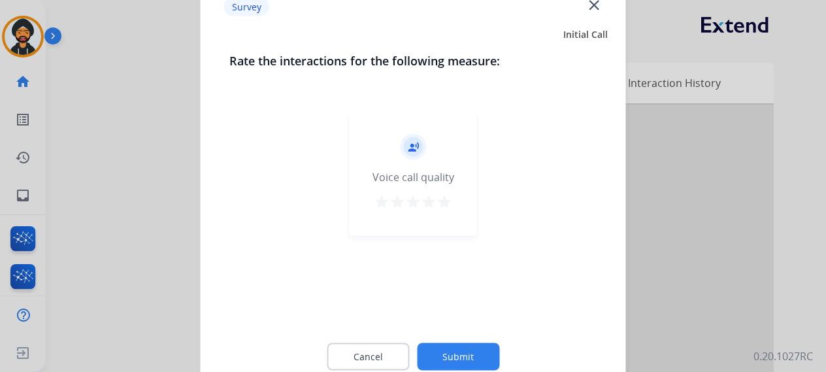
click at [468, 351] on button "Submit" at bounding box center [458, 355] width 82 height 27
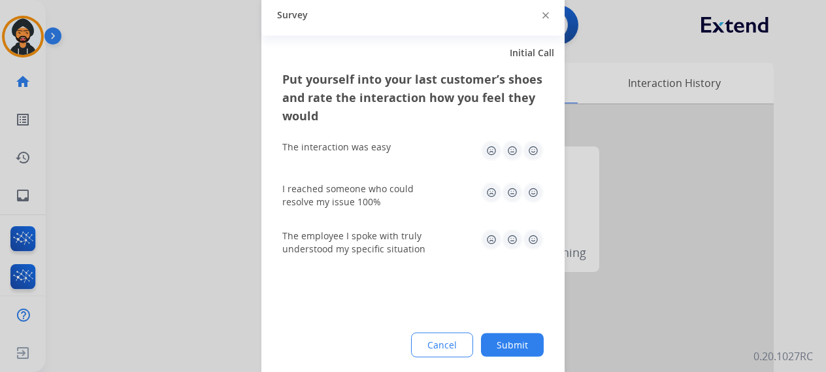
drag, startPoint x: 505, startPoint y: 340, endPoint x: 548, endPoint y: 379, distance: 58.8
click at [507, 343] on button "Submit" at bounding box center [512, 345] width 63 height 24
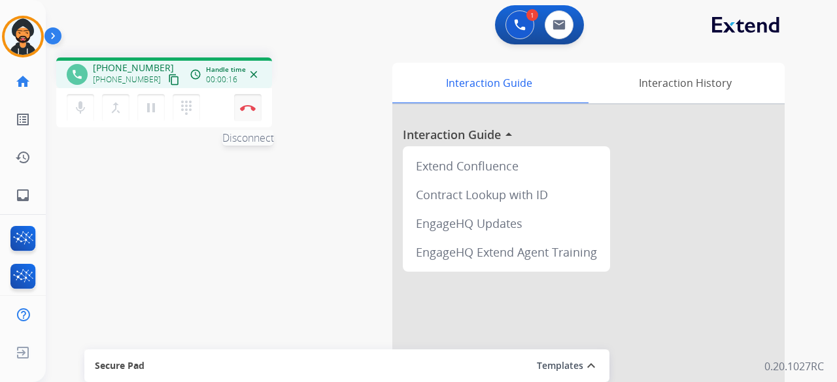
click at [250, 105] on img at bounding box center [248, 108] width 16 height 7
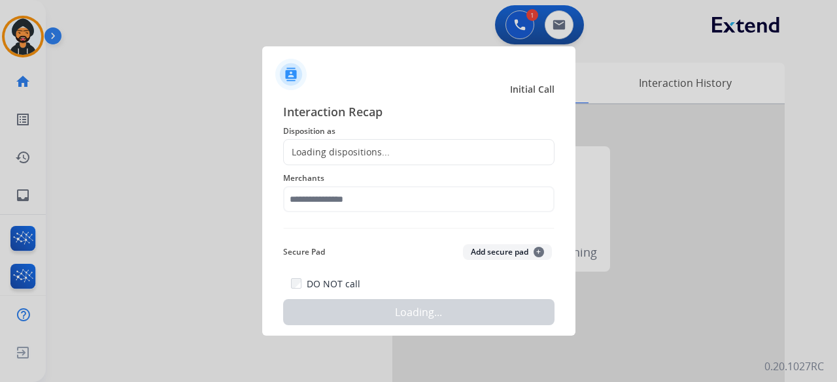
click at [308, 139] on div "Loading dispositions..." at bounding box center [418, 152] width 271 height 26
click at [311, 146] on div "Loading dispositions..." at bounding box center [337, 152] width 106 height 13
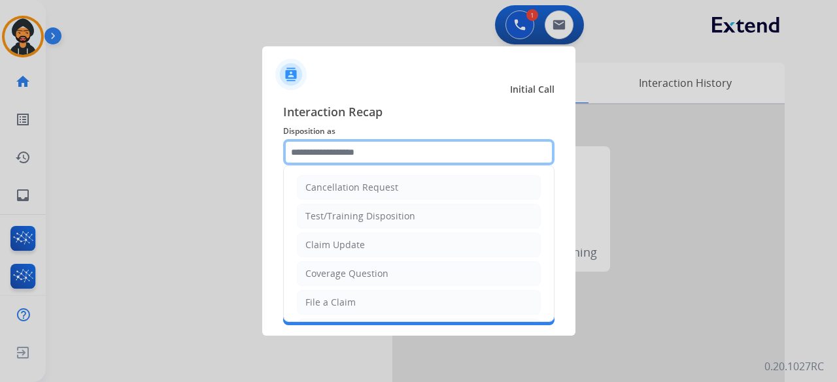
click at [320, 161] on input "text" at bounding box center [418, 152] width 271 height 26
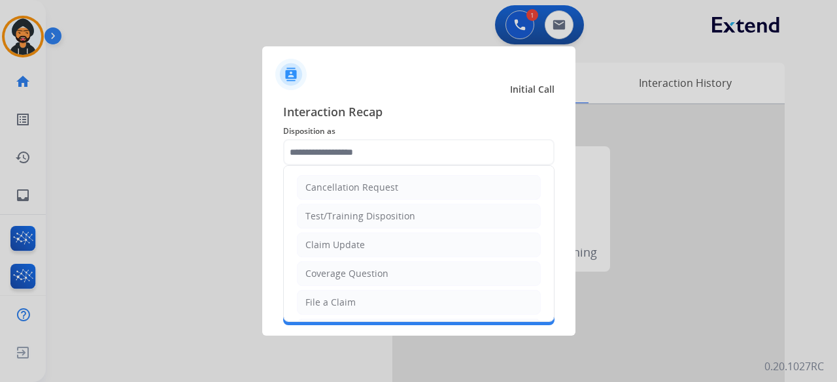
drag, startPoint x: 319, startPoint y: 239, endPoint x: 322, endPoint y: 232, distance: 7.0
click at [320, 239] on div "Claim Update" at bounding box center [334, 245] width 59 height 13
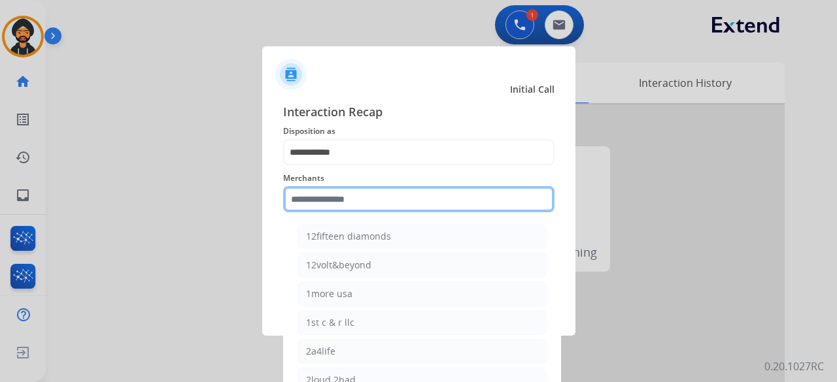
click at [310, 196] on input "text" at bounding box center [418, 199] width 271 height 26
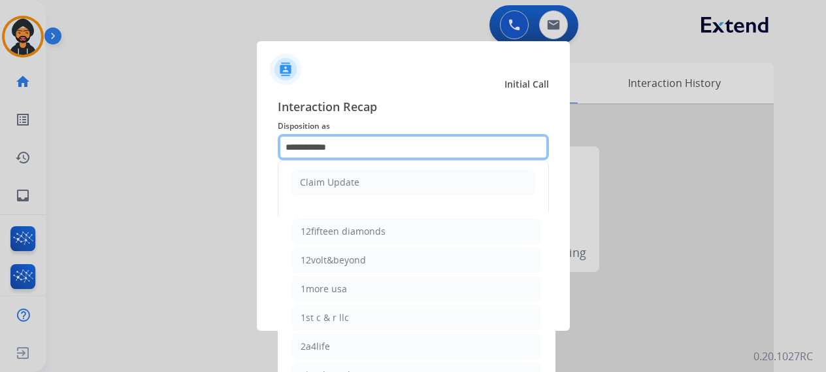
click at [328, 149] on input "**********" at bounding box center [413, 147] width 271 height 26
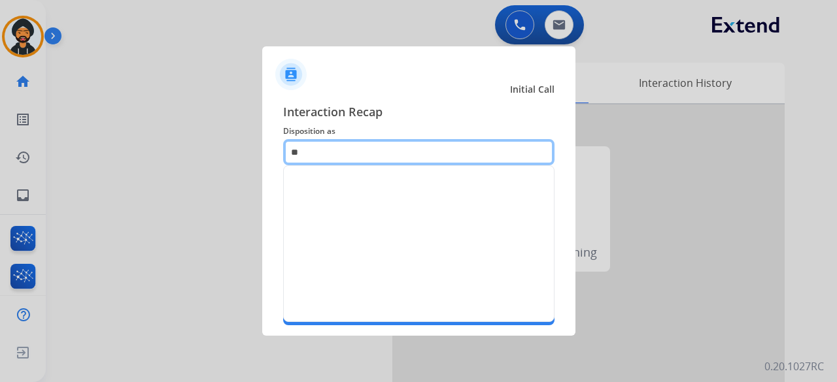
type input "*"
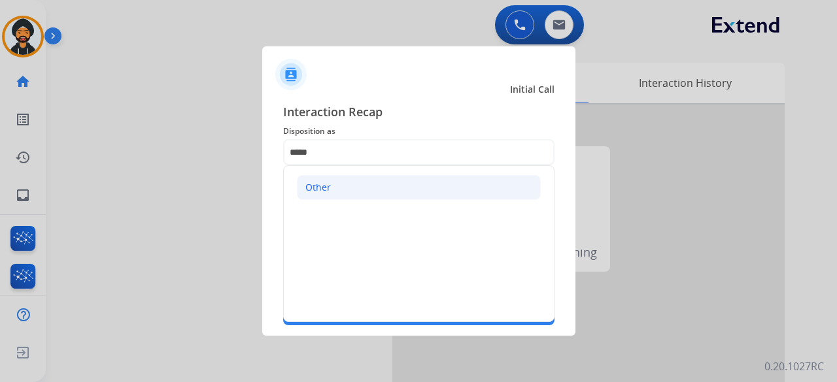
click at [329, 188] on li "Other" at bounding box center [419, 187] width 244 height 25
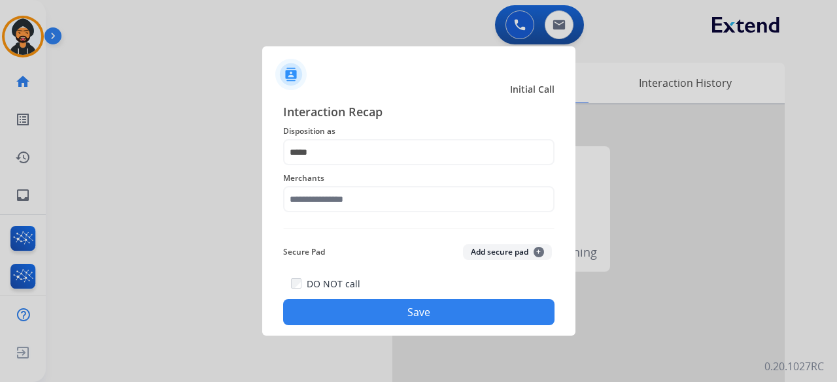
type input "*****"
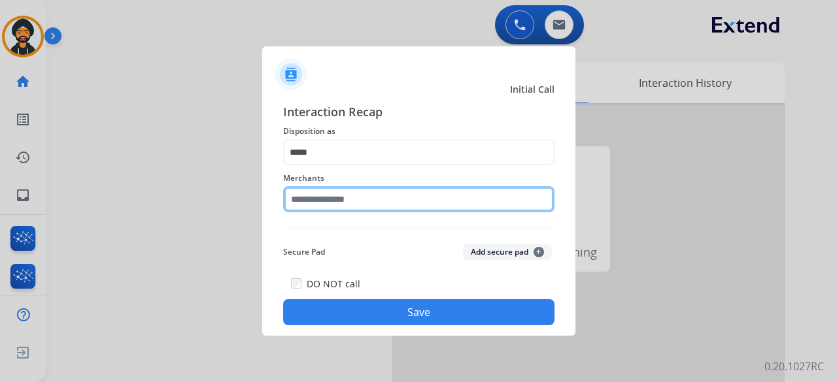
click at [318, 207] on input "text" at bounding box center [418, 199] width 271 height 26
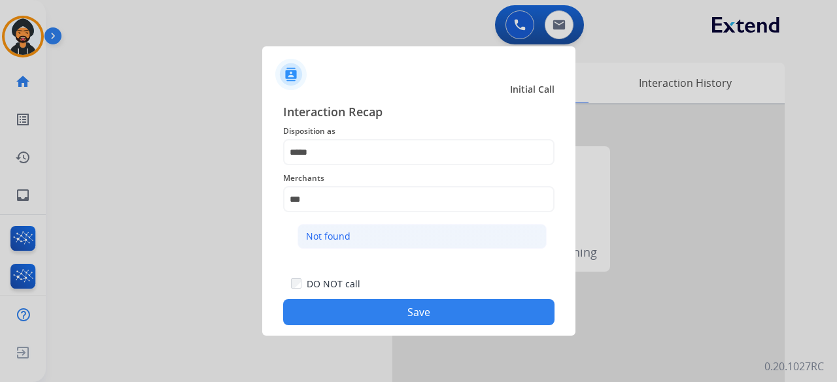
click at [369, 229] on li "Not found" at bounding box center [421, 236] width 249 height 25
type input "*********"
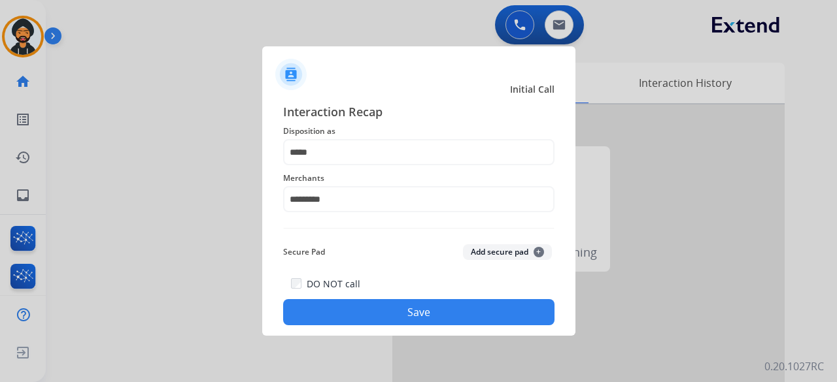
click at [395, 310] on button "Save" at bounding box center [418, 312] width 271 height 26
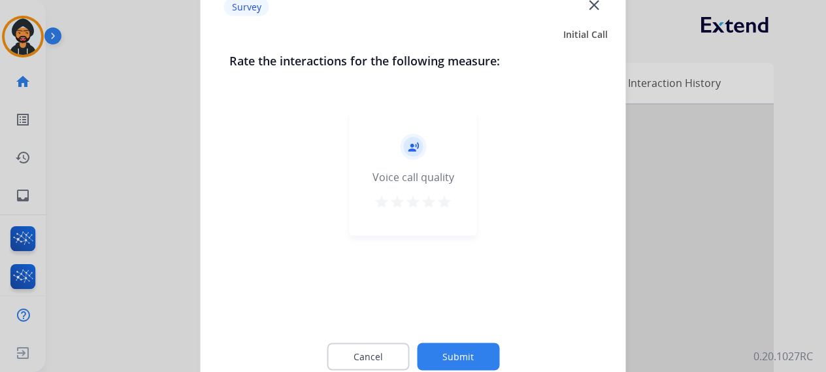
click at [467, 350] on button "Submit" at bounding box center [458, 355] width 82 height 27
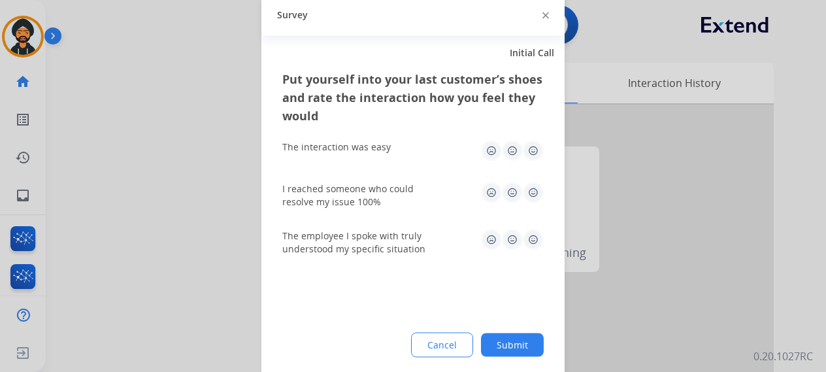
click at [522, 335] on button "Submit" at bounding box center [512, 345] width 63 height 24
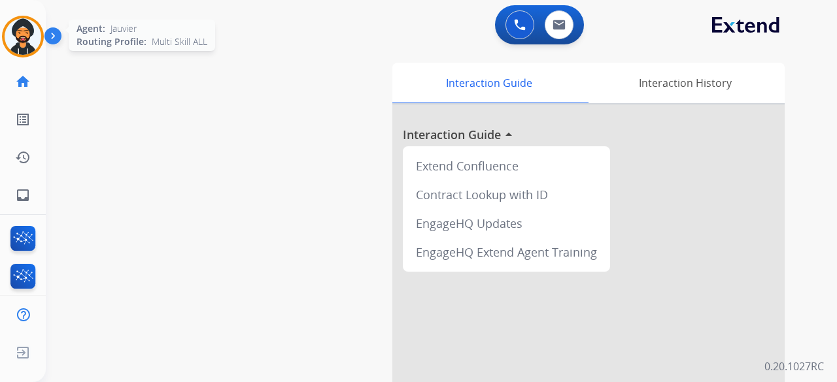
click at [20, 27] on img at bounding box center [23, 36] width 37 height 37
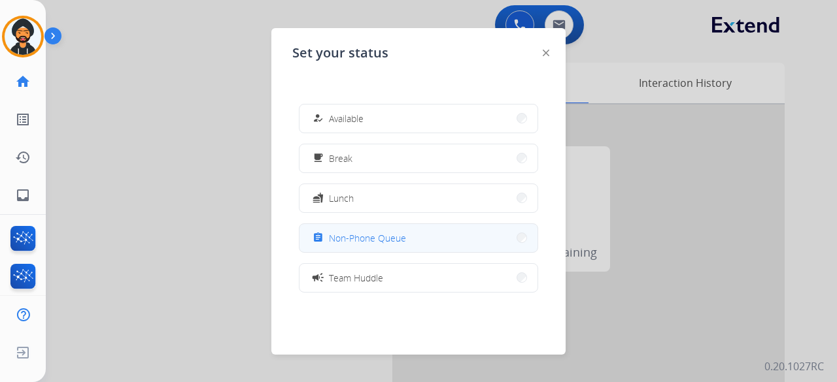
click at [388, 232] on span "Non-Phone Queue" at bounding box center [367, 238] width 77 height 14
